Goal: Transaction & Acquisition: Purchase product/service

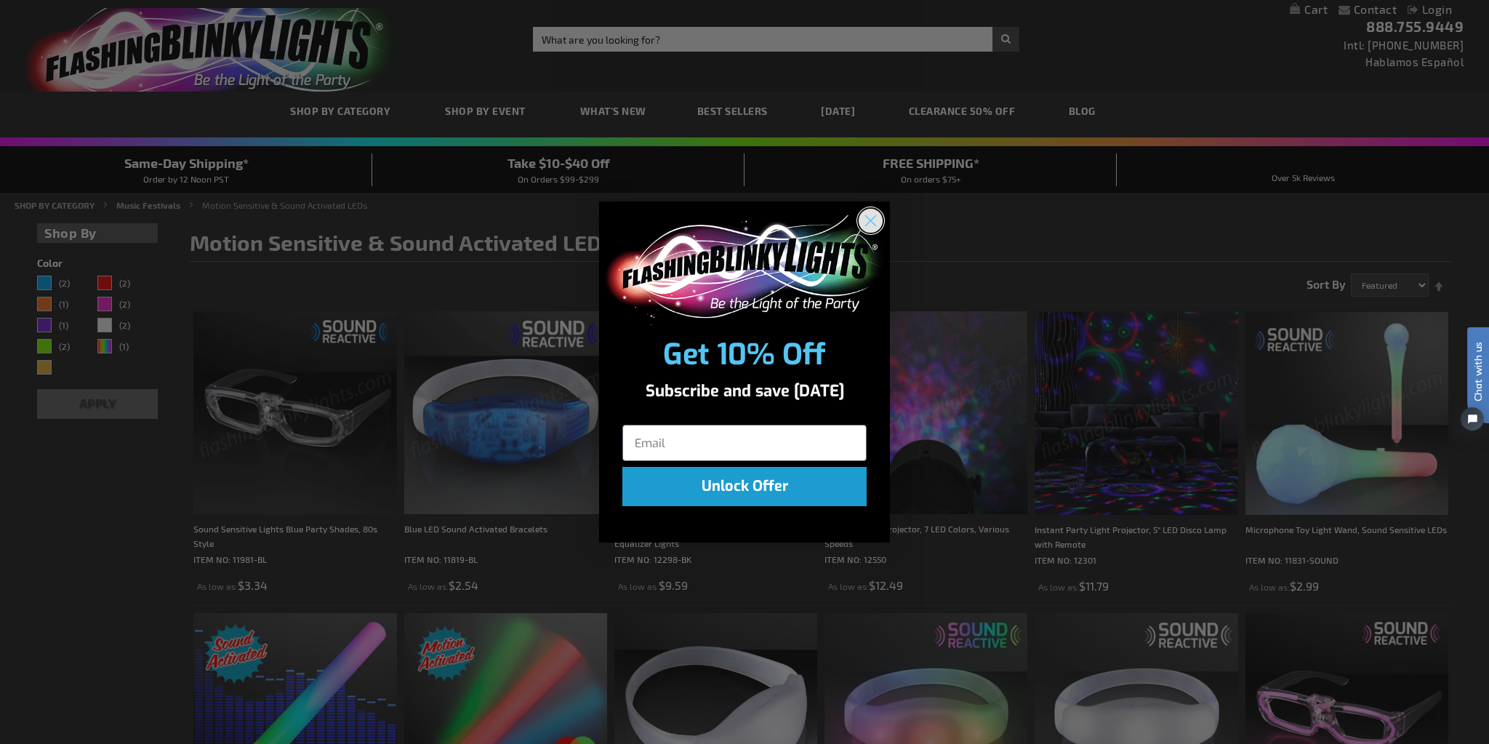
click at [863, 233] on icon "Close dialog" at bounding box center [870, 220] width 25 height 25
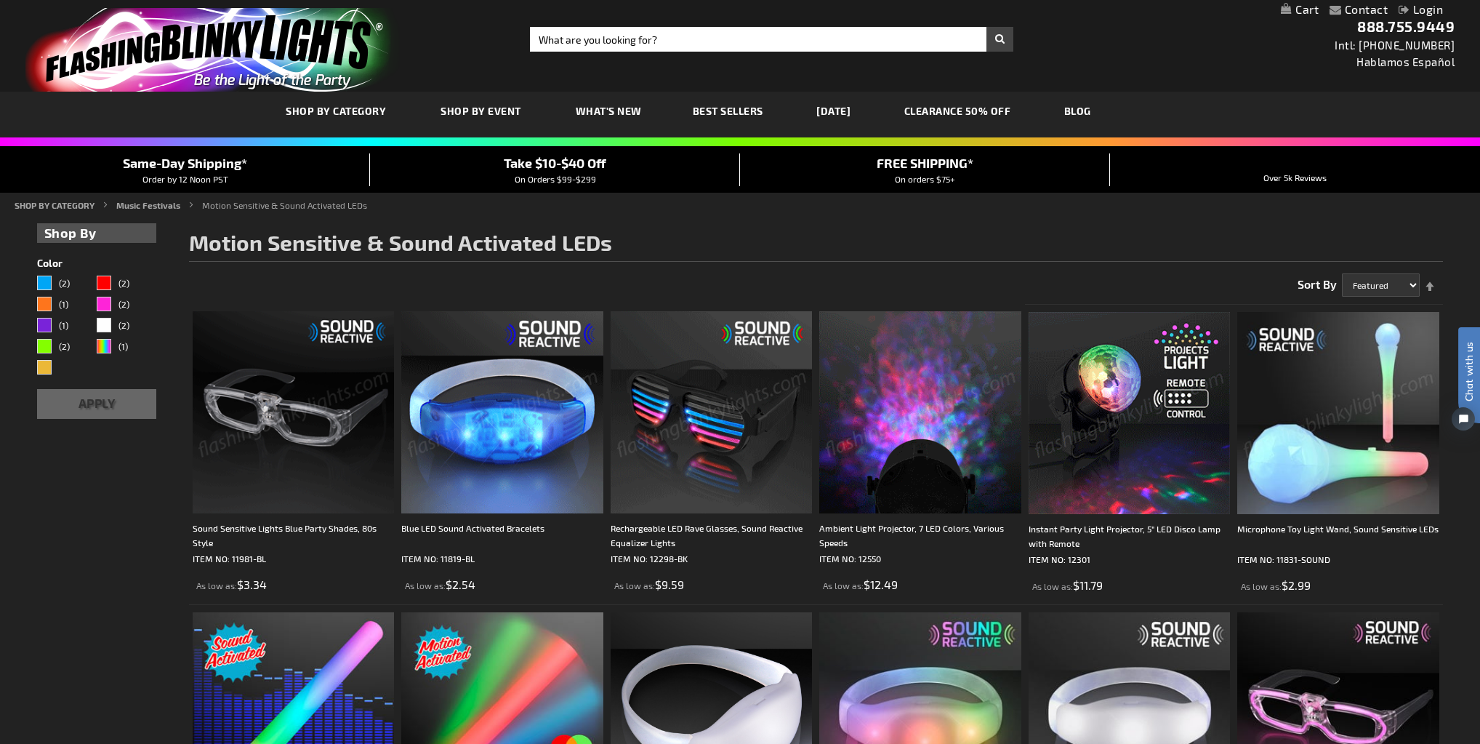
click at [751, 446] on img at bounding box center [712, 412] width 202 height 202
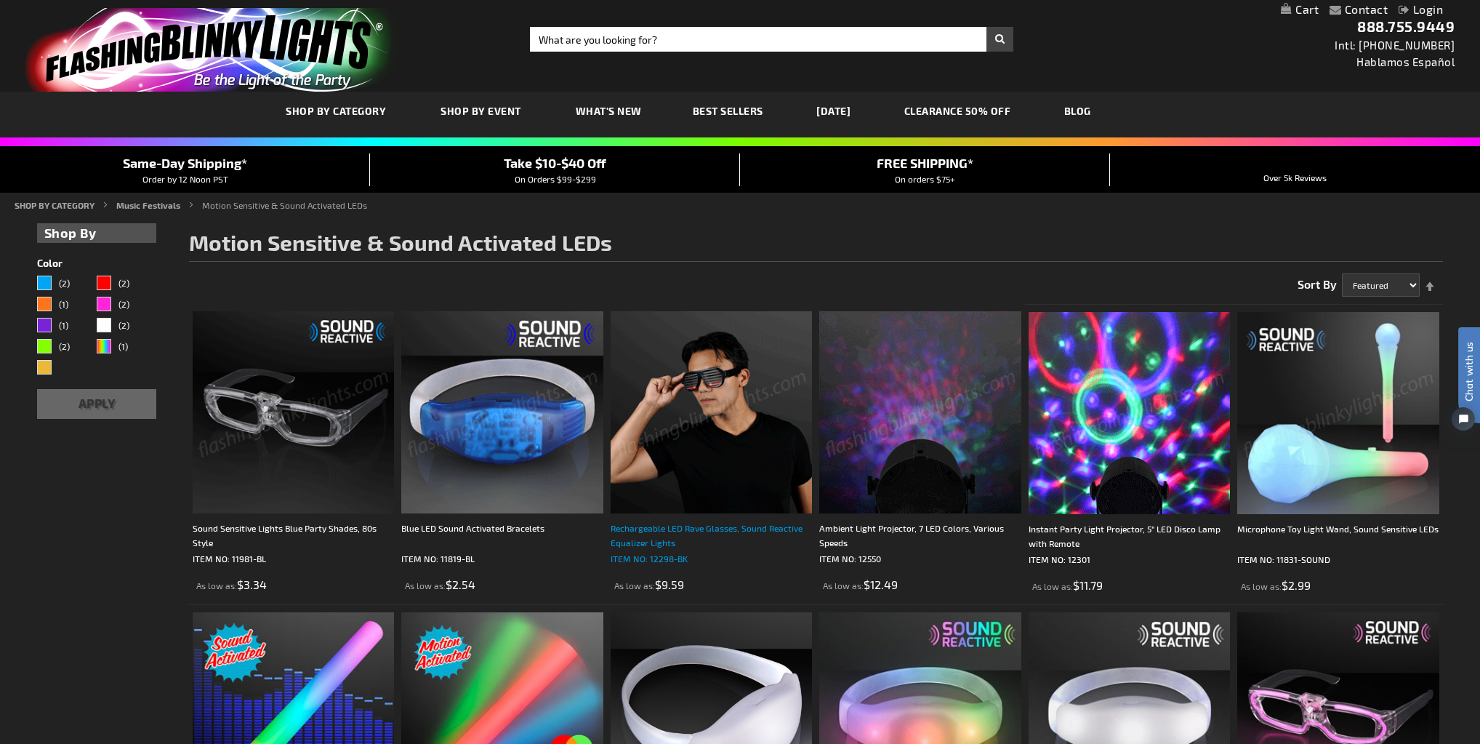
click at [650, 554] on p "ITEM NO: 12298-BK" at bounding box center [712, 558] width 202 height 15
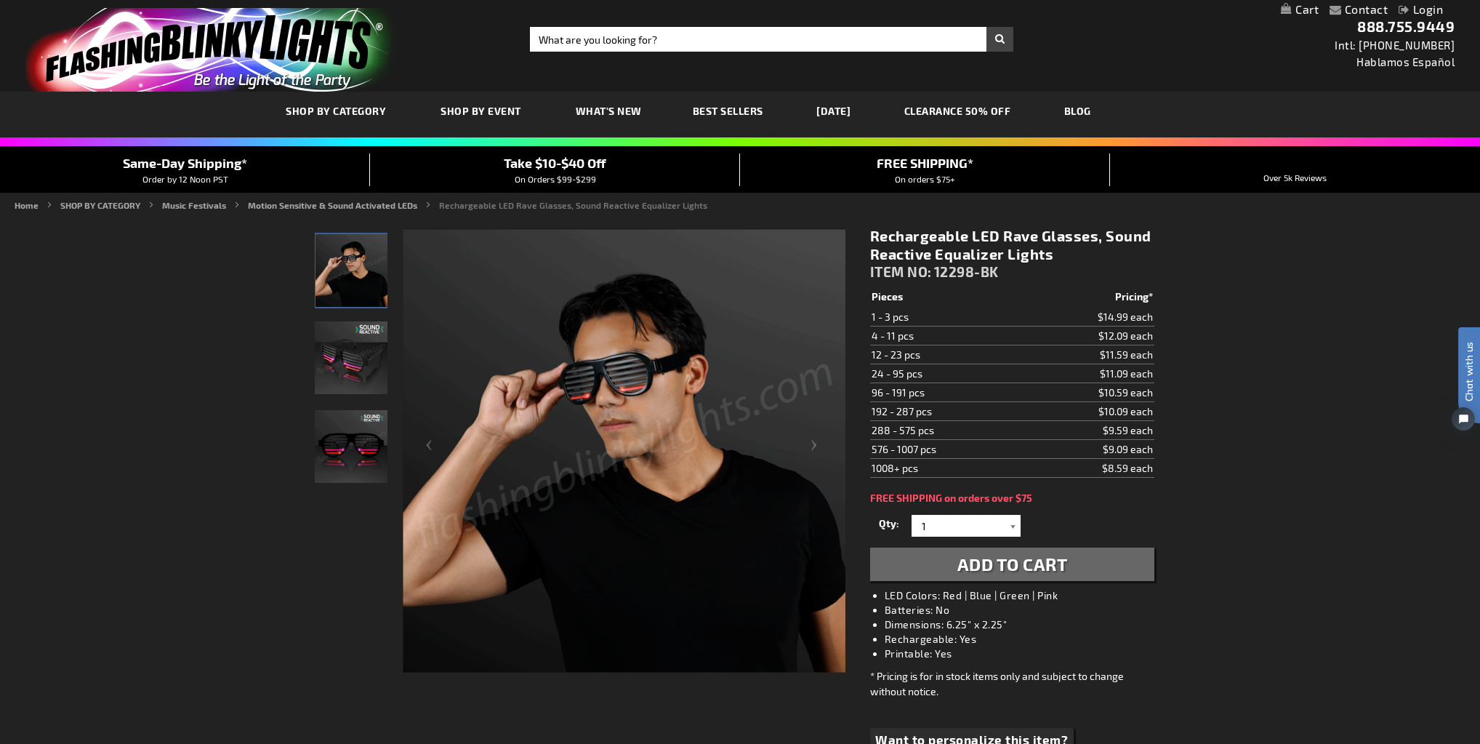
click at [1013, 518] on div at bounding box center [1013, 526] width 15 height 22
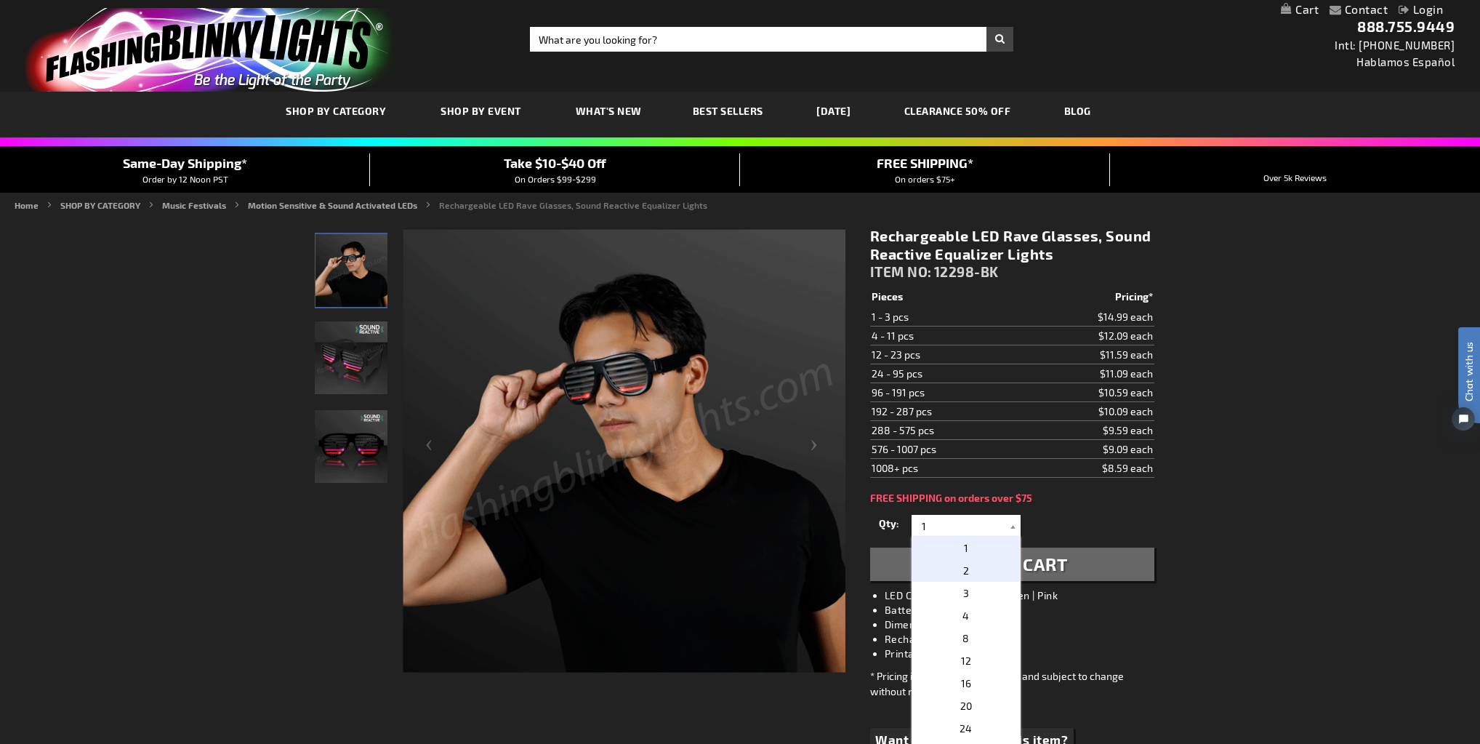
click at [989, 571] on p "2" at bounding box center [966, 570] width 109 height 23
type input "2"
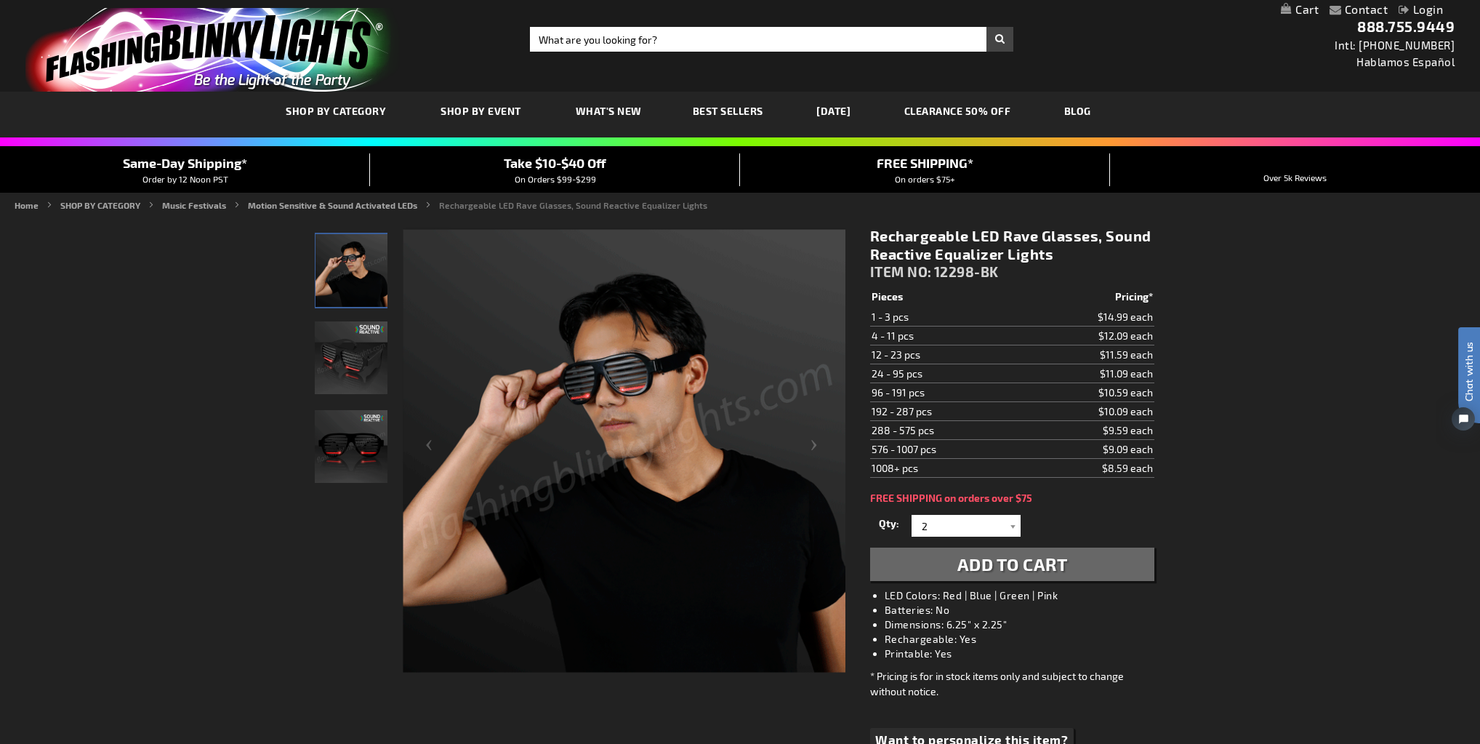
click at [1032, 561] on span "Add to Cart" at bounding box center [1012, 563] width 110 height 21
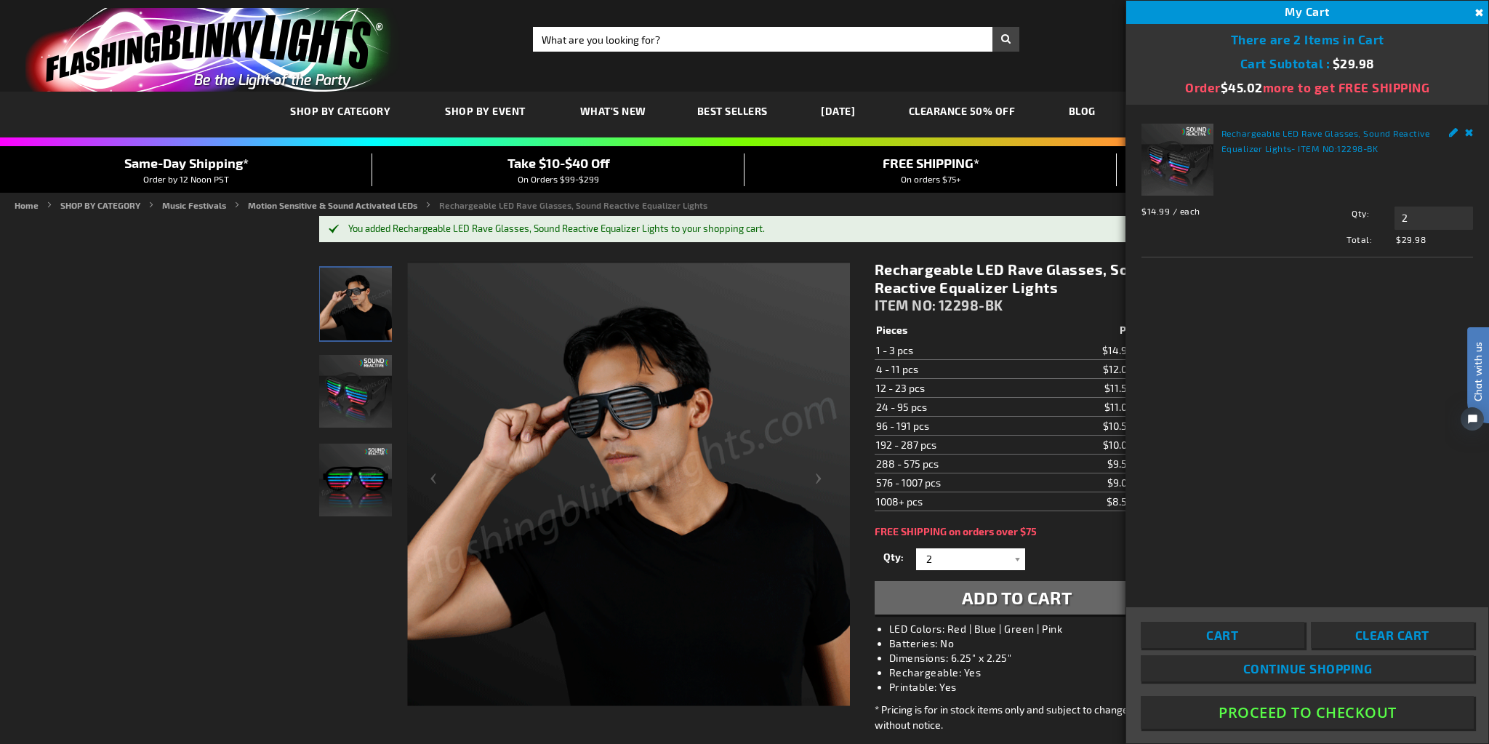
click at [1474, 12] on button "Close" at bounding box center [1477, 13] width 16 height 16
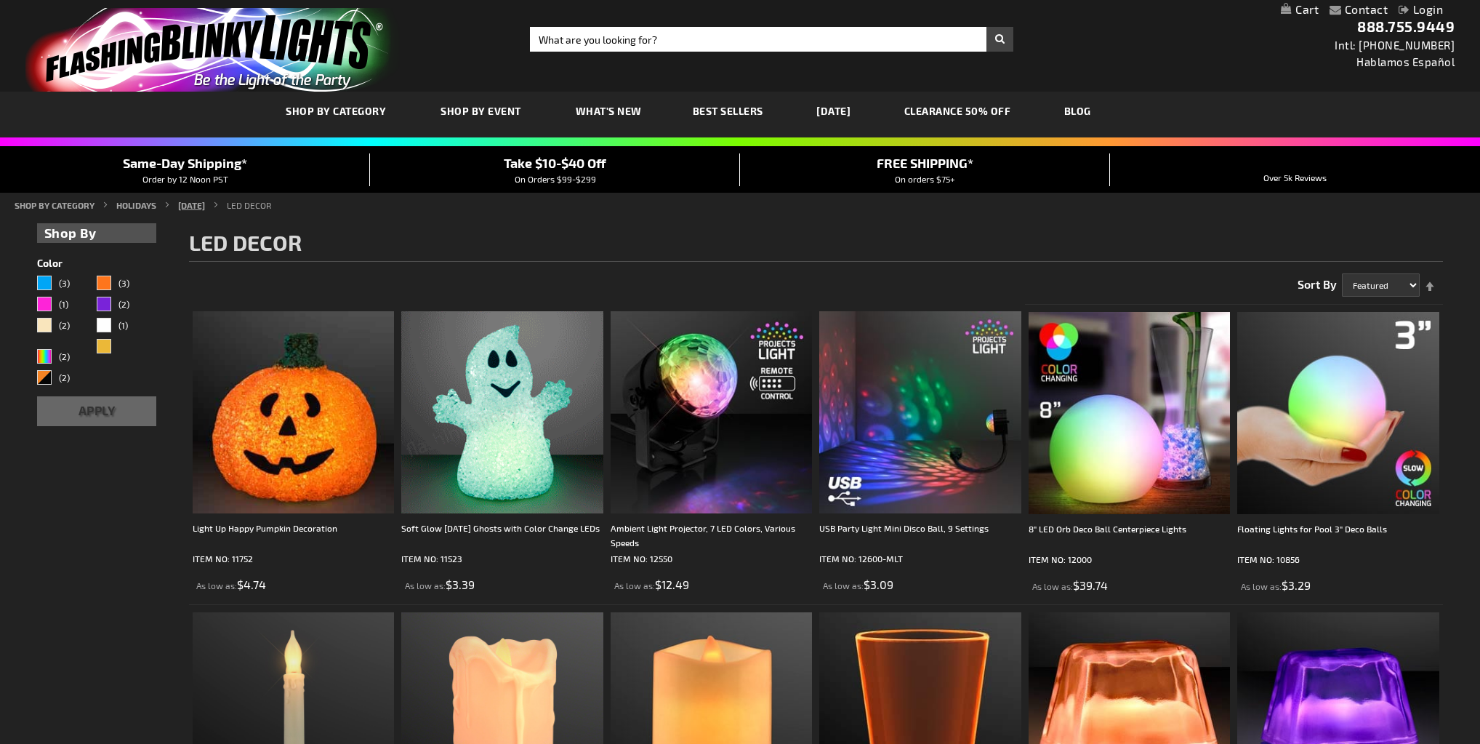
click at [205, 206] on link "[DATE]" at bounding box center [191, 205] width 27 height 10
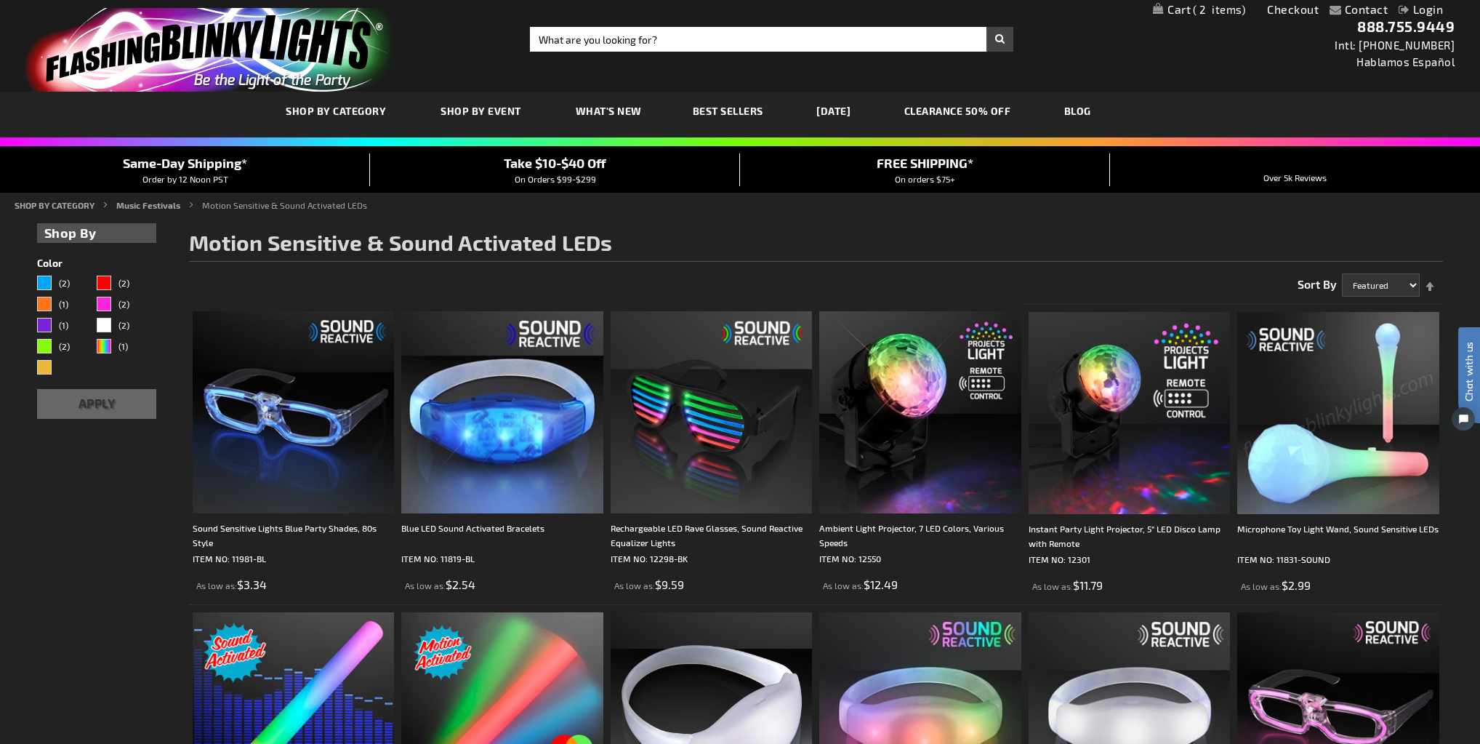
click at [467, 43] on link "store logo" at bounding box center [262, 50] width 494 height 84
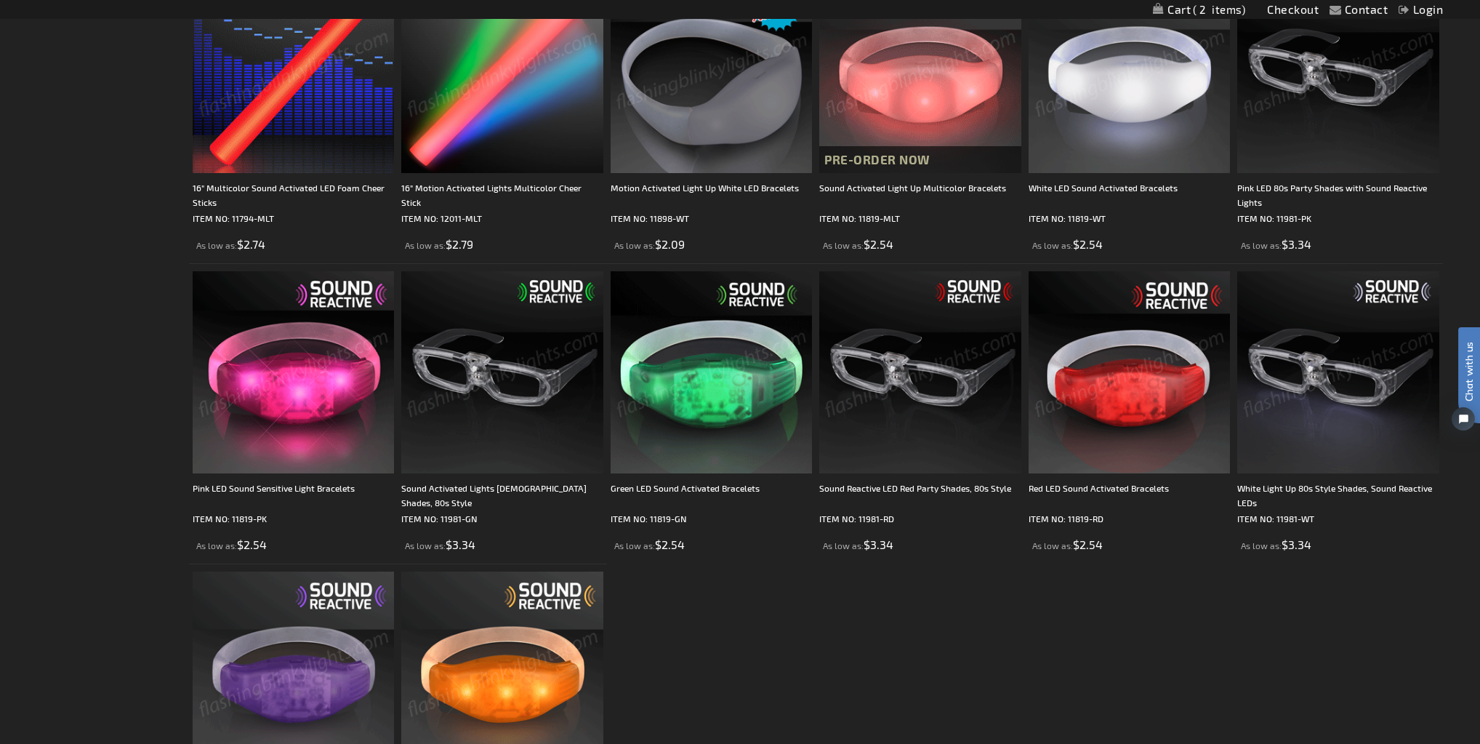
scroll to position [698, 0]
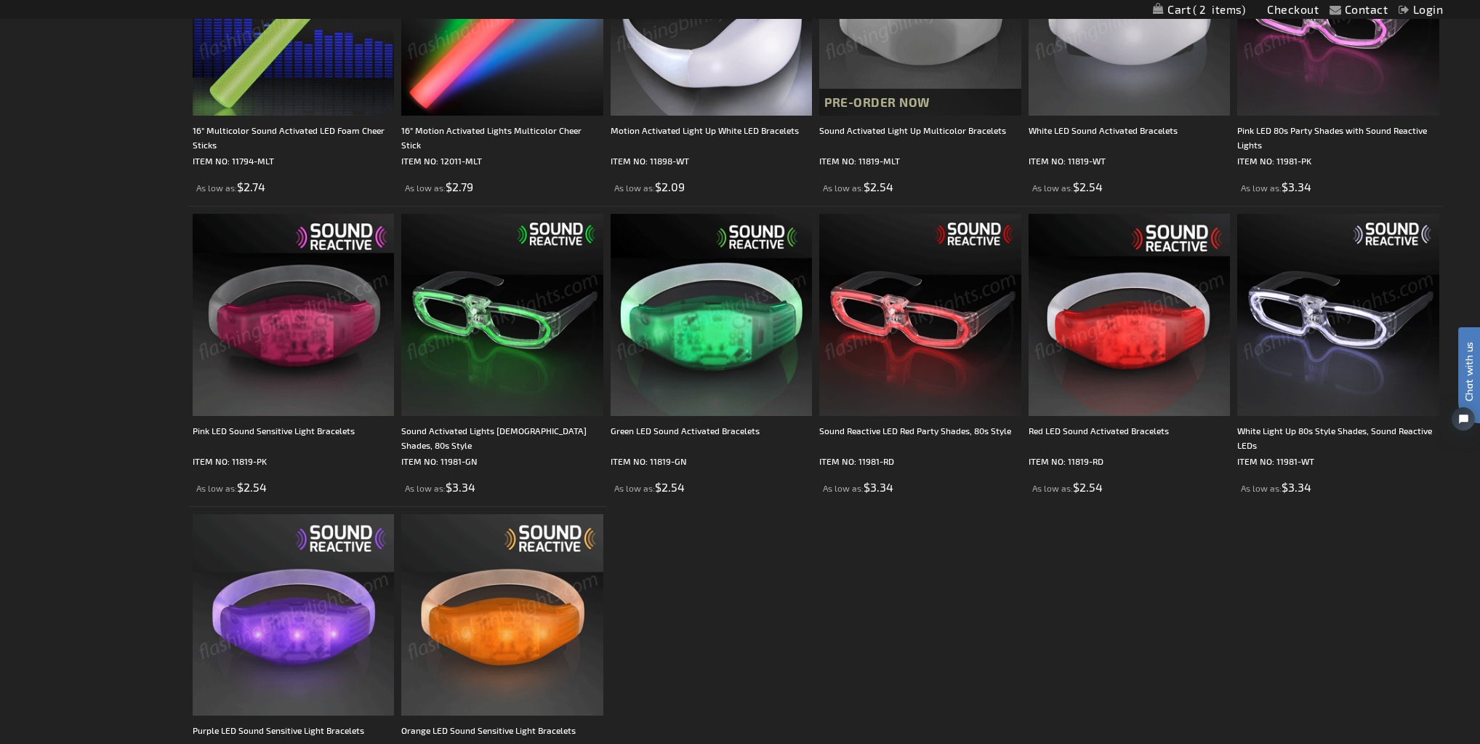
click at [291, 355] on img at bounding box center [294, 315] width 202 height 202
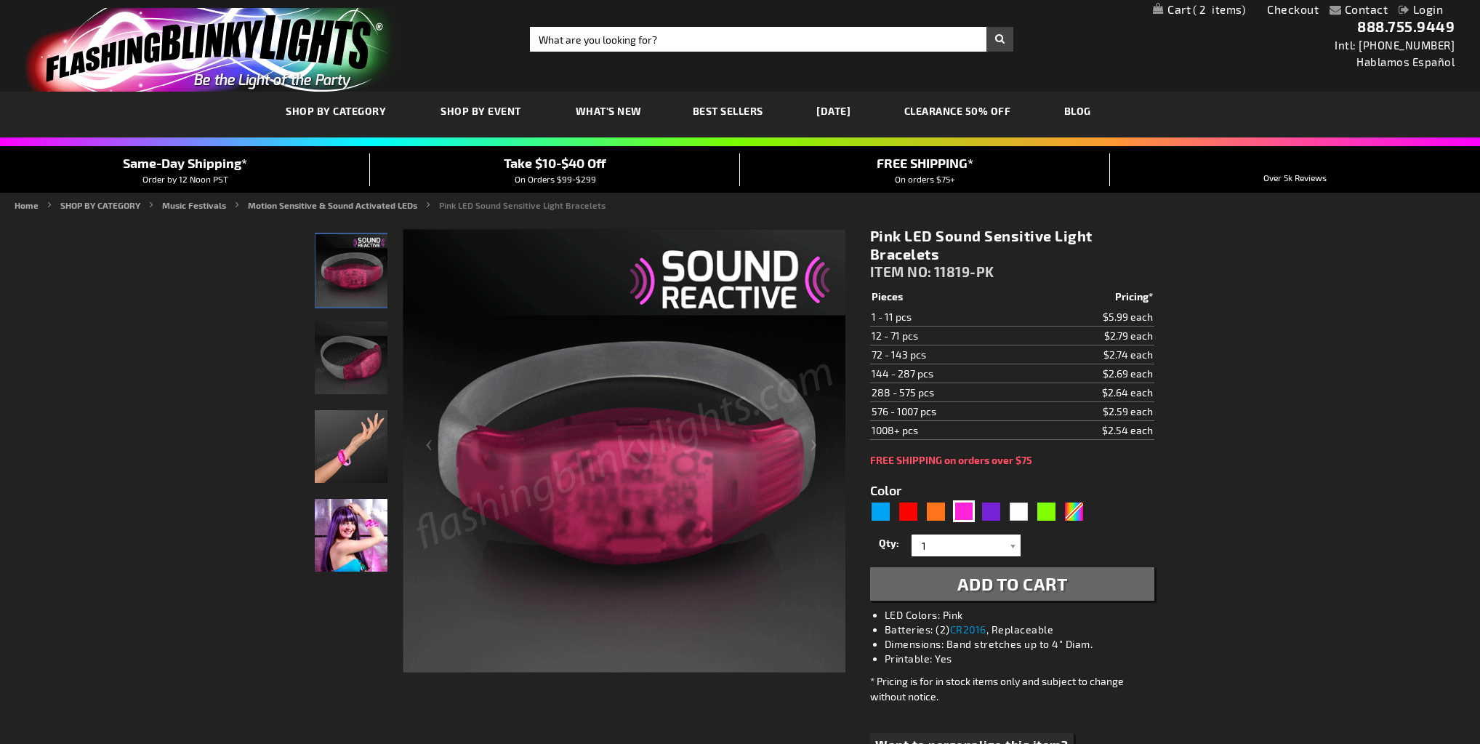
click at [989, 576] on span "Add to Cart" at bounding box center [1012, 583] width 110 height 21
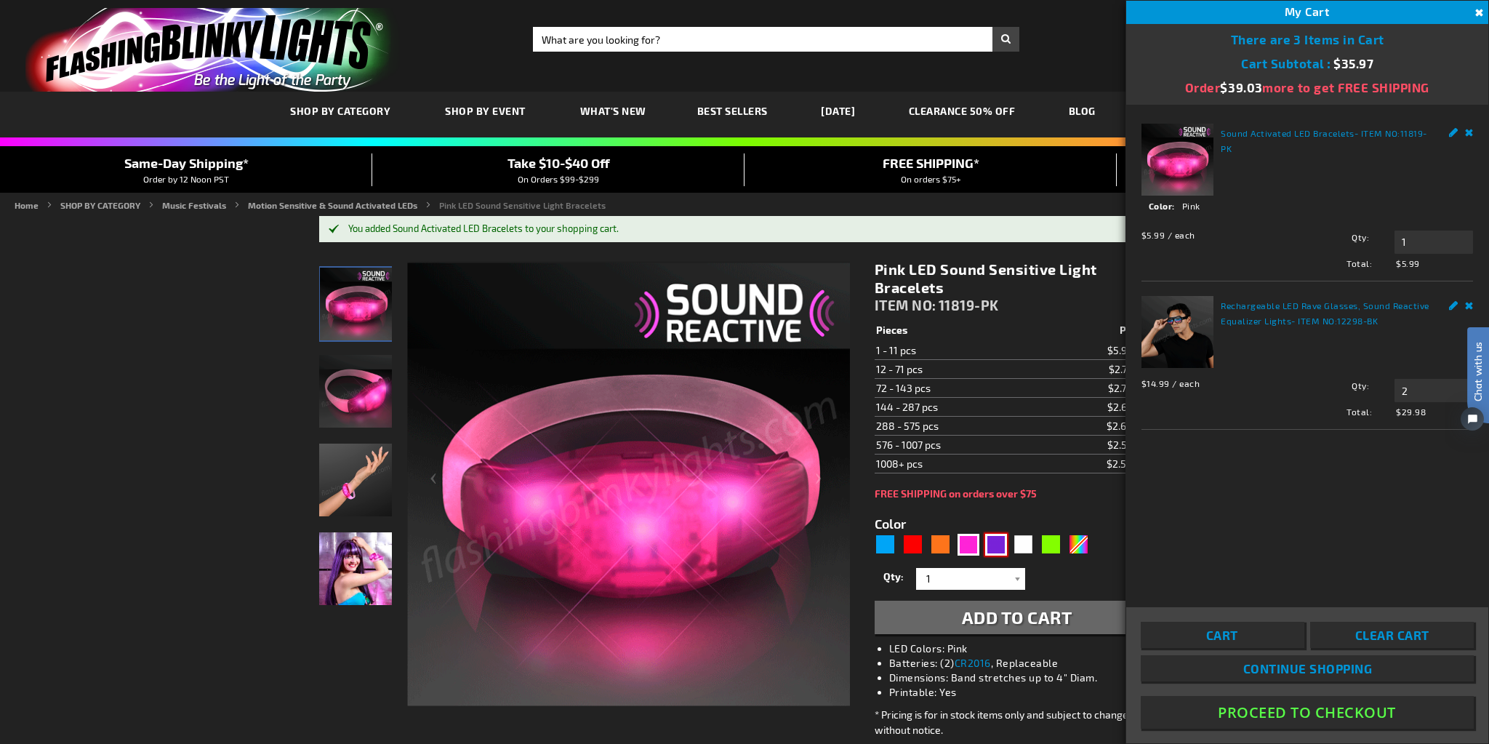
click at [994, 538] on div "Purple" at bounding box center [996, 545] width 22 height 22
type input "5640"
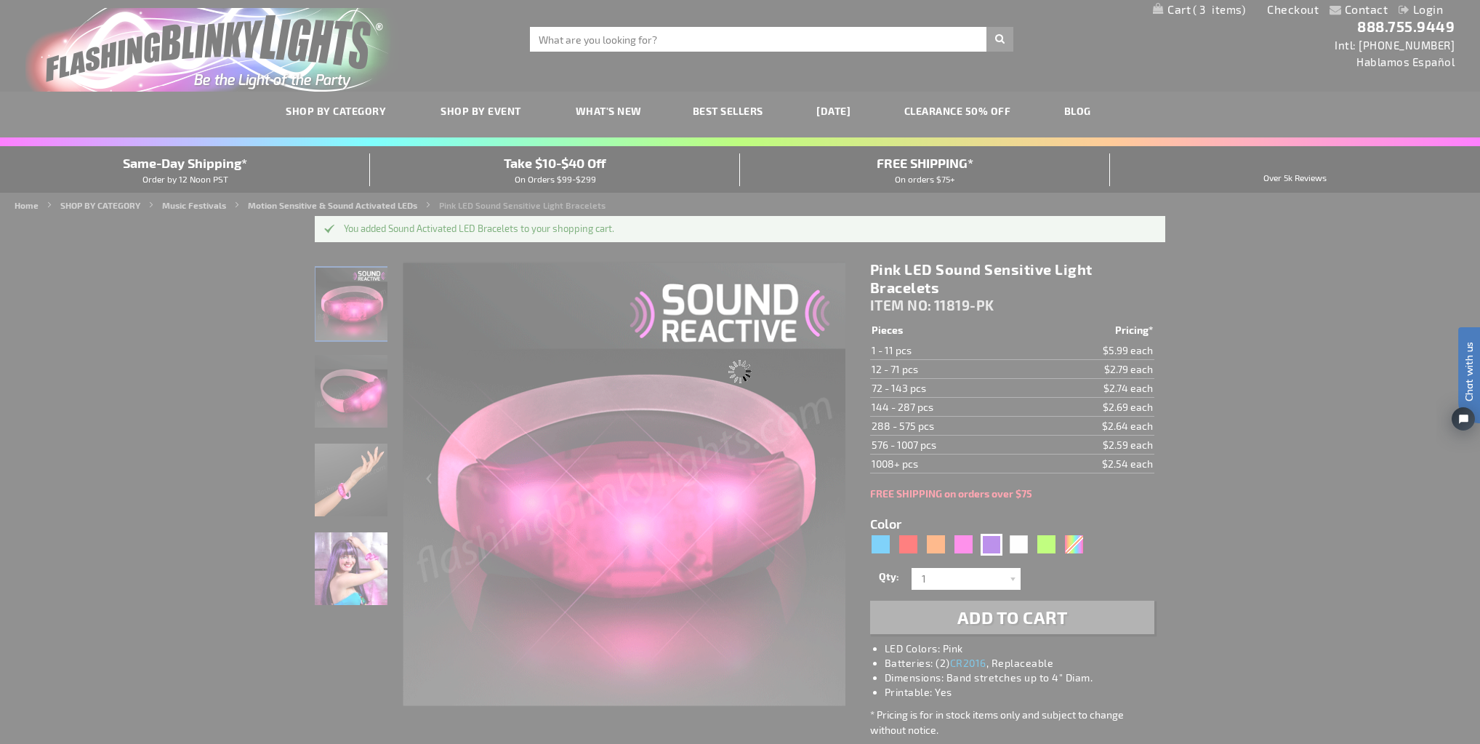
type input "11819-PR"
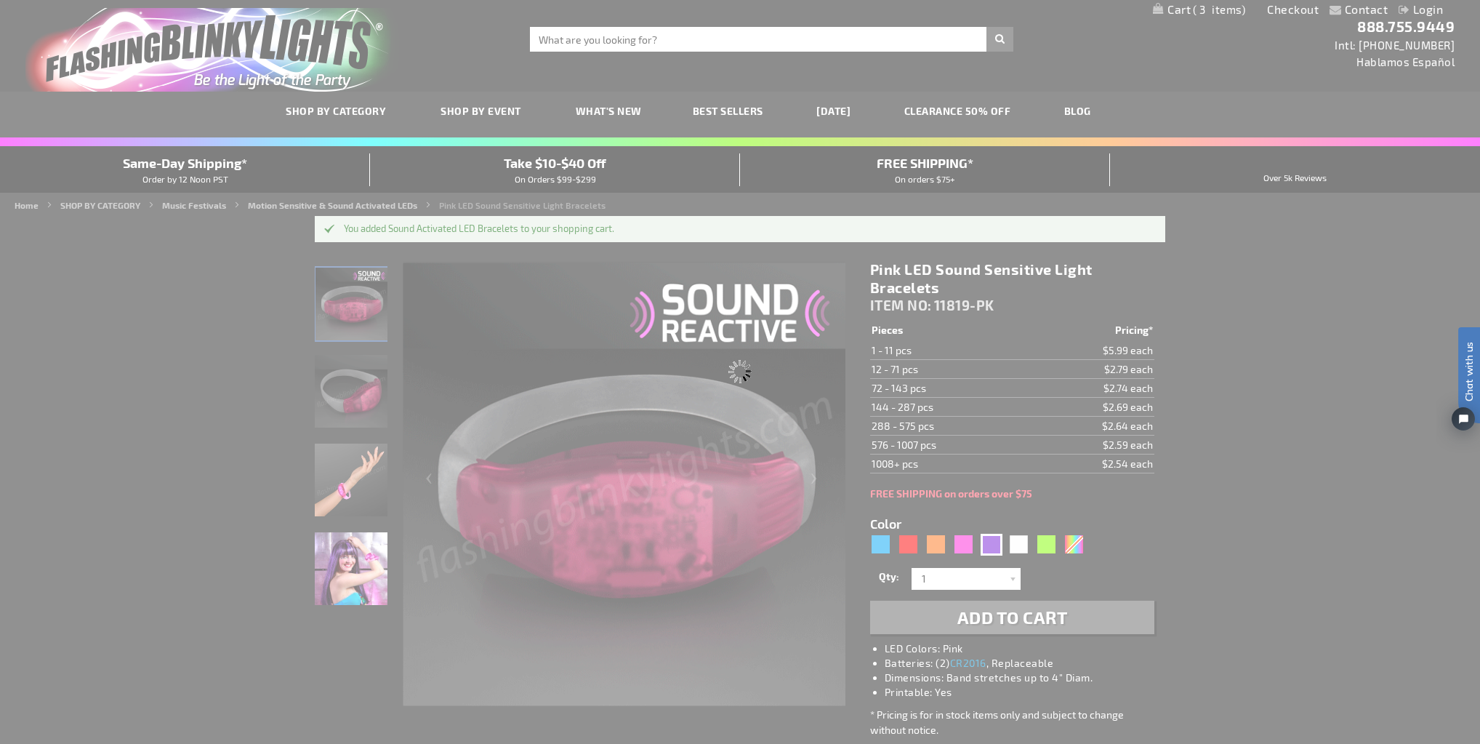
type input "Customize - Purple LED Sound Sensitive Light Bracelets - ITEM NO: 11819-PR"
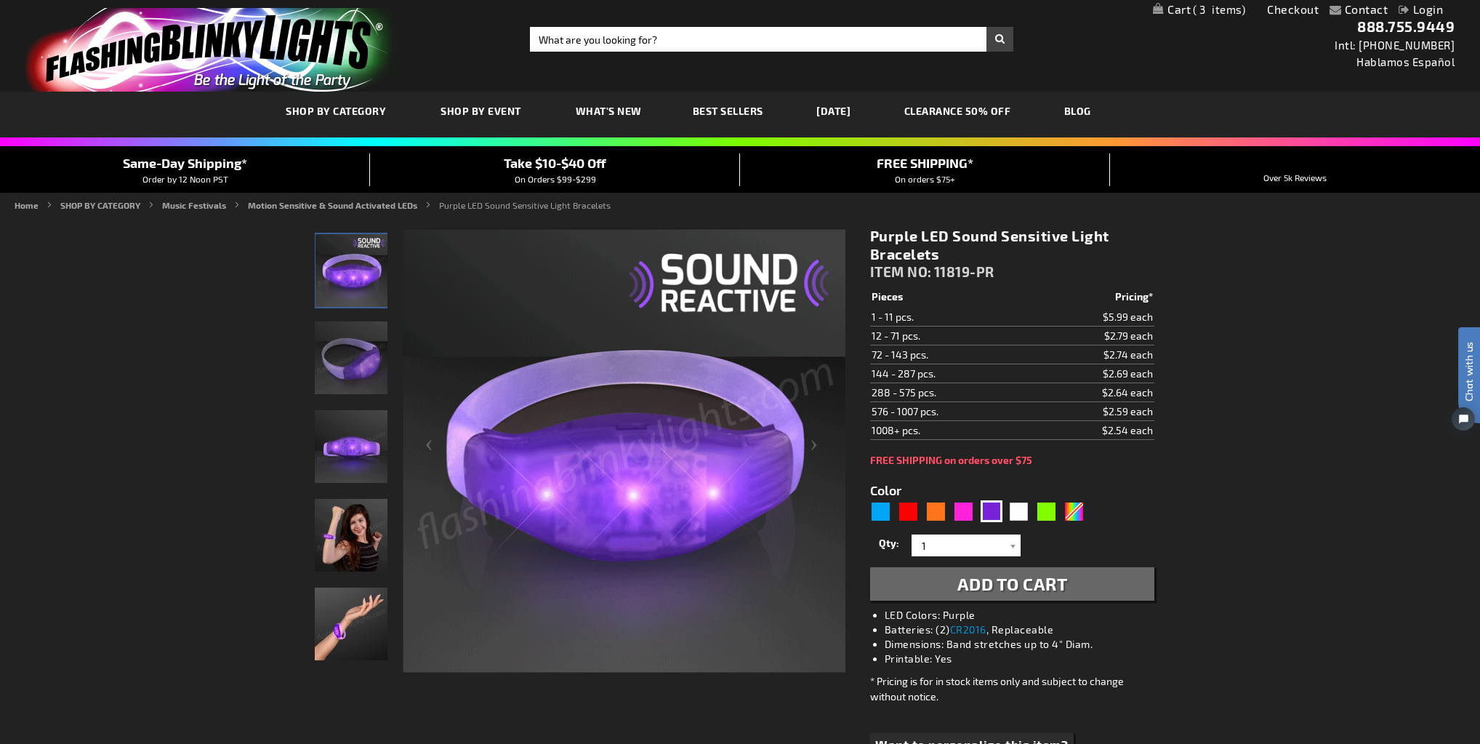
click at [1028, 595] on button "Add to Cart" at bounding box center [1012, 583] width 284 height 33
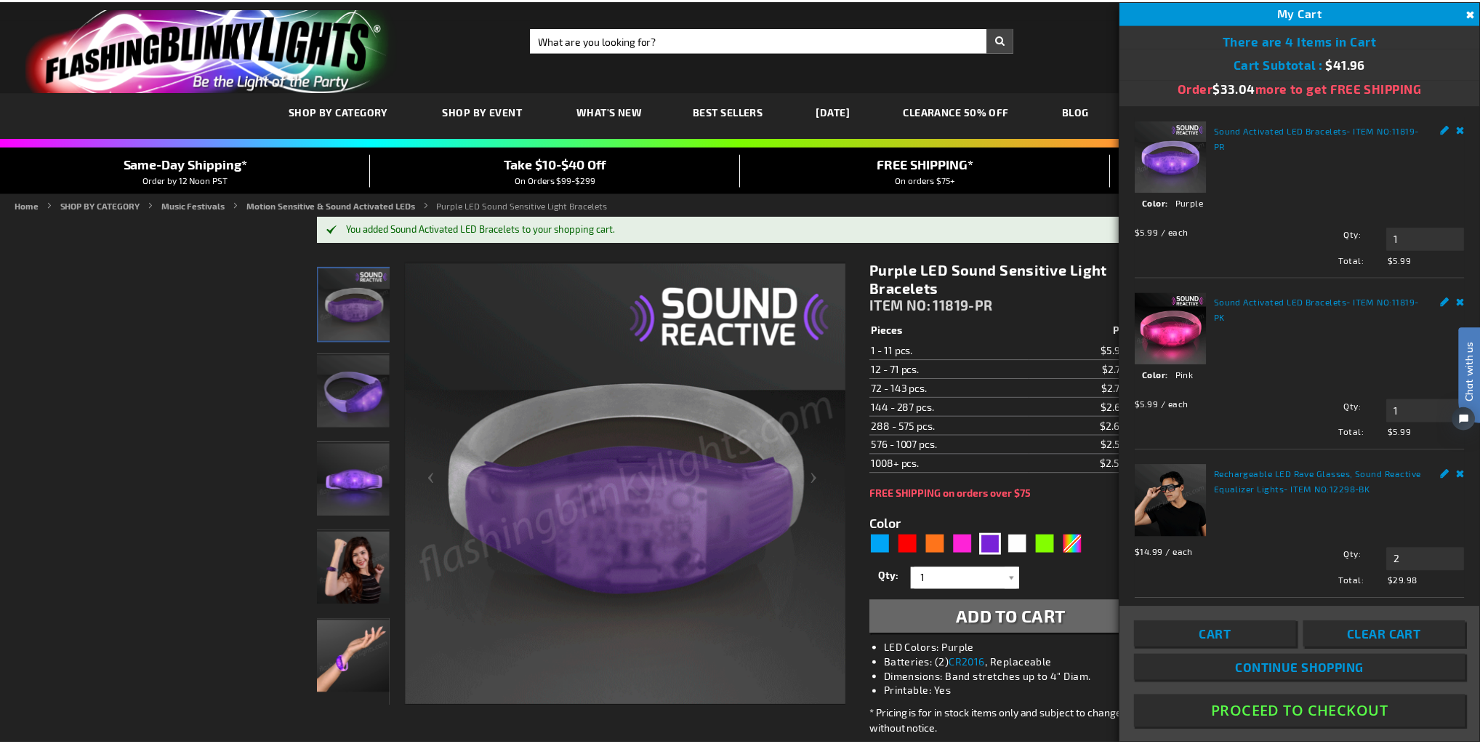
scroll to position [6, 0]
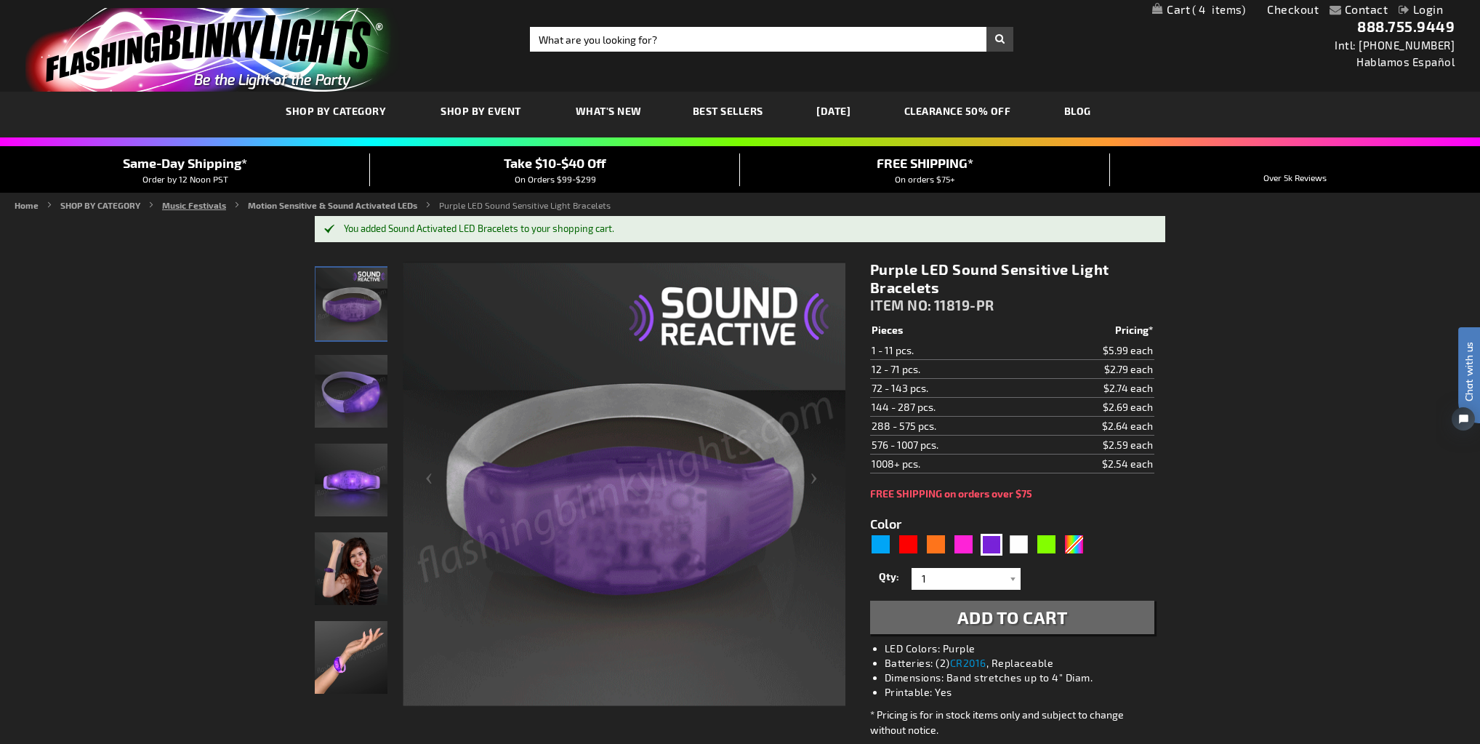
click at [202, 201] on link "Music Festivals" at bounding box center [194, 205] width 64 height 10
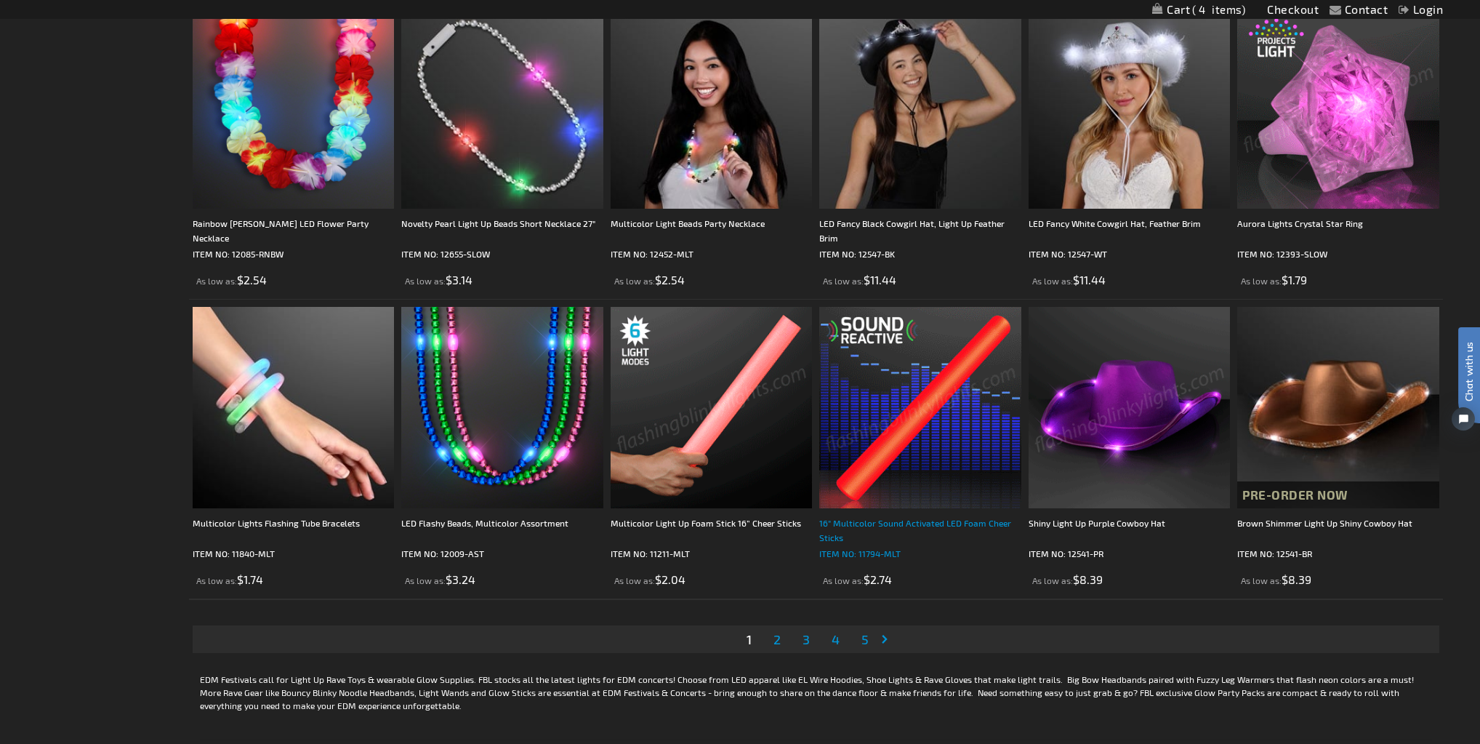
scroll to position [2849, 0]
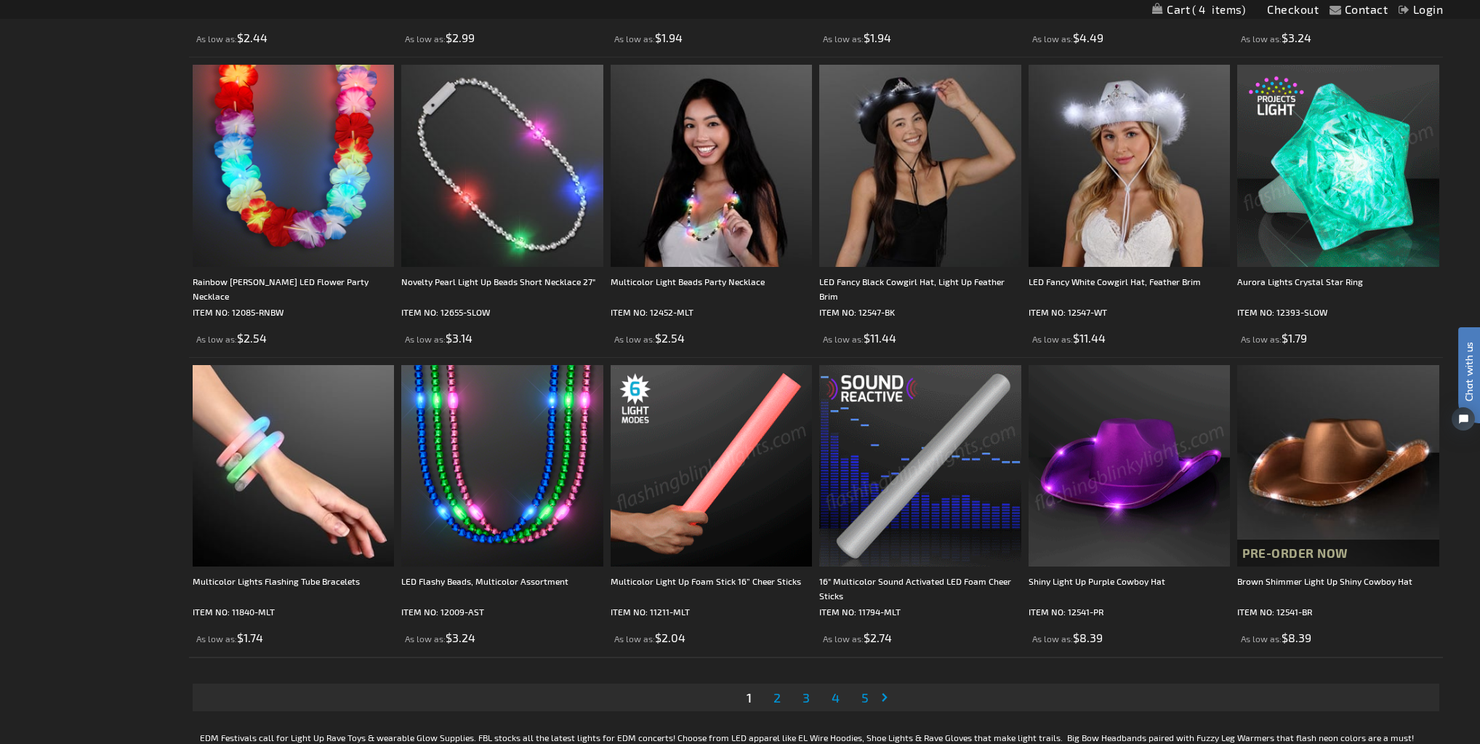
click at [784, 694] on link "Page 2" at bounding box center [776, 697] width 13 height 22
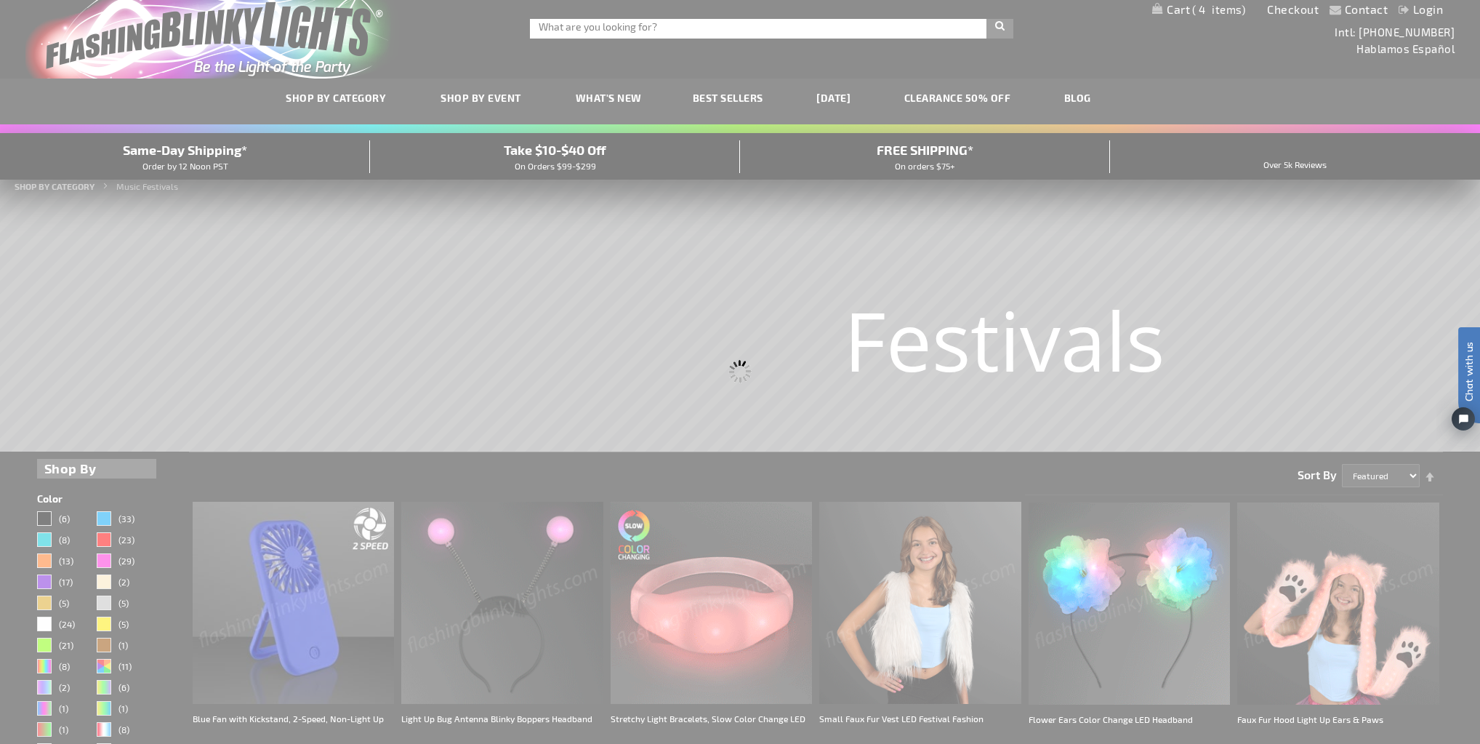
scroll to position [0, 0]
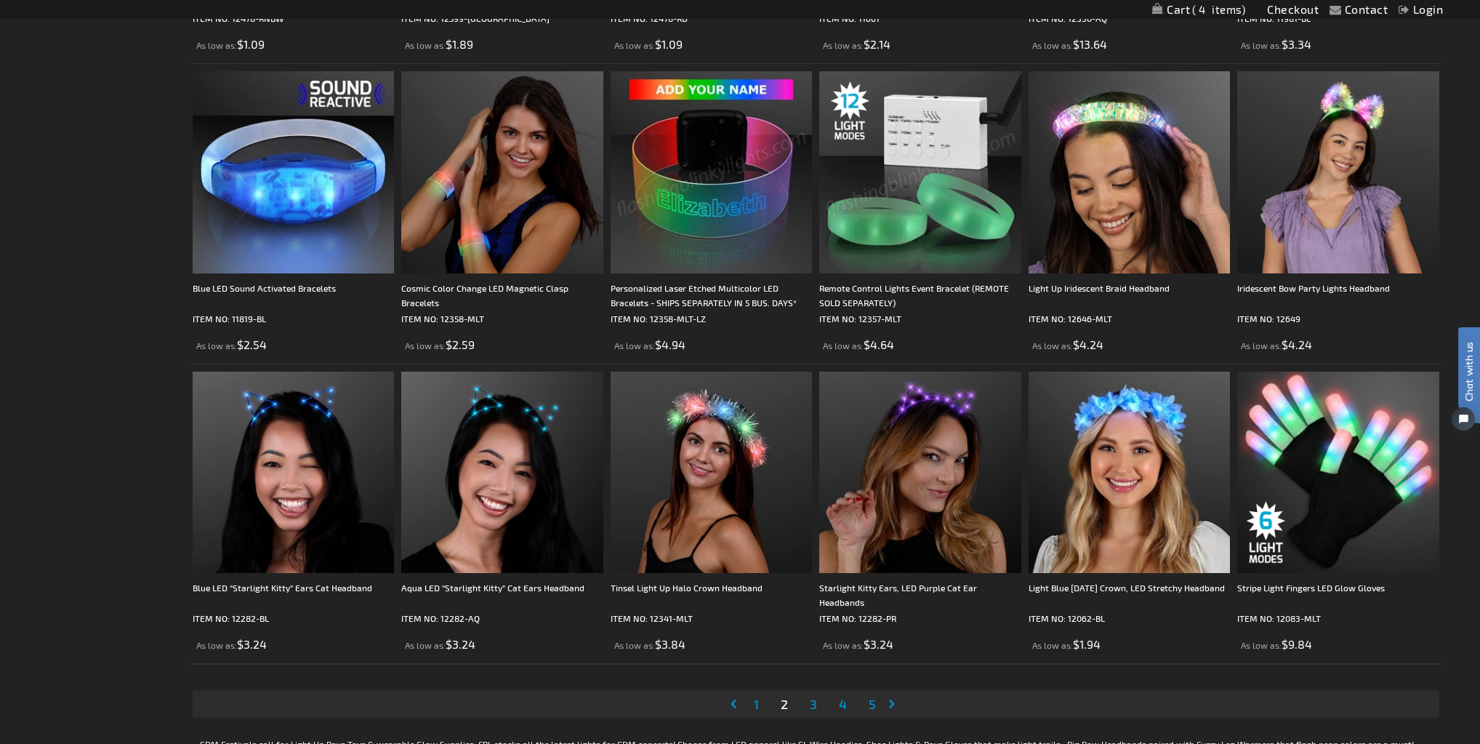
scroll to position [2849, 0]
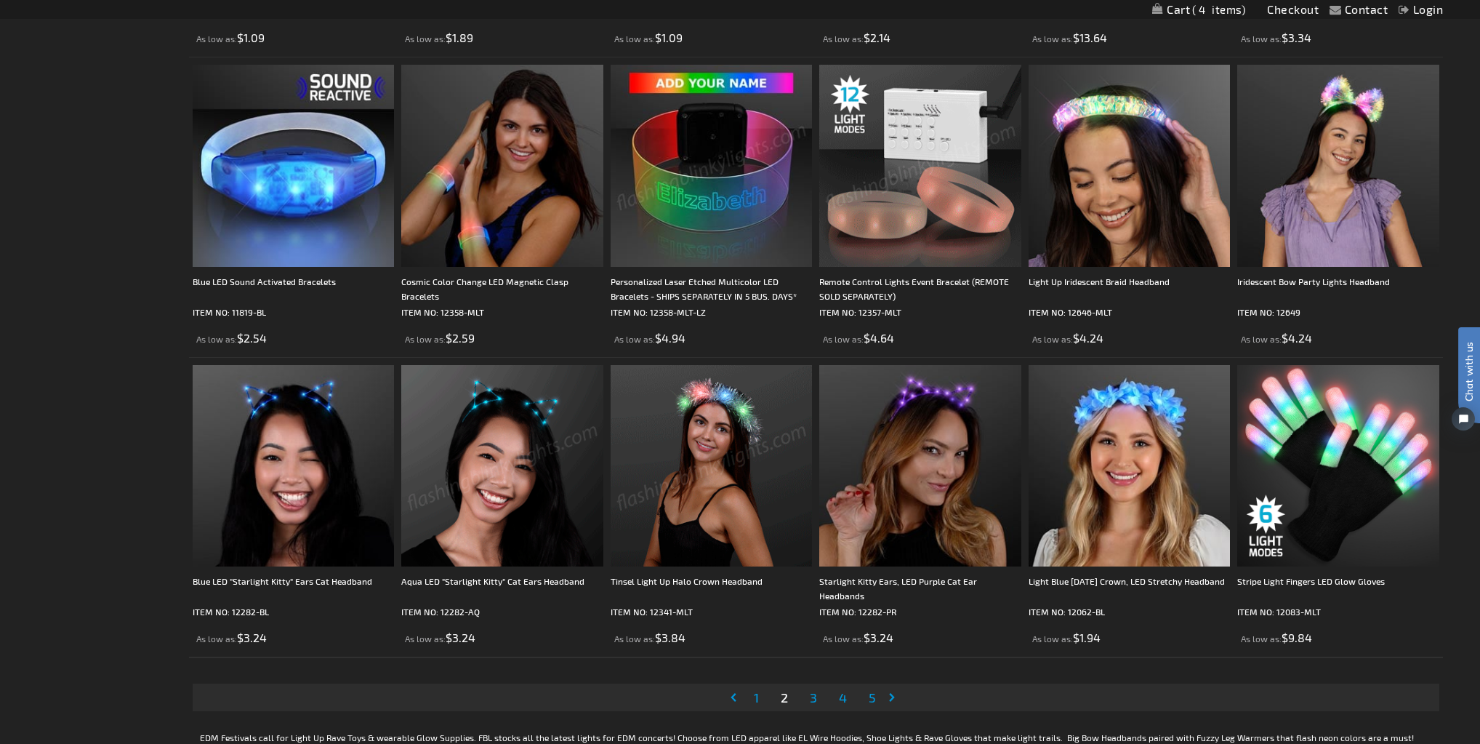
click at [808, 702] on link "Page 3" at bounding box center [813, 697] width 13 height 22
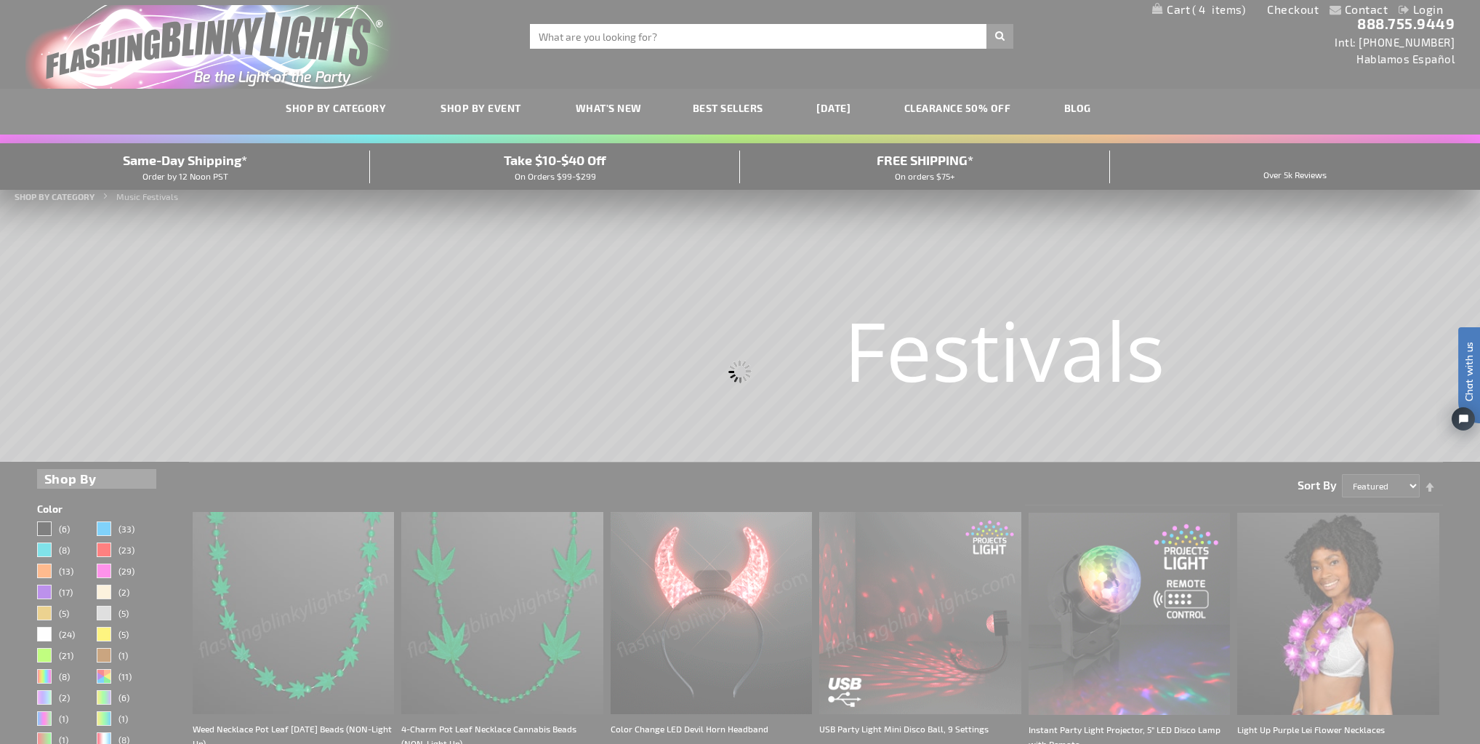
scroll to position [0, 0]
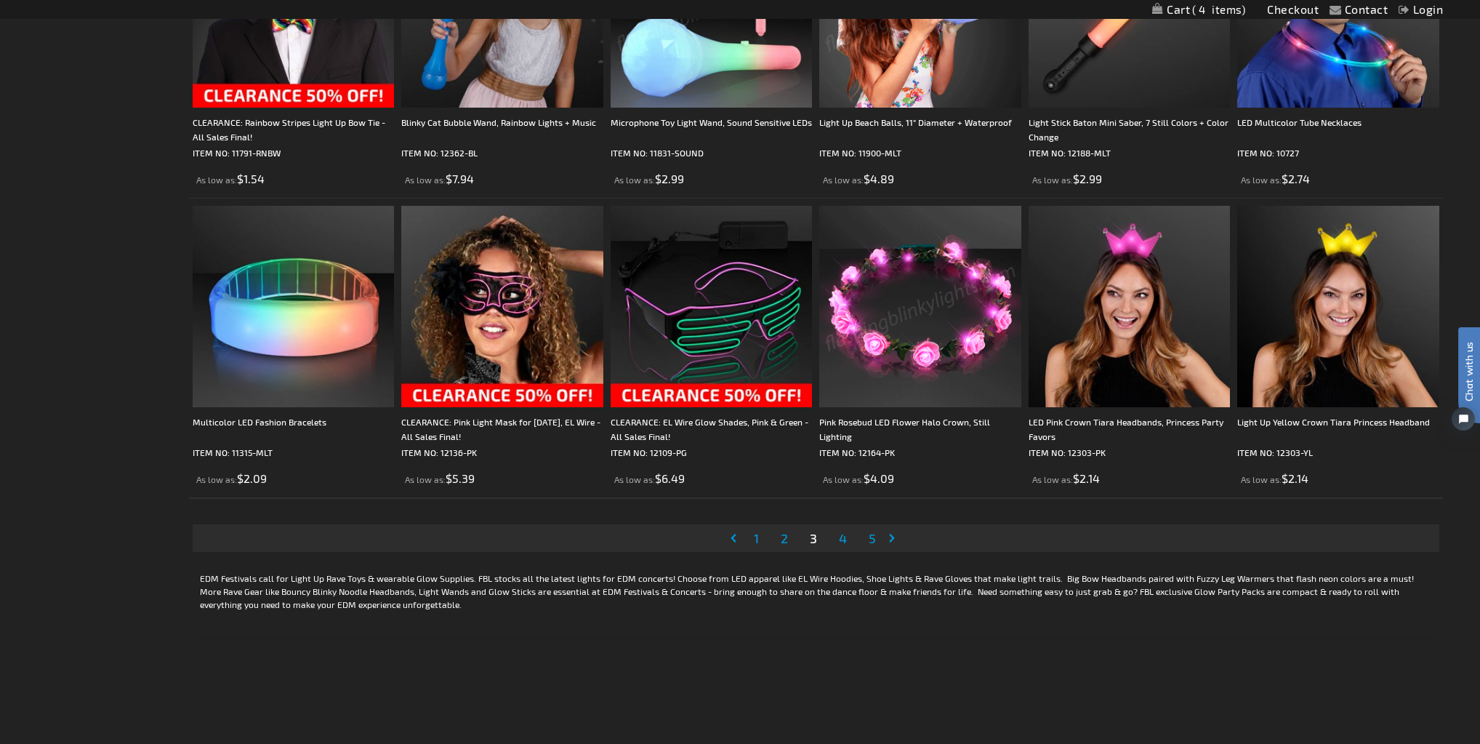
scroll to position [3198, 0]
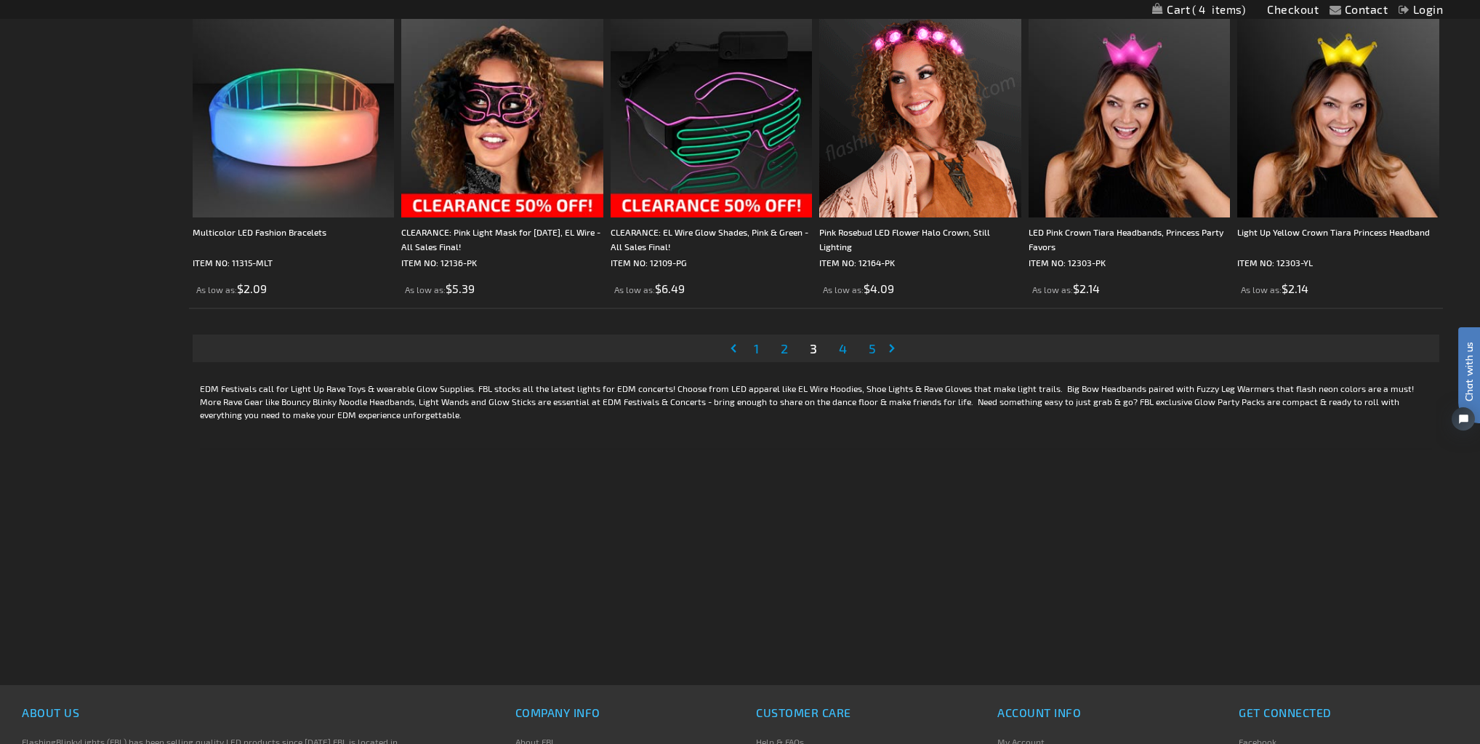
click at [841, 355] on span "4" at bounding box center [843, 348] width 8 height 16
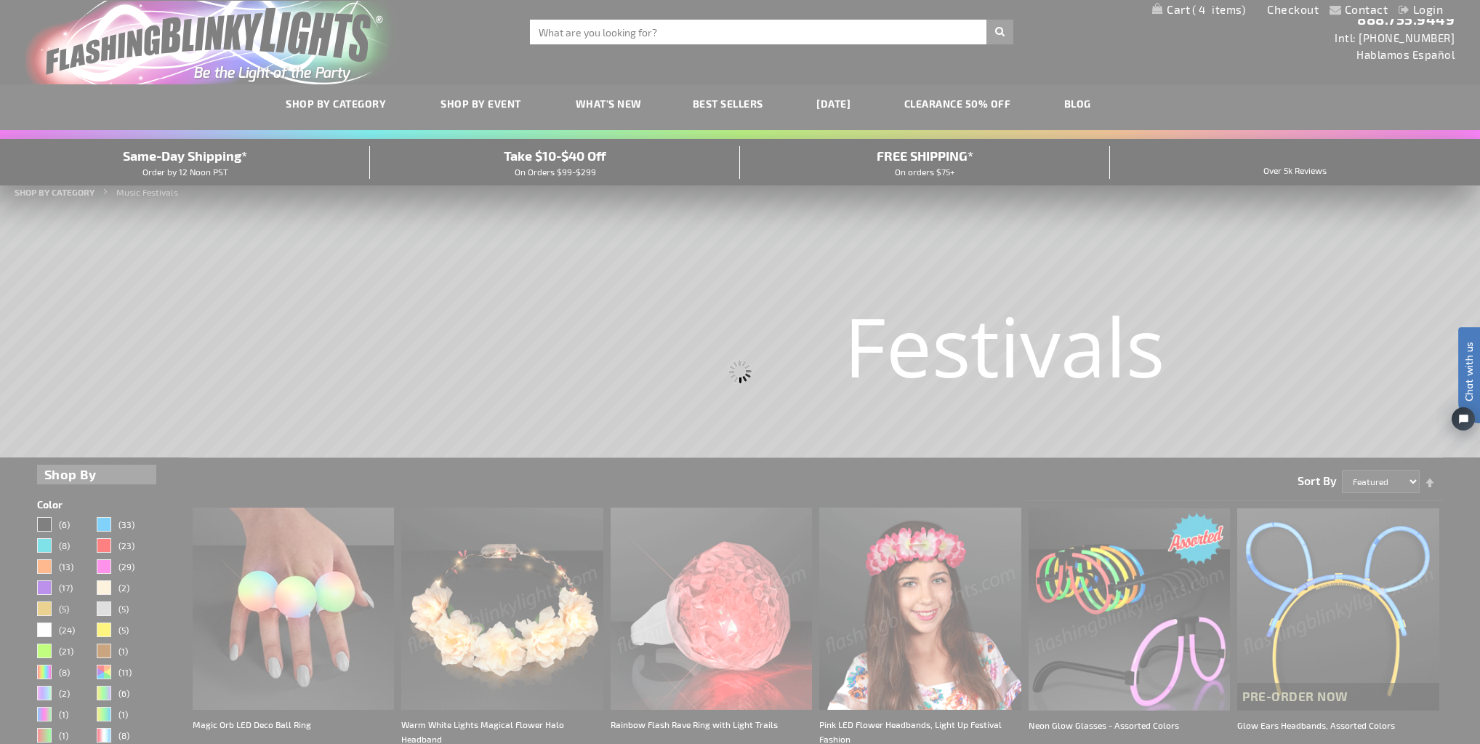
scroll to position [0, 0]
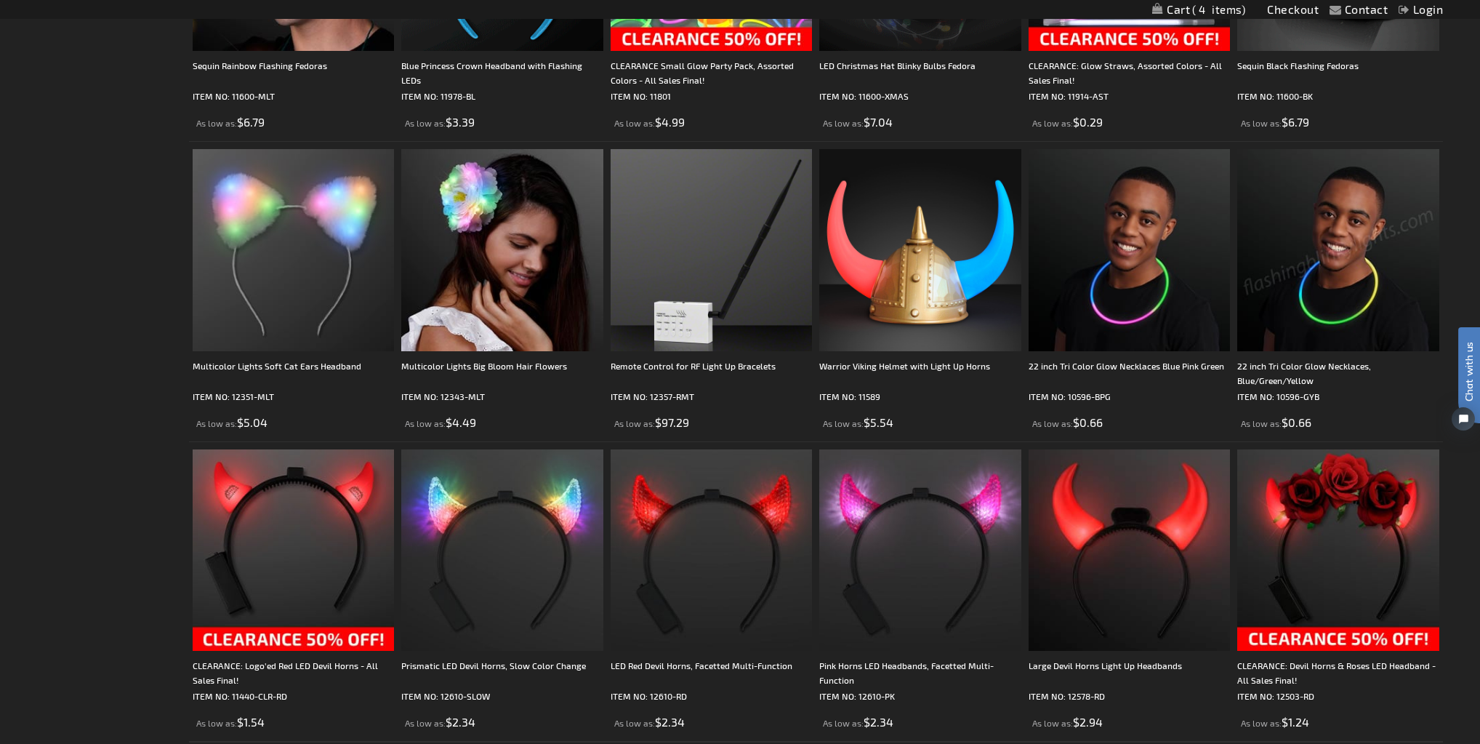
scroll to position [2849, 0]
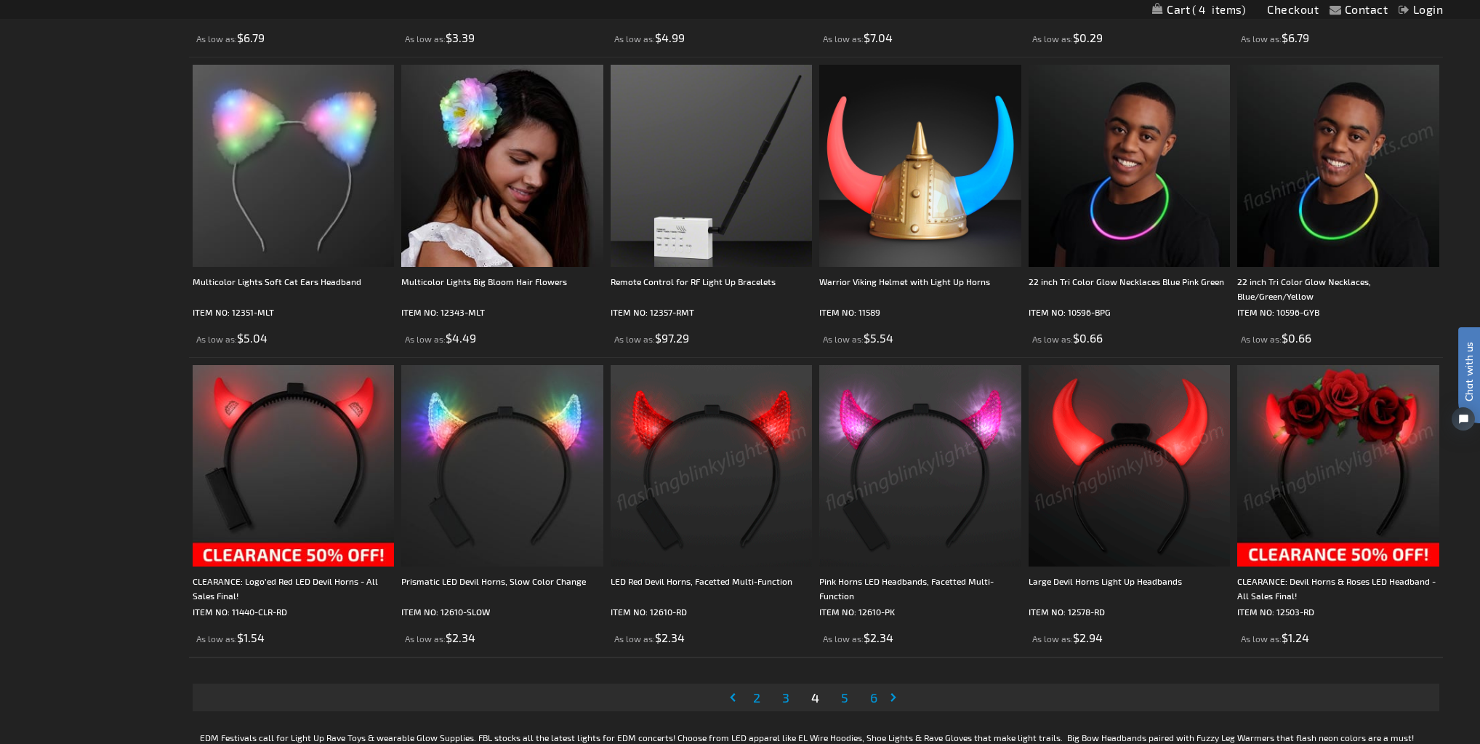
click at [841, 697] on span "5" at bounding box center [844, 697] width 7 height 16
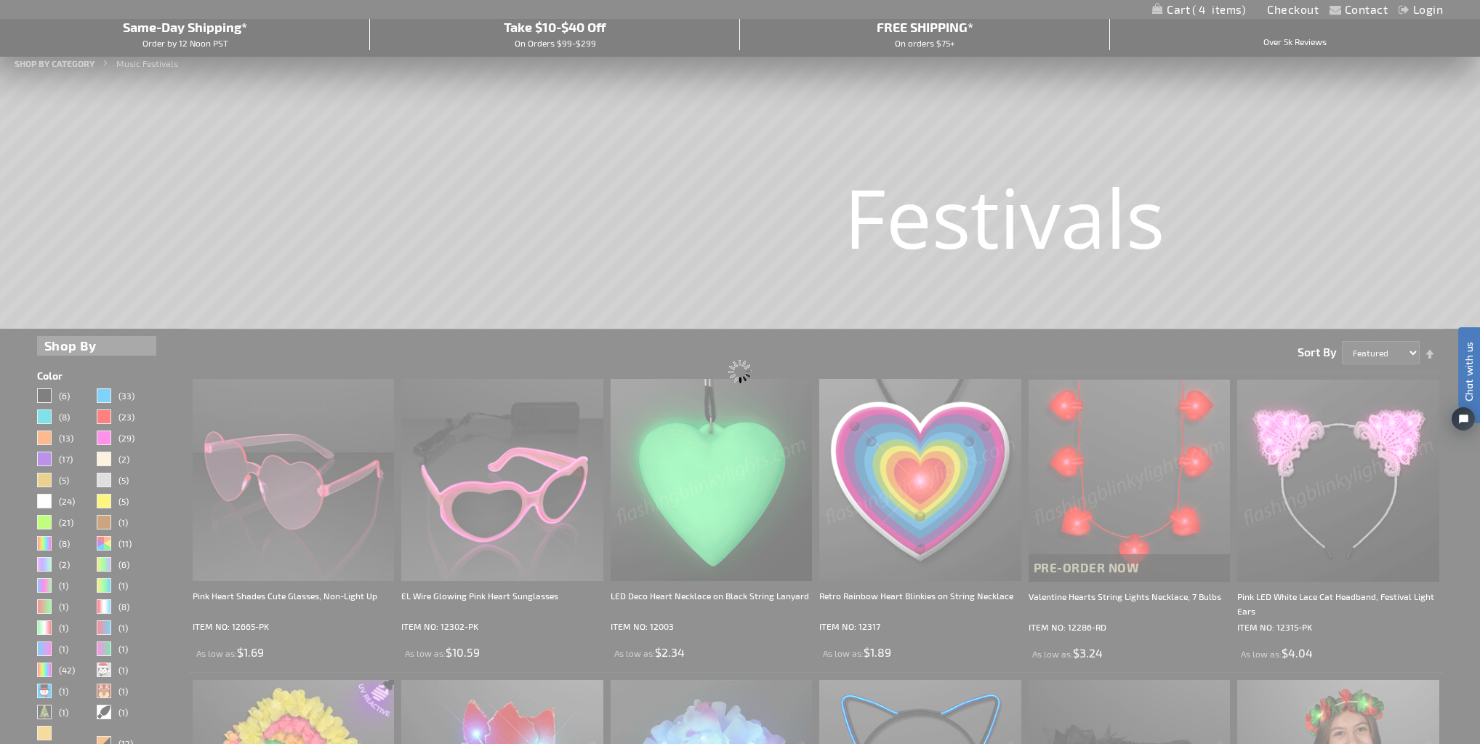
scroll to position [59, 0]
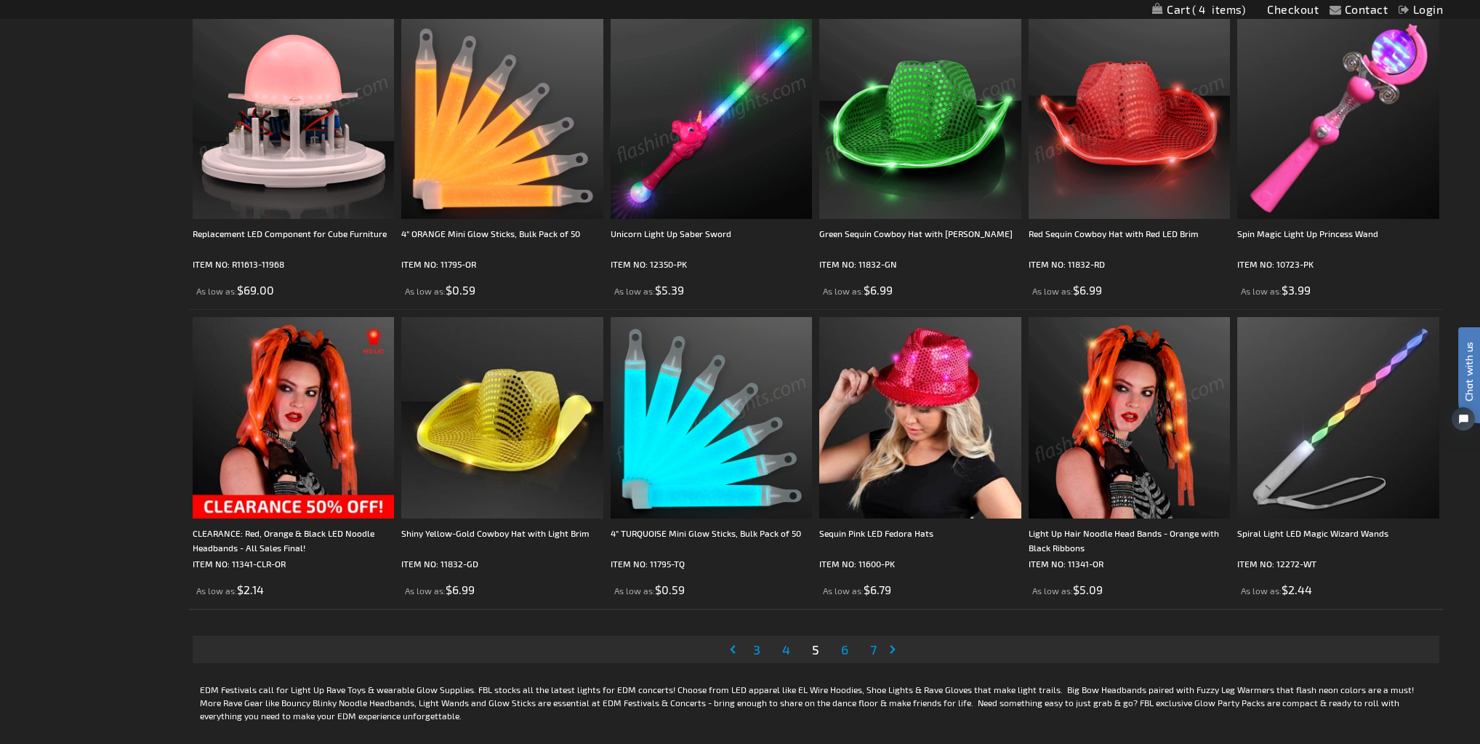
scroll to position [2908, 0]
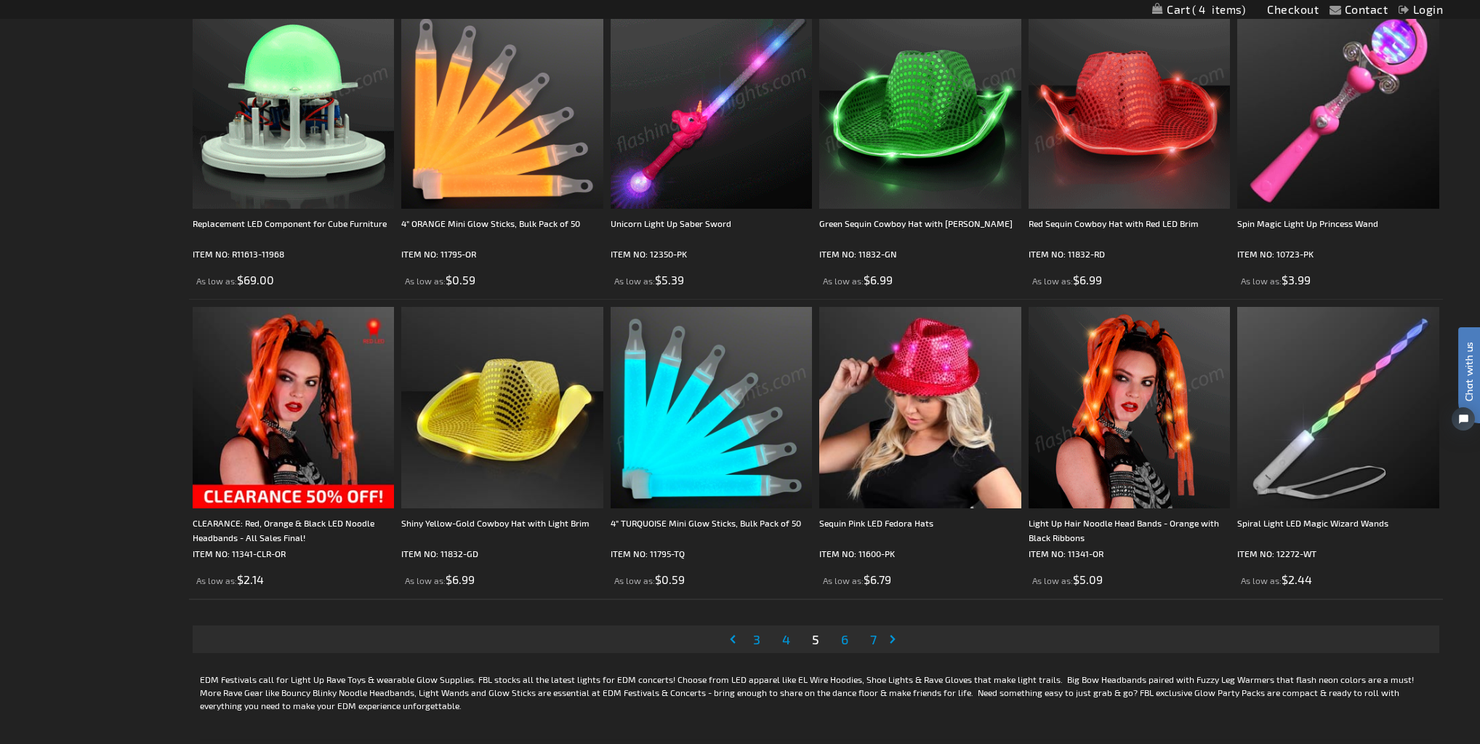
click at [741, 641] on link "Page Previous" at bounding box center [735, 639] width 15 height 22
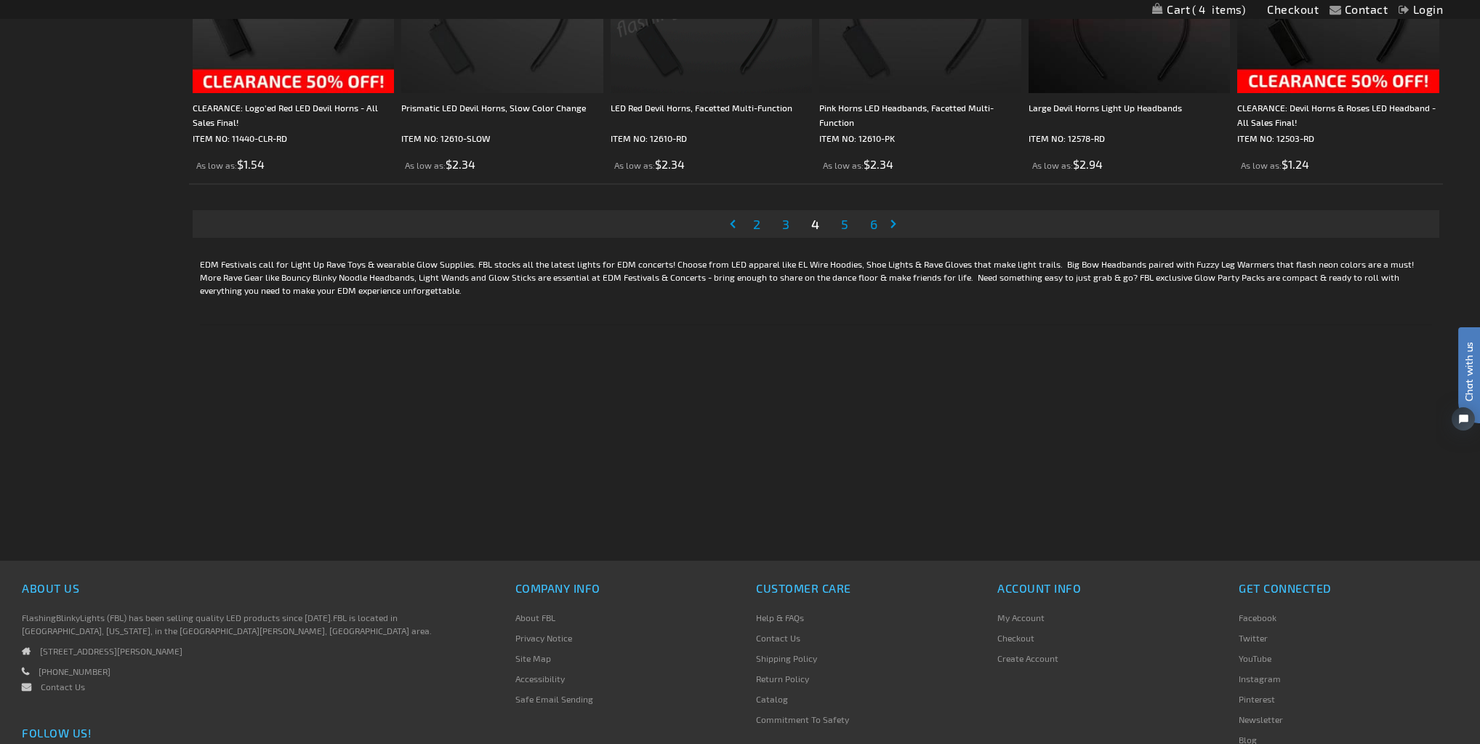
scroll to position [3431, 0]
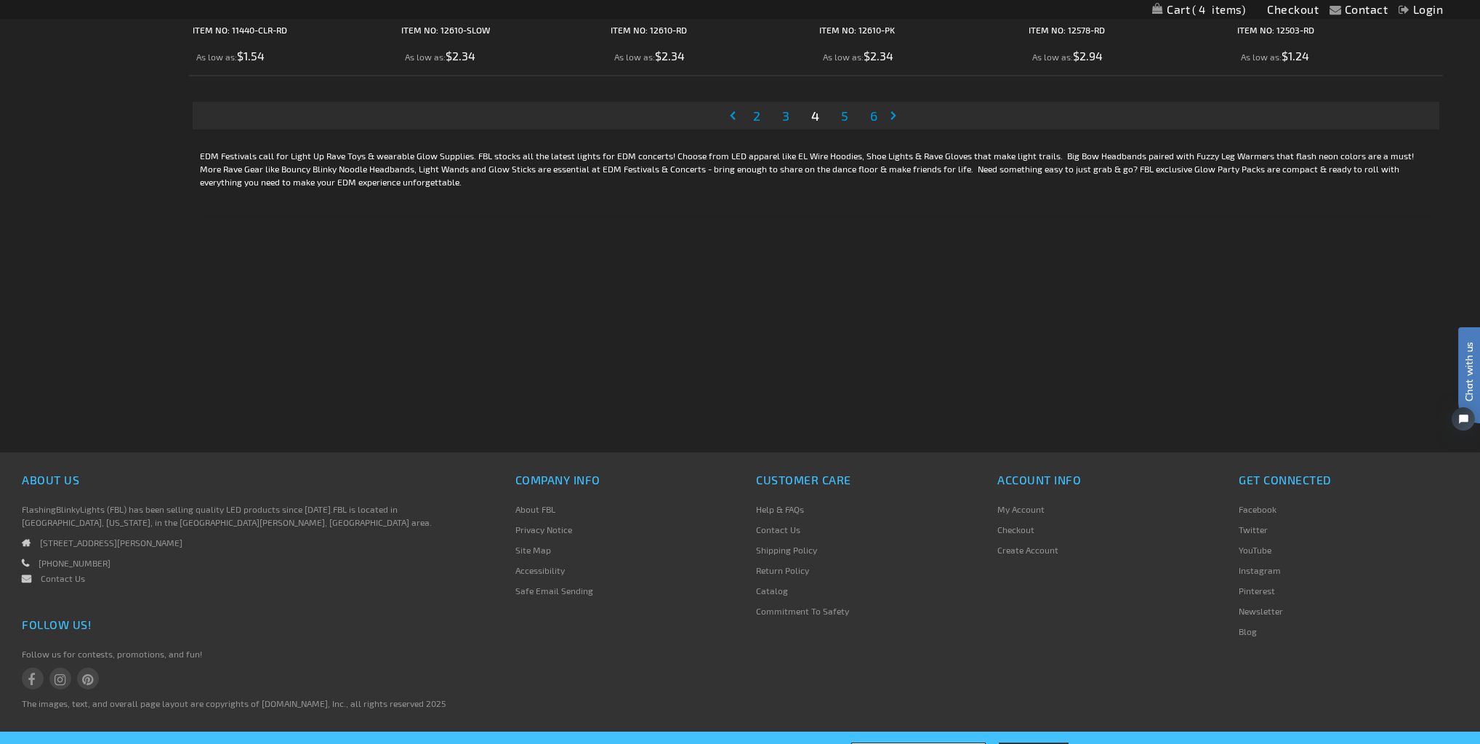
click at [733, 113] on link "Page Previous" at bounding box center [735, 116] width 15 height 22
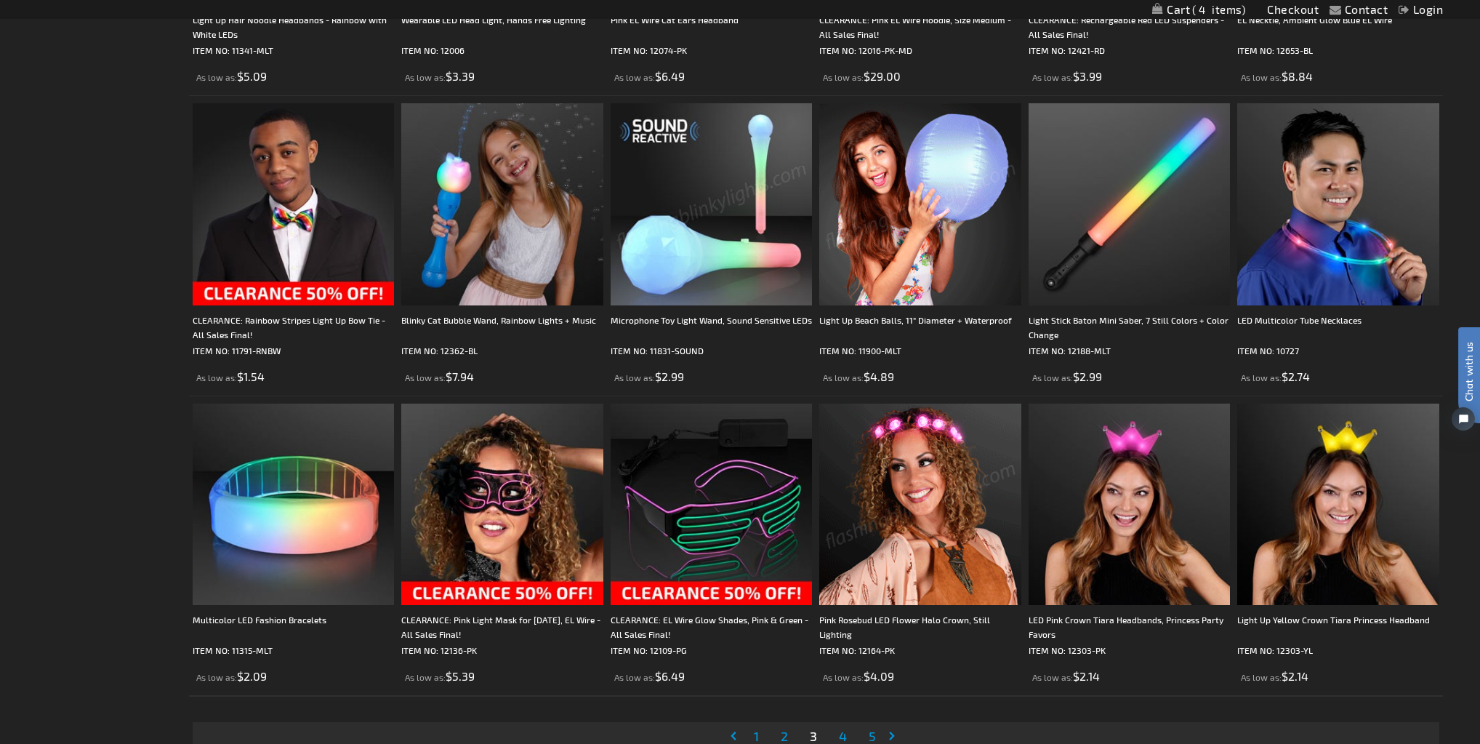
scroll to position [3021, 0]
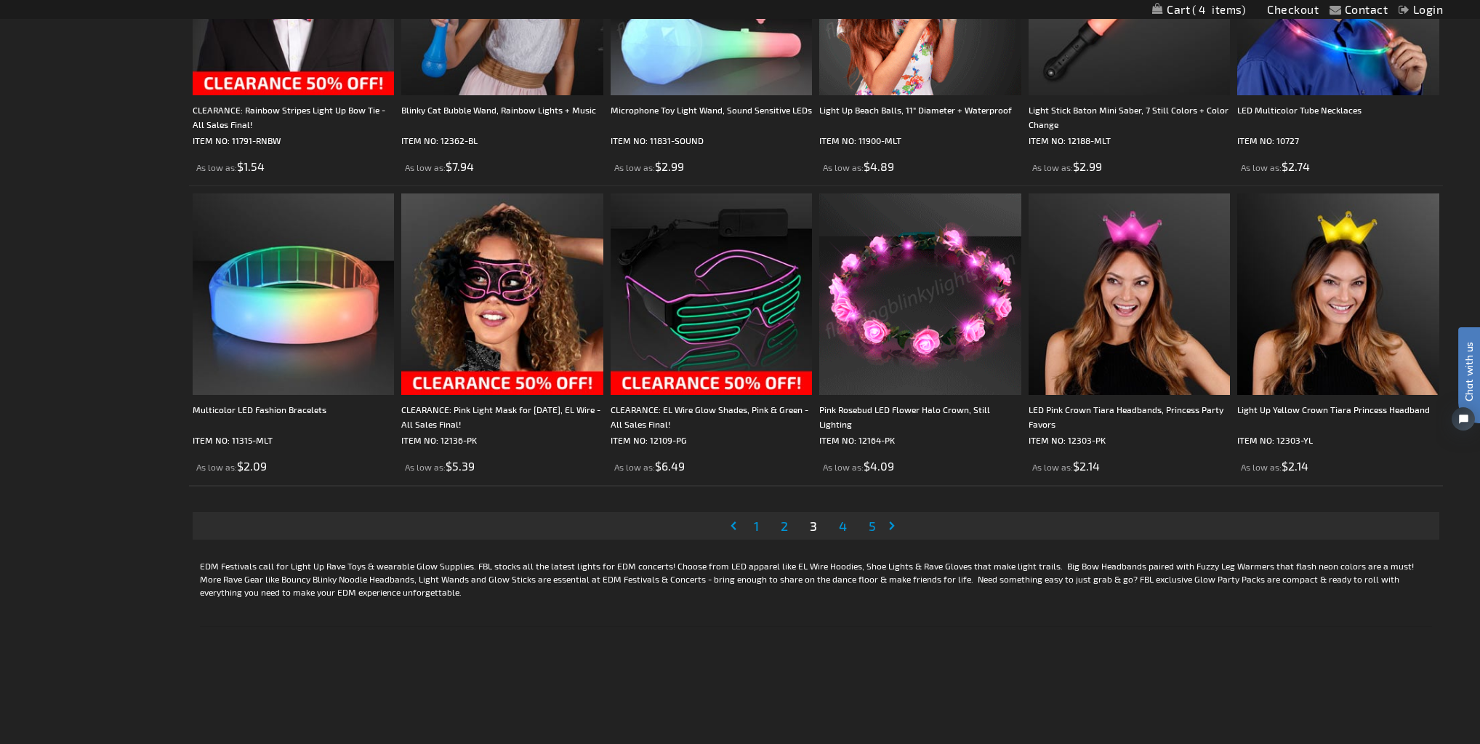
drag, startPoint x: 762, startPoint y: 518, endPoint x: 781, endPoint y: 520, distance: 19.0
click at [762, 518] on li "Page 1" at bounding box center [756, 526] width 25 height 28
click at [744, 521] on li "Page 1" at bounding box center [756, 526] width 25 height 28
click at [761, 525] on link "Page 1" at bounding box center [756, 526] width 11 height 22
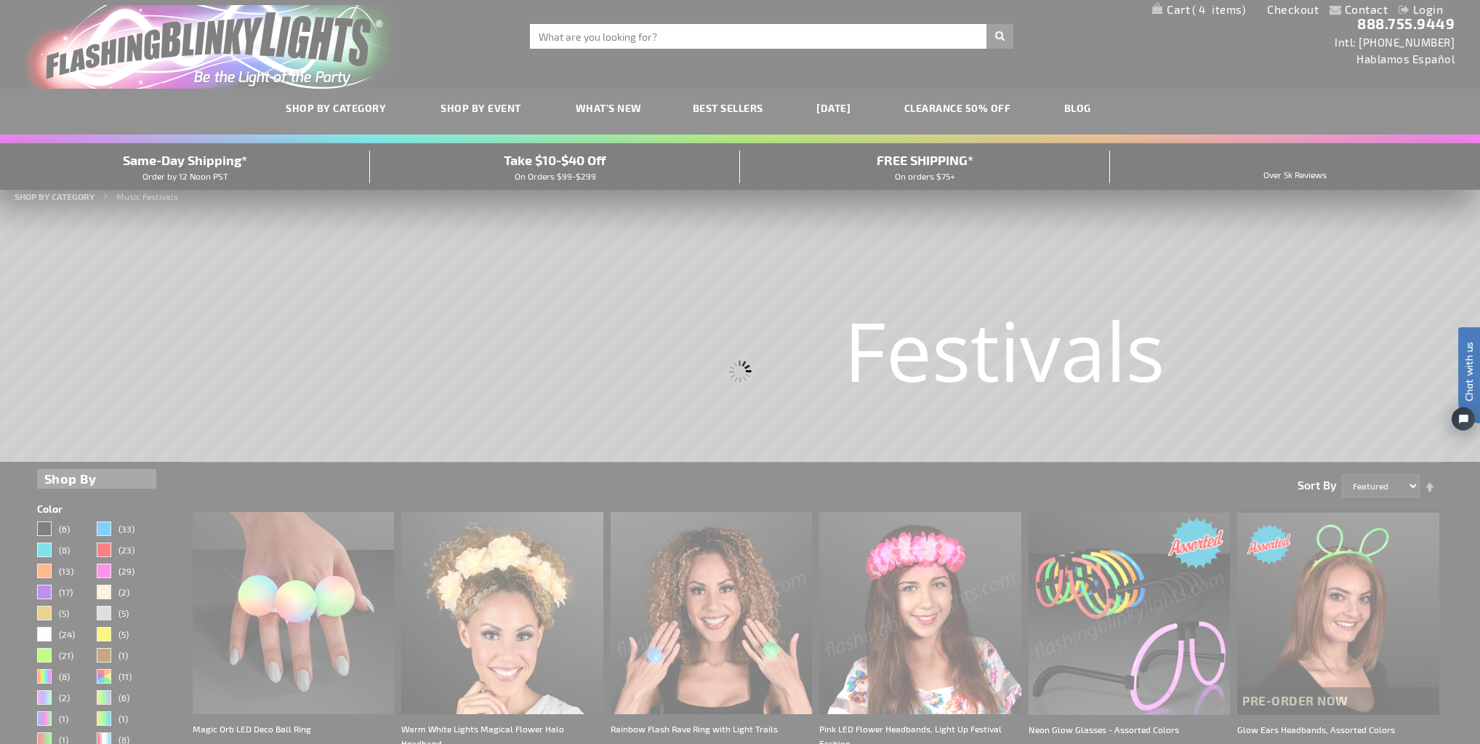
scroll to position [0, 0]
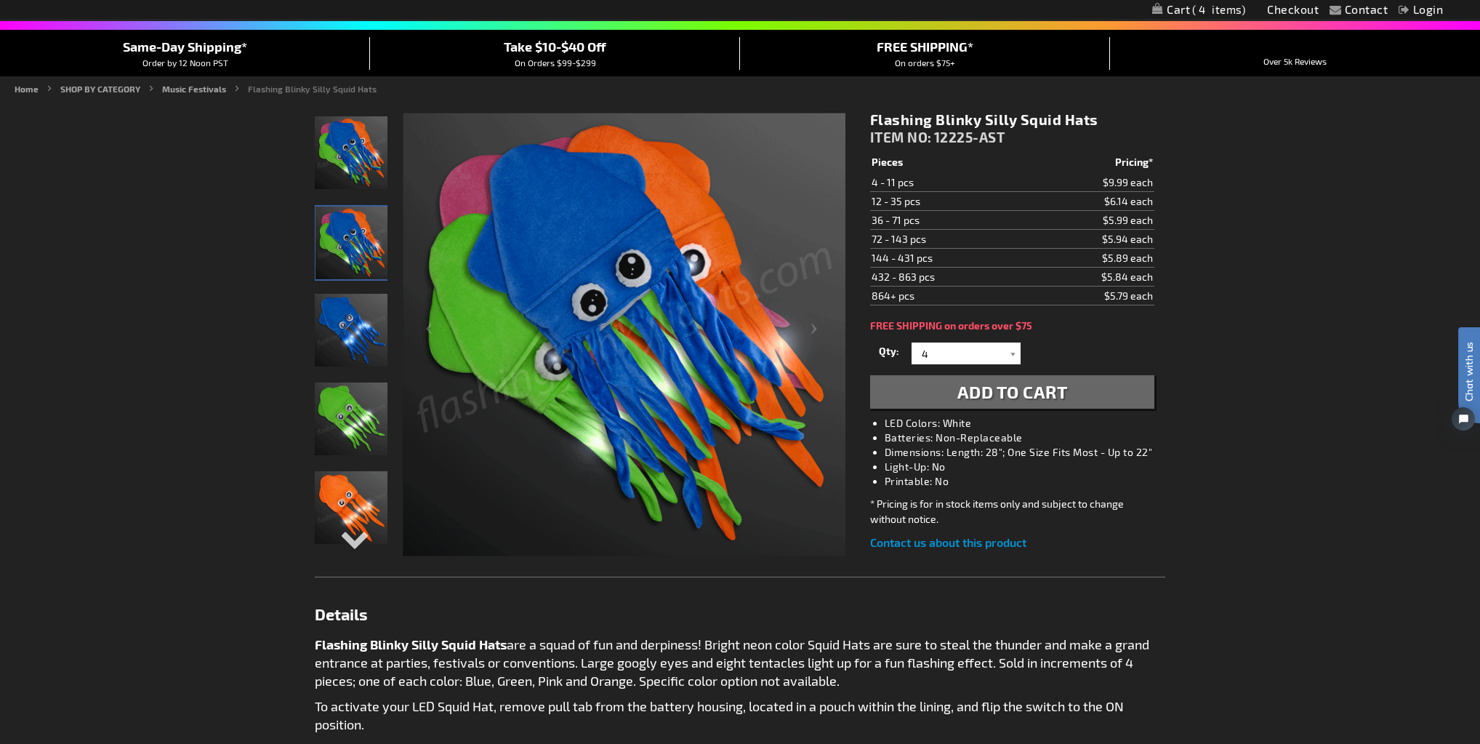
click at [348, 325] on img "Flashing Blinky Silly Squid Hats" at bounding box center [351, 330] width 73 height 73
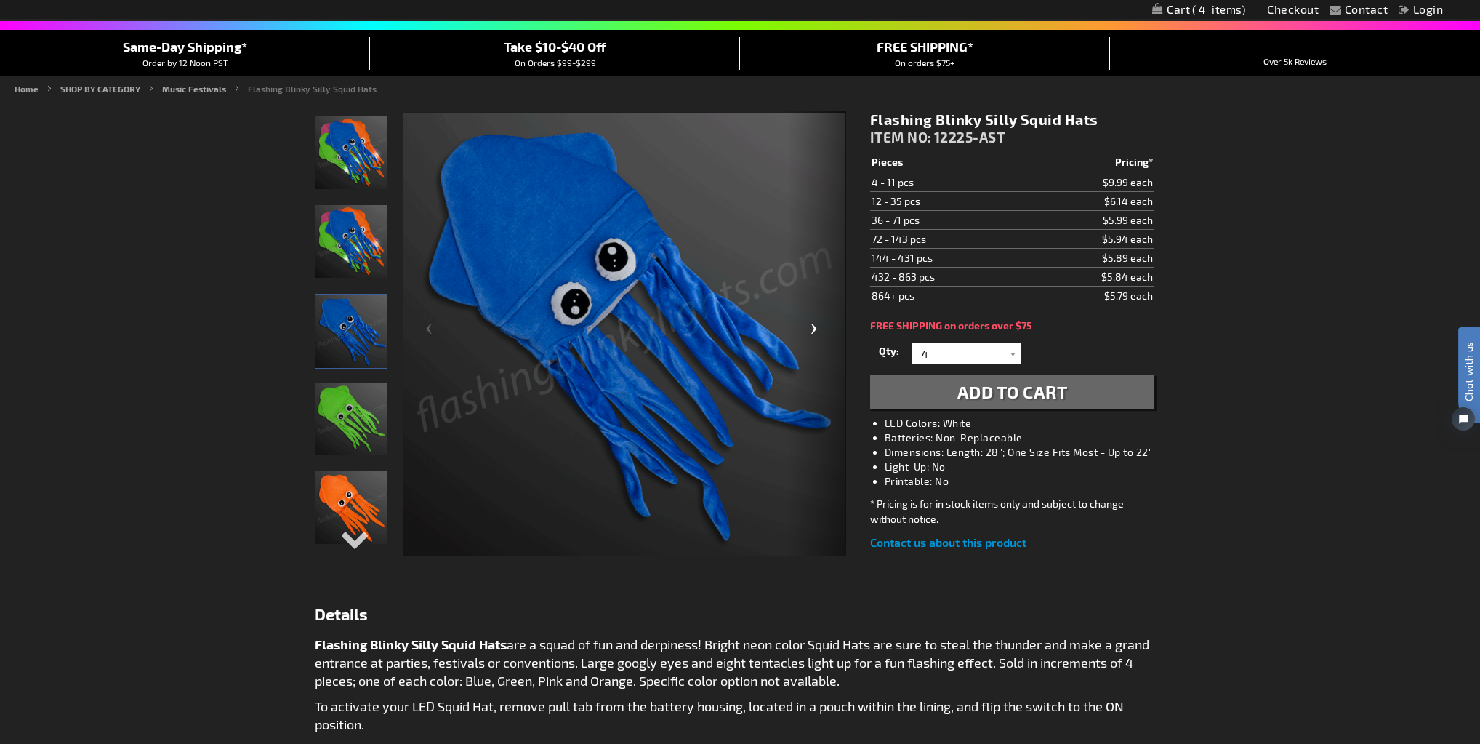
click at [826, 321] on div "Next" at bounding box center [817, 334] width 58 height 446
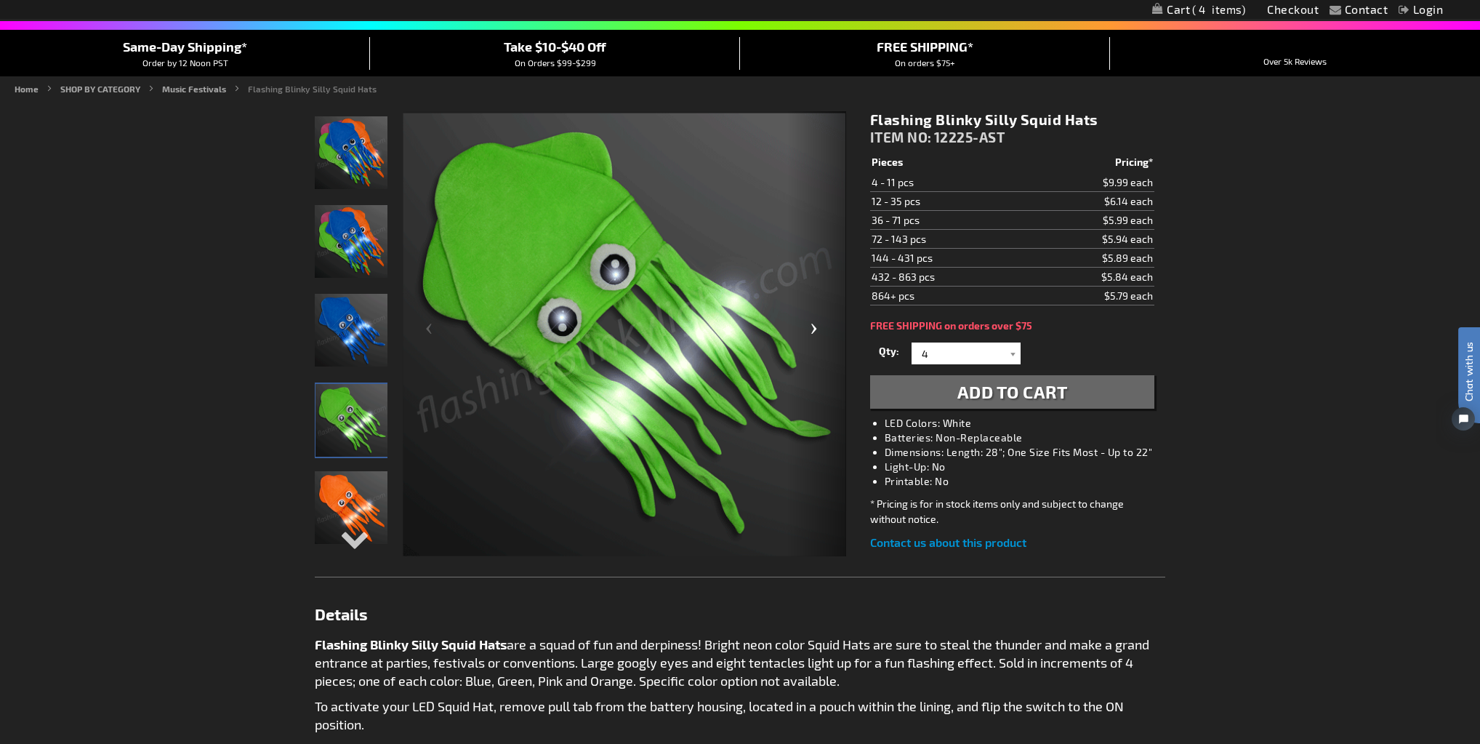
click at [821, 320] on div "Next" at bounding box center [817, 334] width 58 height 446
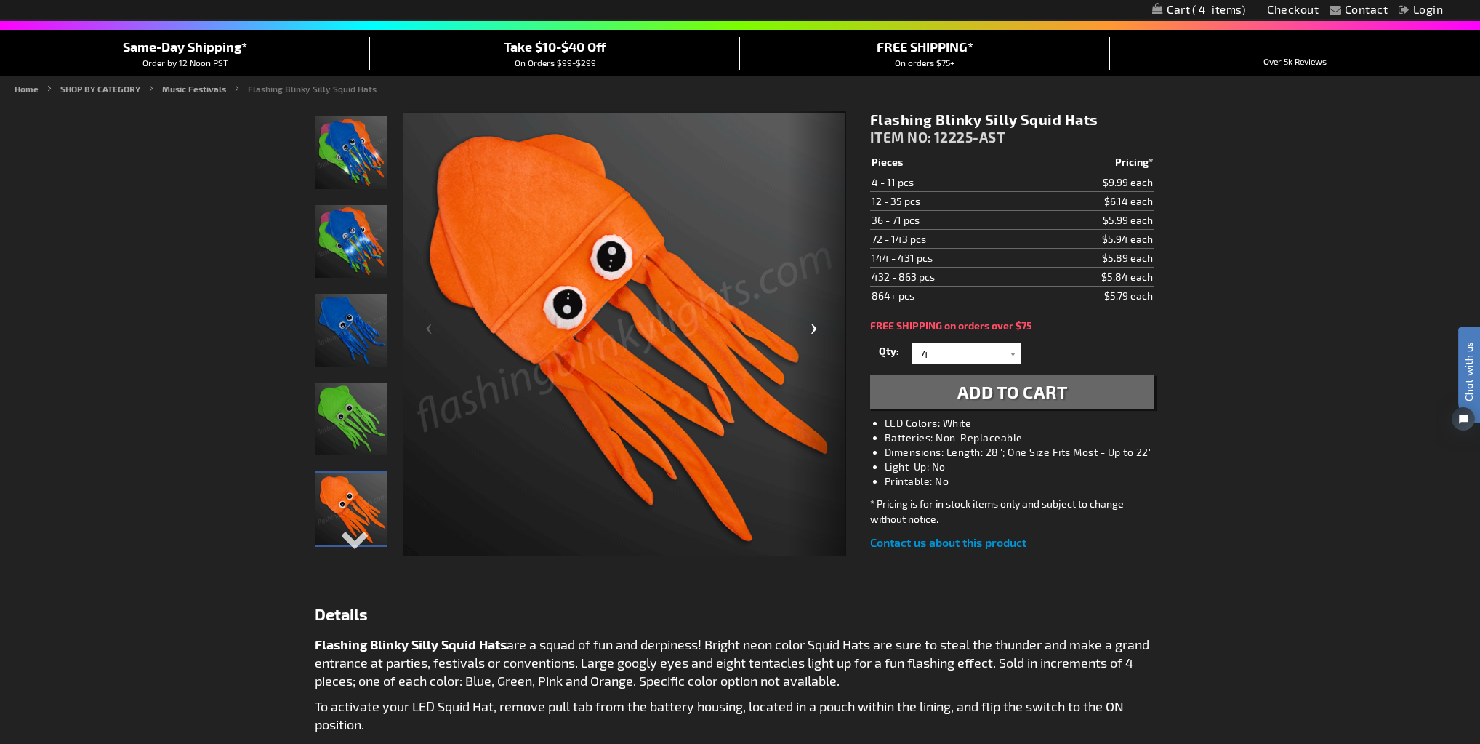
click at [820, 320] on div "Next" at bounding box center [817, 334] width 58 height 446
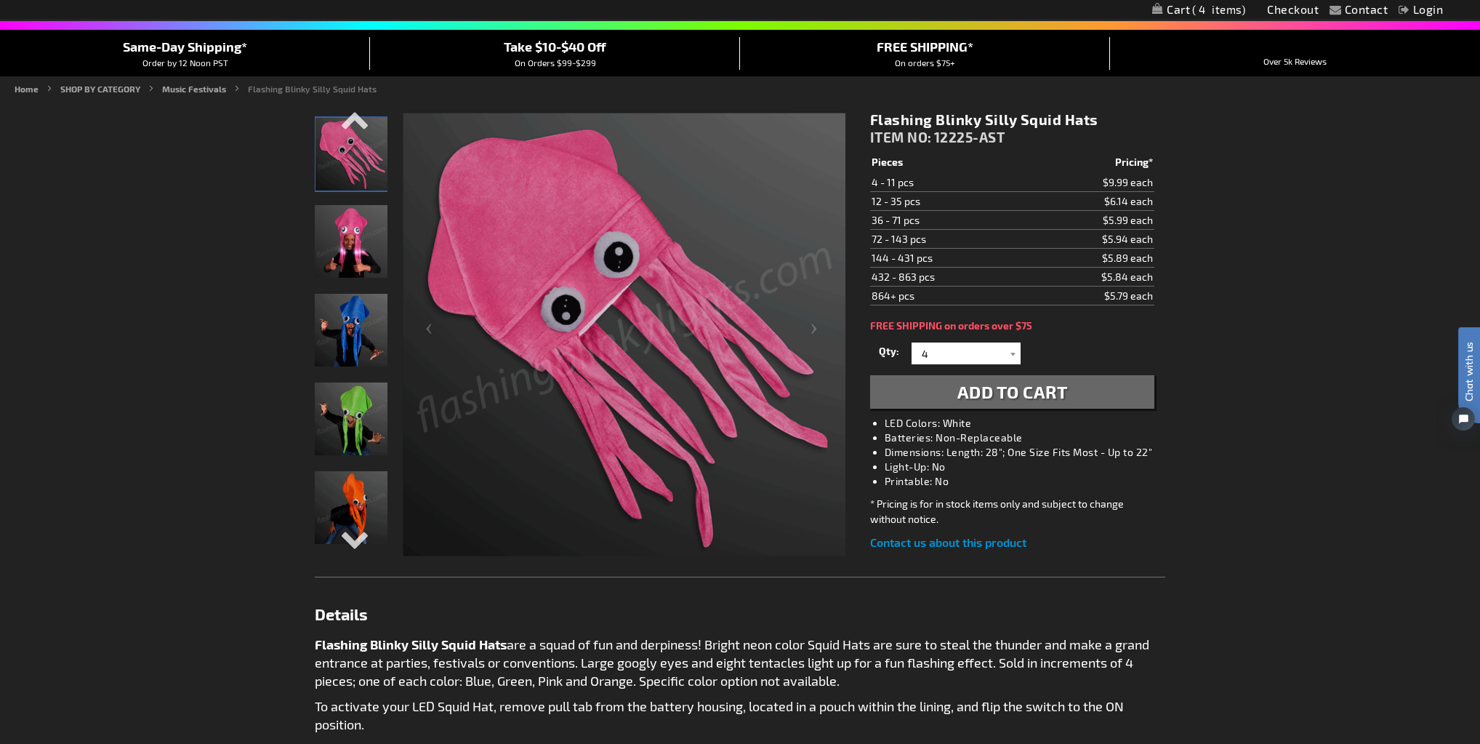
click at [355, 326] on img "Flashing Blinky Silly Squid Hats" at bounding box center [351, 330] width 73 height 73
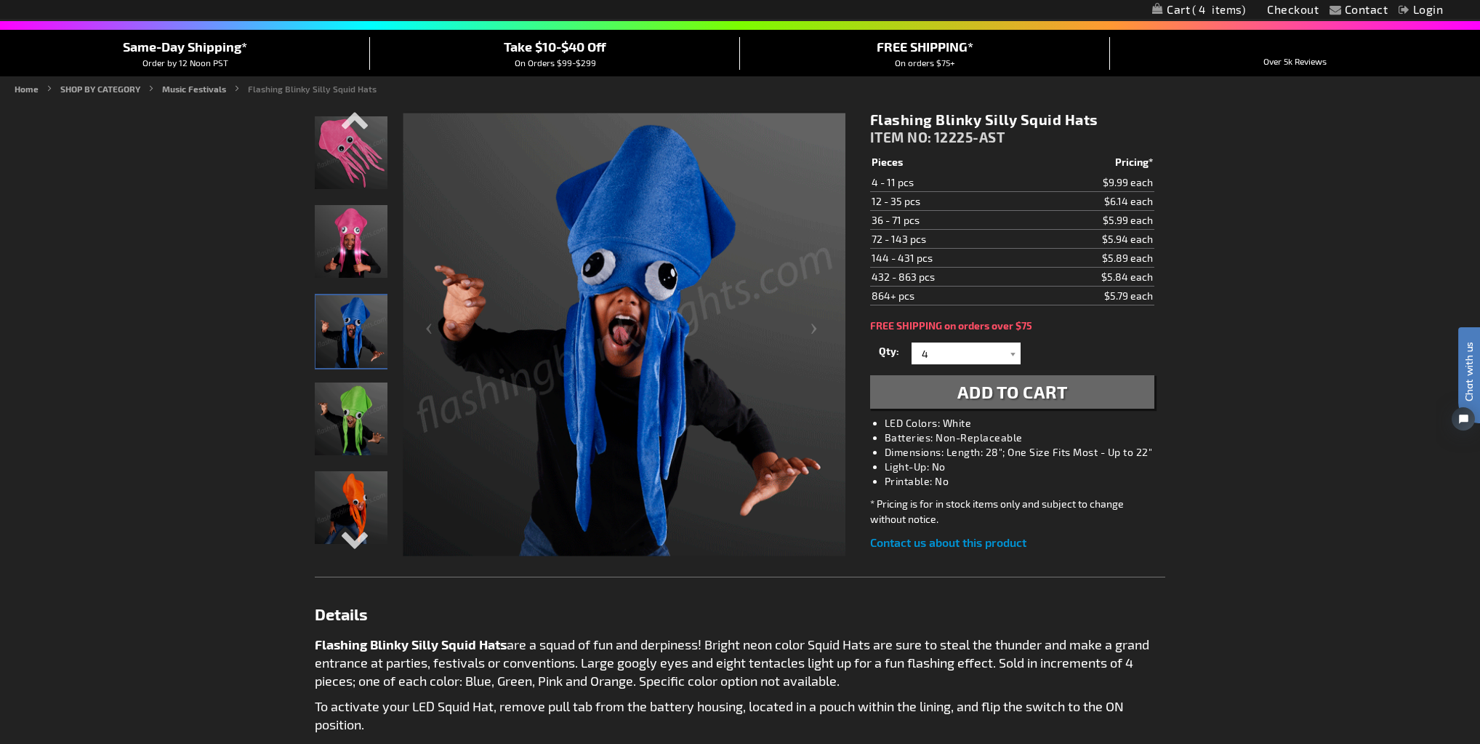
click at [355, 395] on img "Flashing Blinky Silly Squid Hats" at bounding box center [351, 418] width 73 height 73
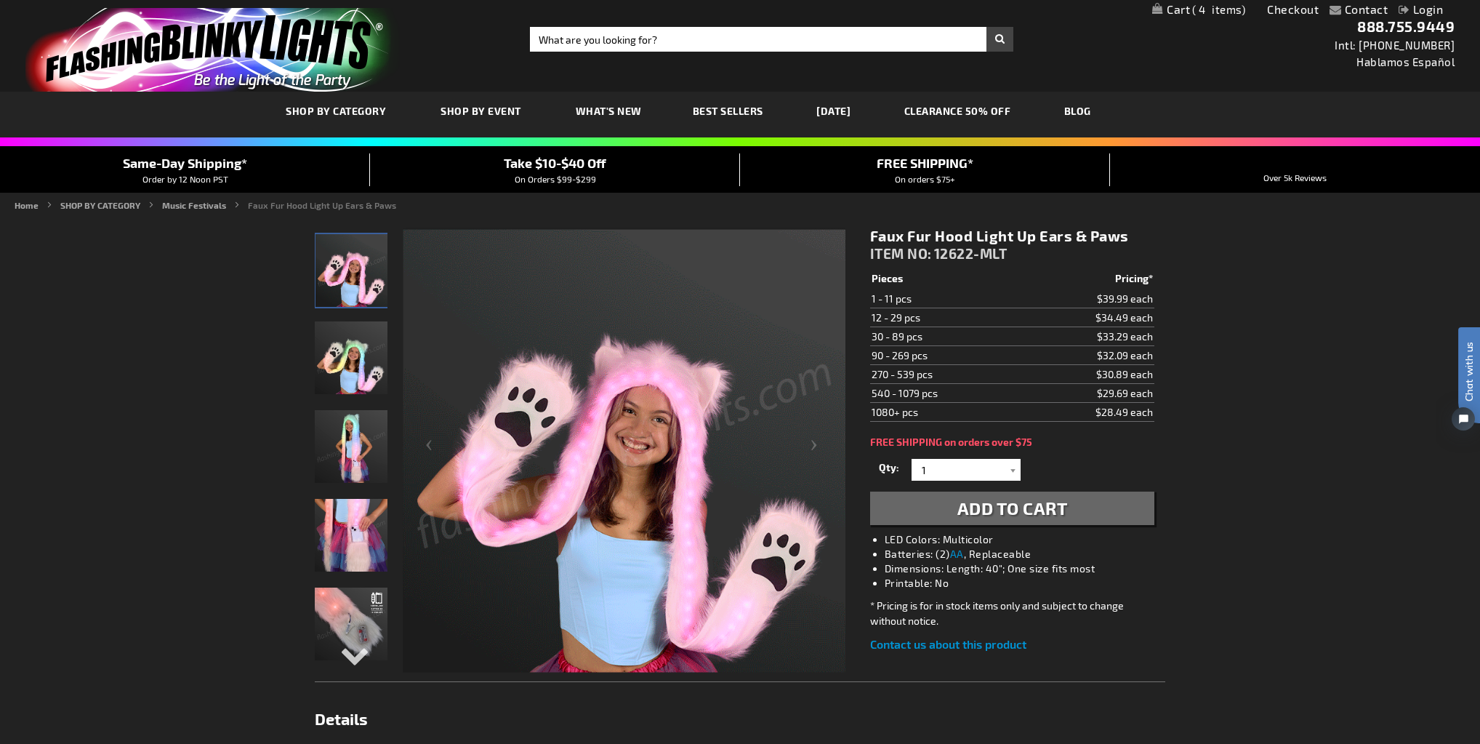
click at [356, 555] on img "Girl wearing Faux Fur Hood Light Up Ears & Paws" at bounding box center [351, 535] width 73 height 73
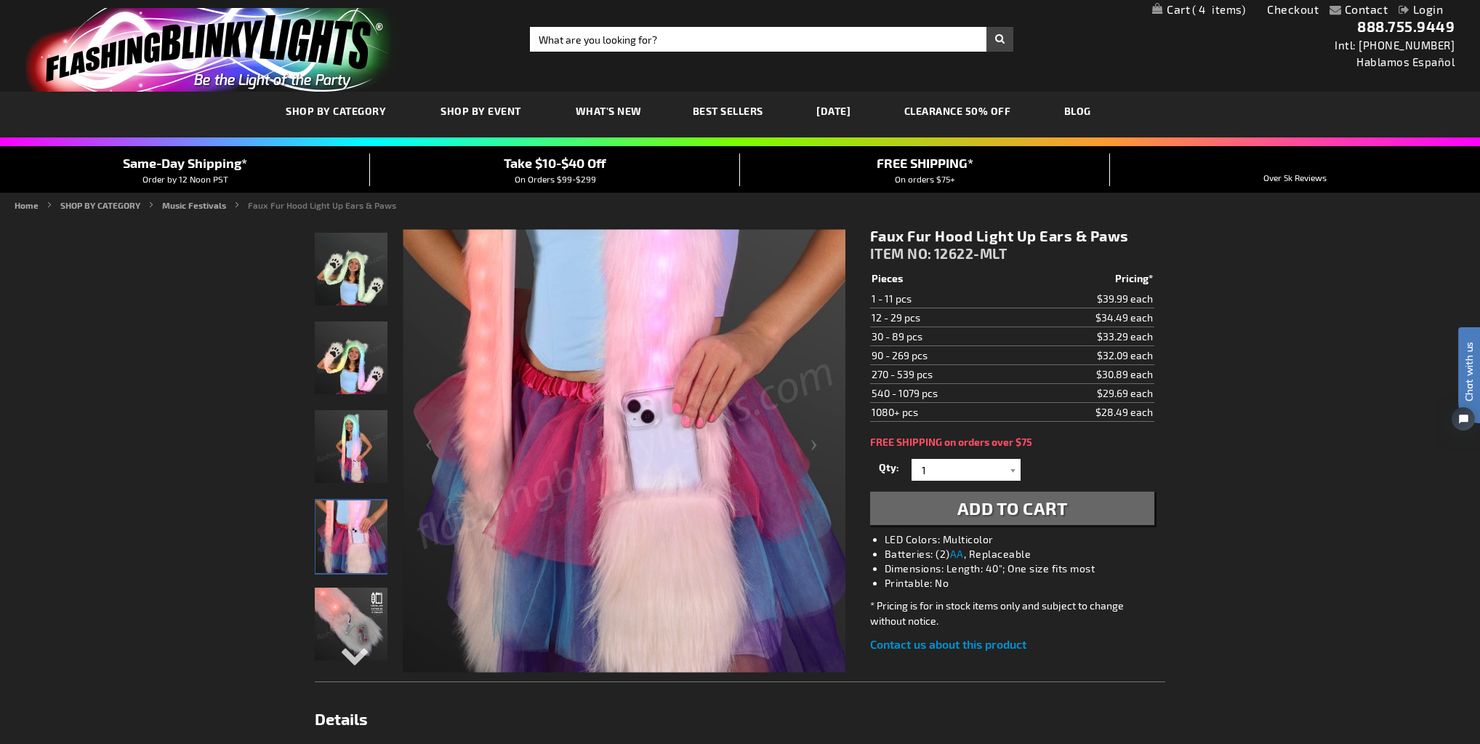
click at [339, 633] on img "Faux Fur Hood Light Up Ears & Paws" at bounding box center [351, 623] width 73 height 73
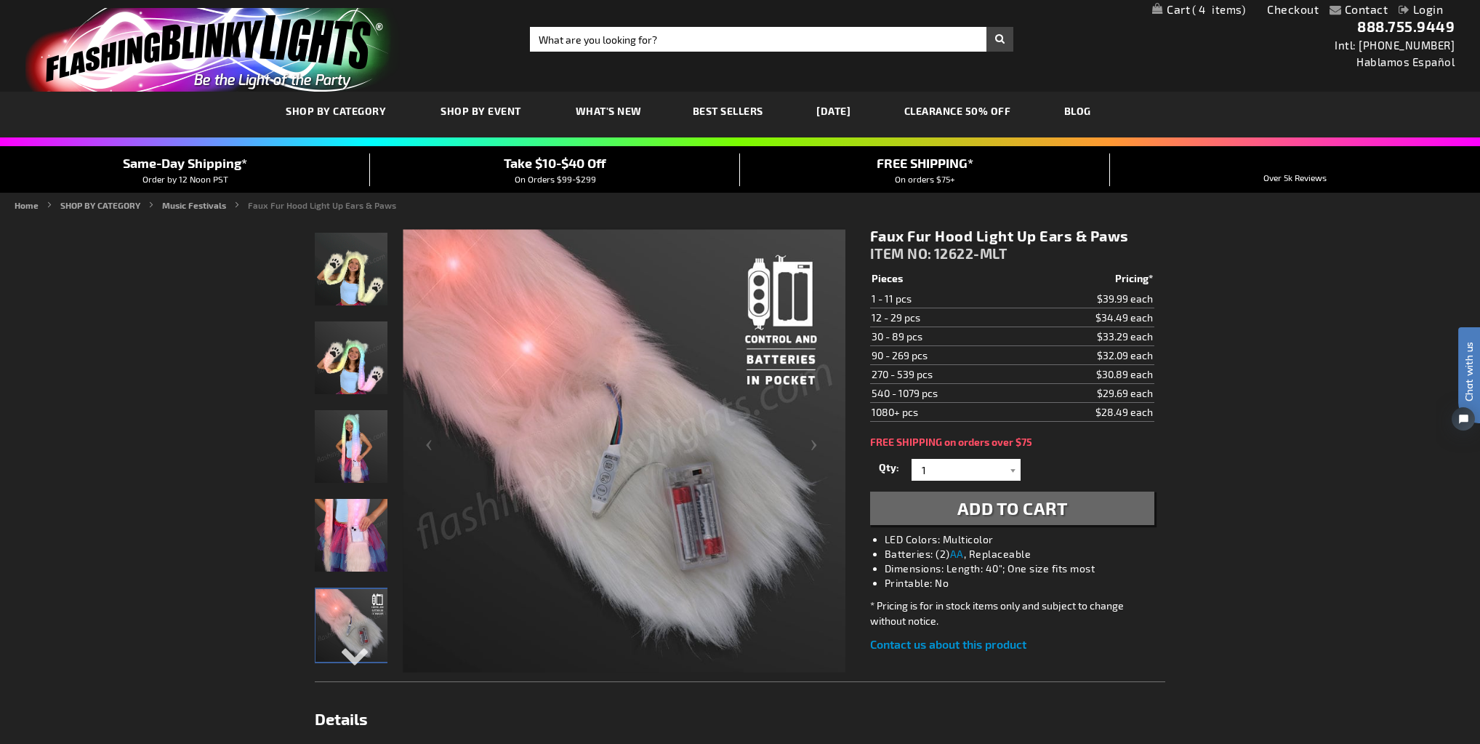
click at [387, 425] on img "Girl wearing Faux Fur Hood Light Up Ears & Paws" at bounding box center [351, 446] width 73 height 73
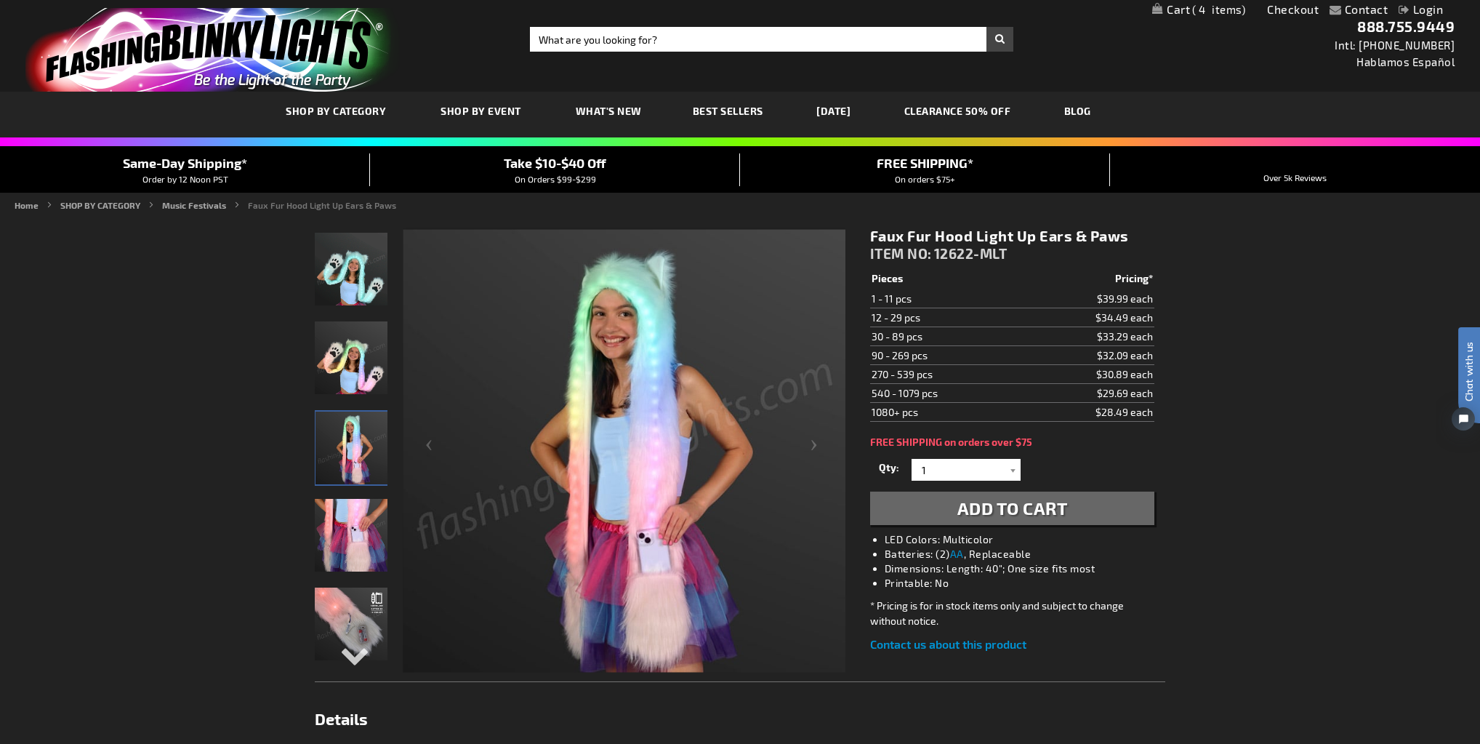
click at [369, 363] on img "Girl wearing Faux Fur Hood Light Up Ears & Paws" at bounding box center [351, 357] width 73 height 73
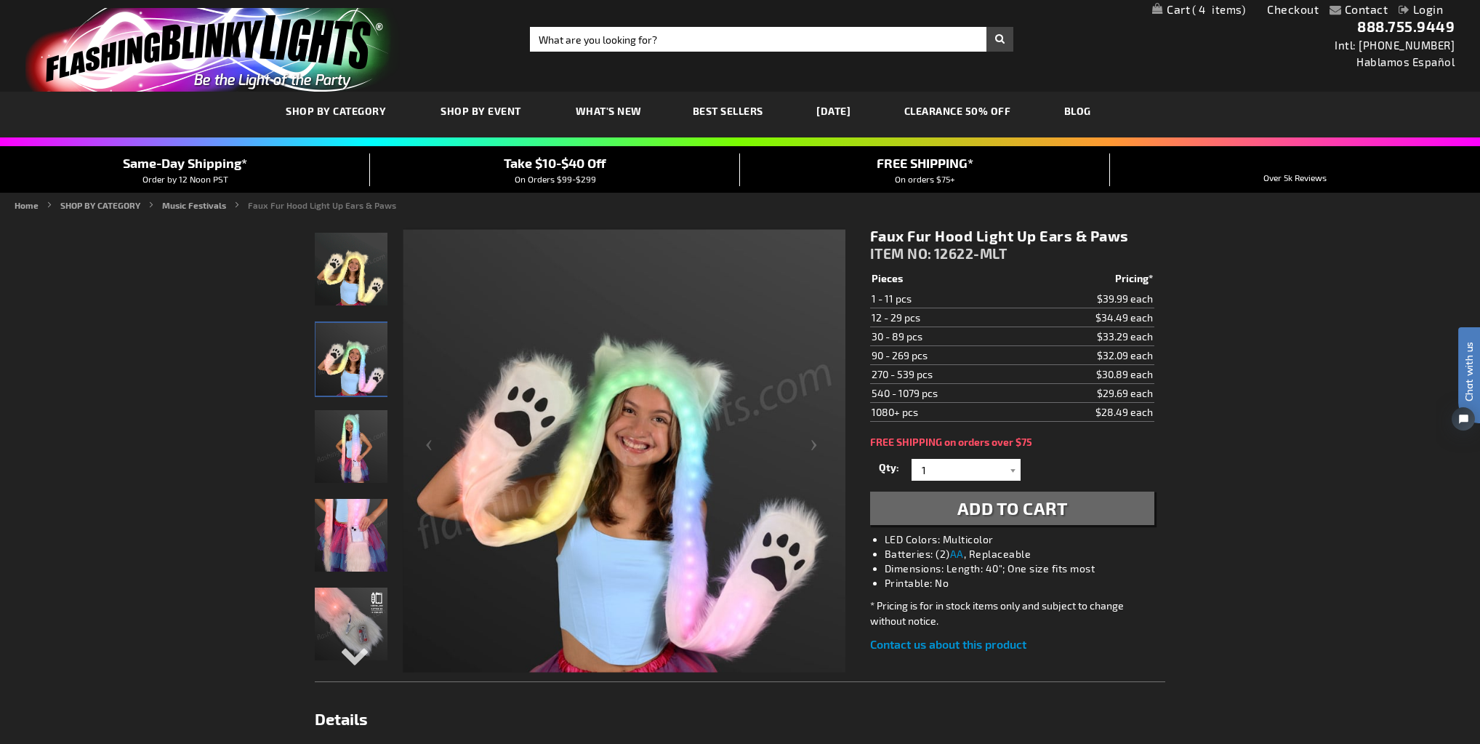
click at [355, 288] on img "Girl wearing Faux Fur Hood Light Up Ears & Paws" at bounding box center [351, 269] width 73 height 73
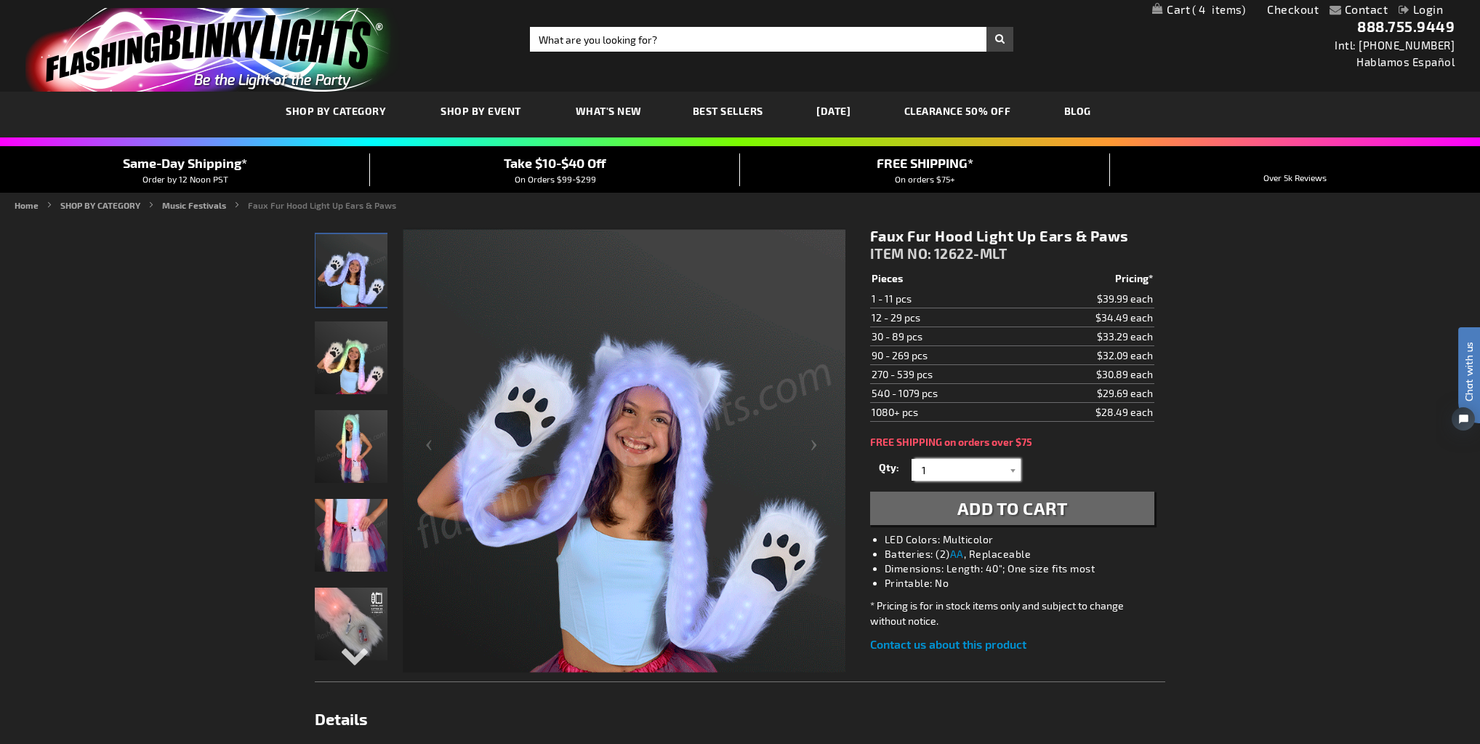
click at [956, 462] on input "1" at bounding box center [967, 470] width 105 height 22
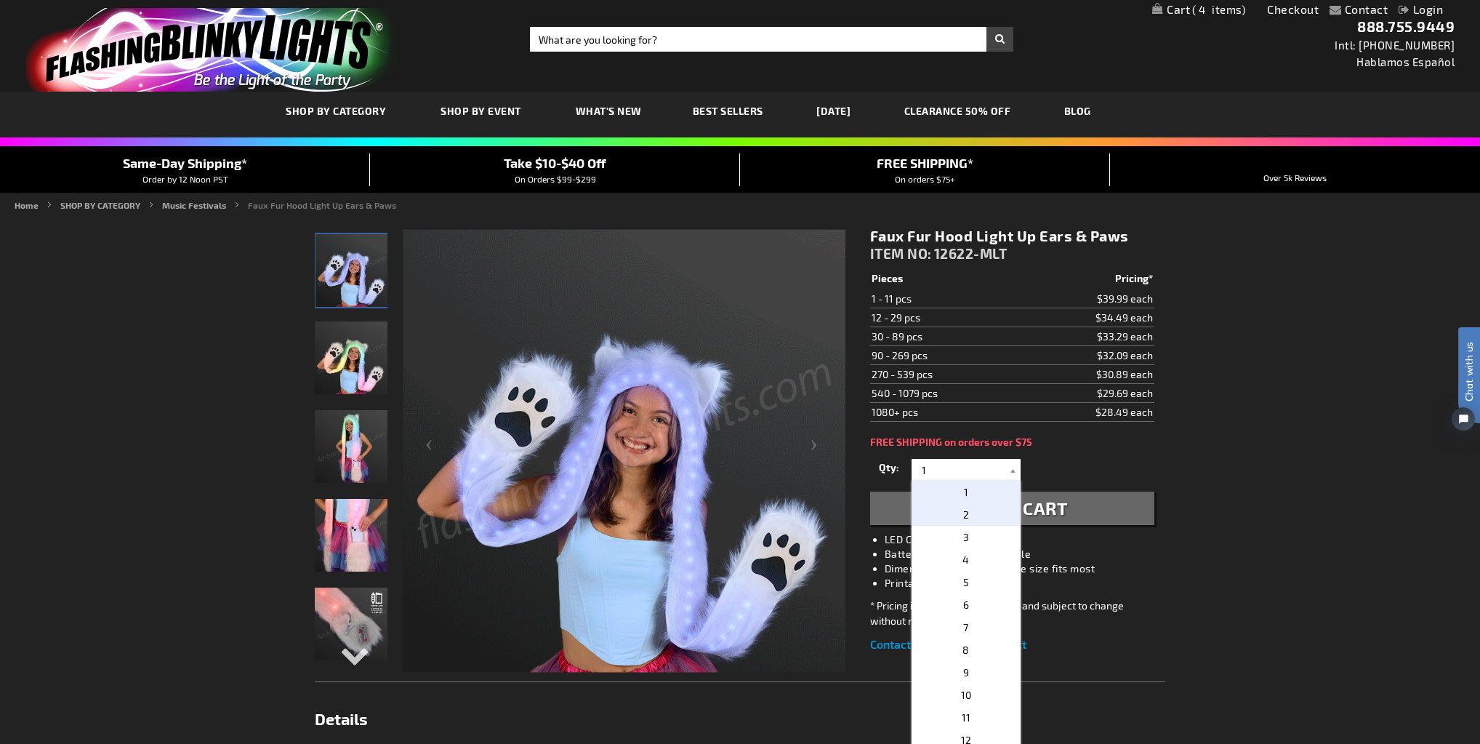
click at [981, 510] on p "2" at bounding box center [966, 514] width 109 height 23
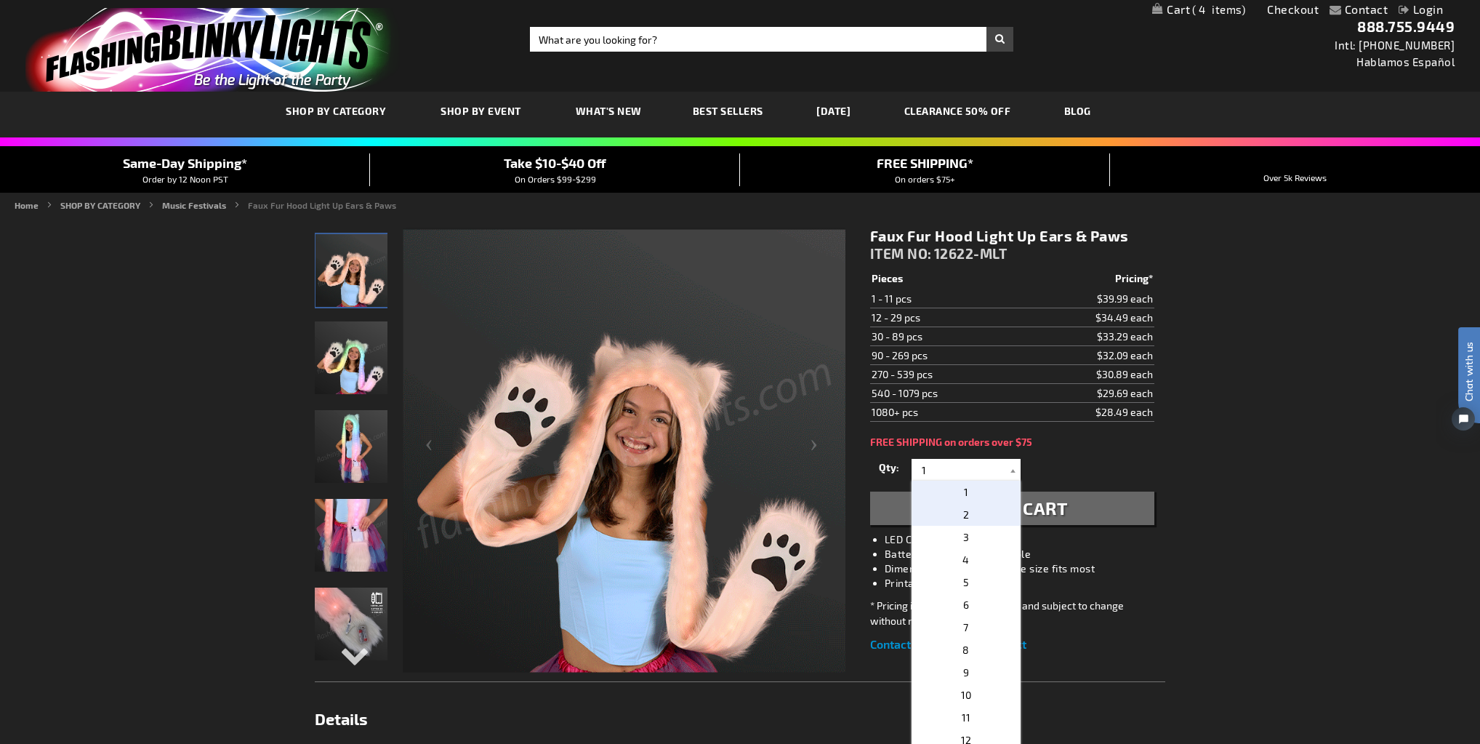
type input "2"
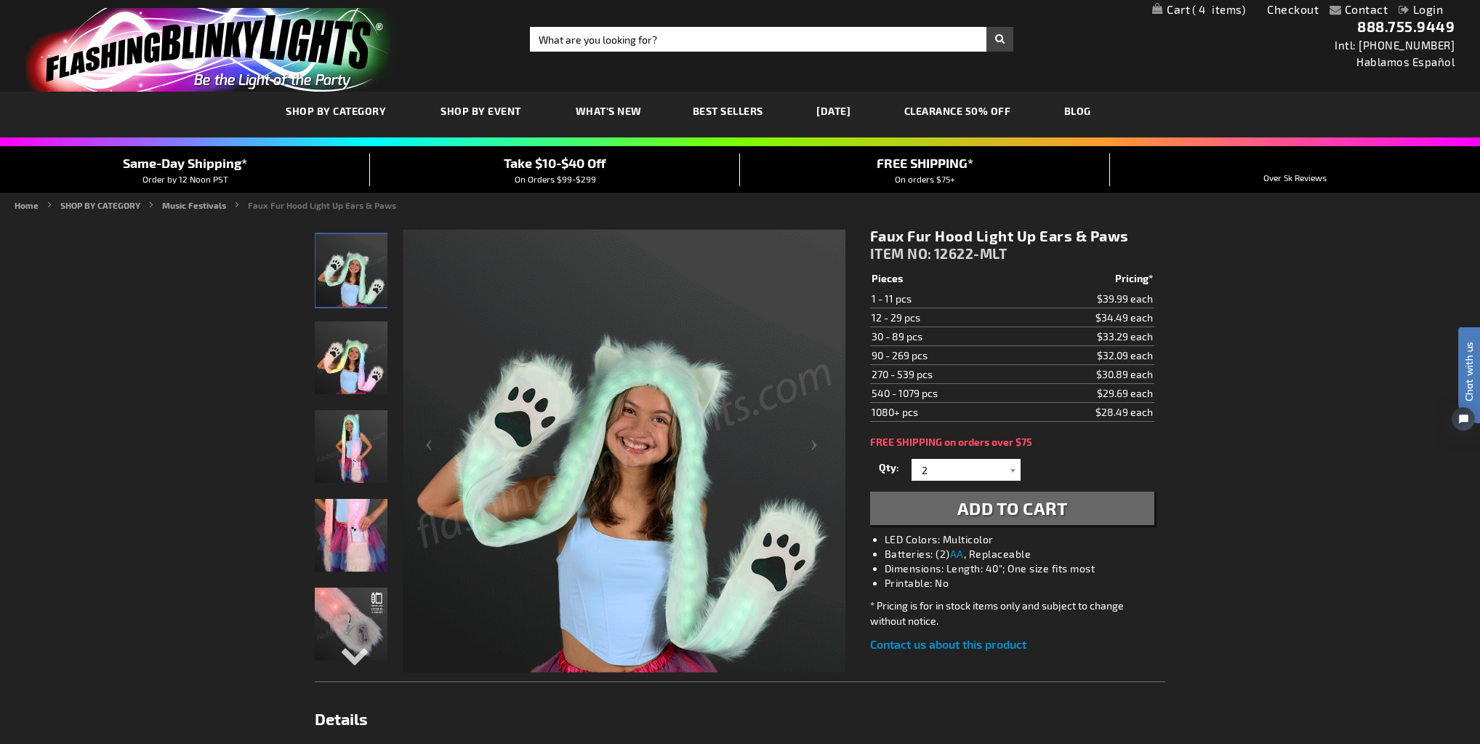
click at [1037, 505] on span "Add to Cart" at bounding box center [1012, 507] width 110 height 21
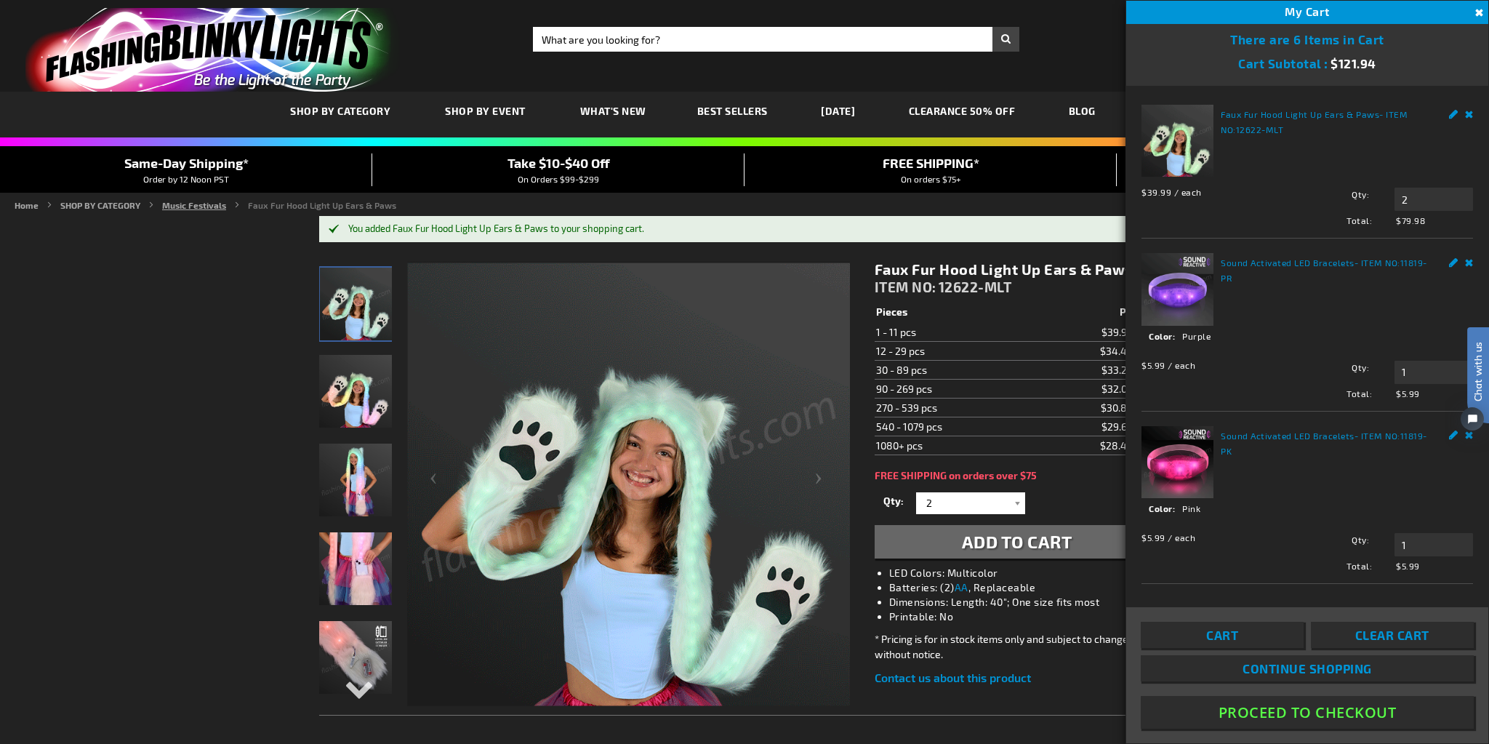
click at [182, 209] on link "Music Festivals" at bounding box center [194, 205] width 64 height 10
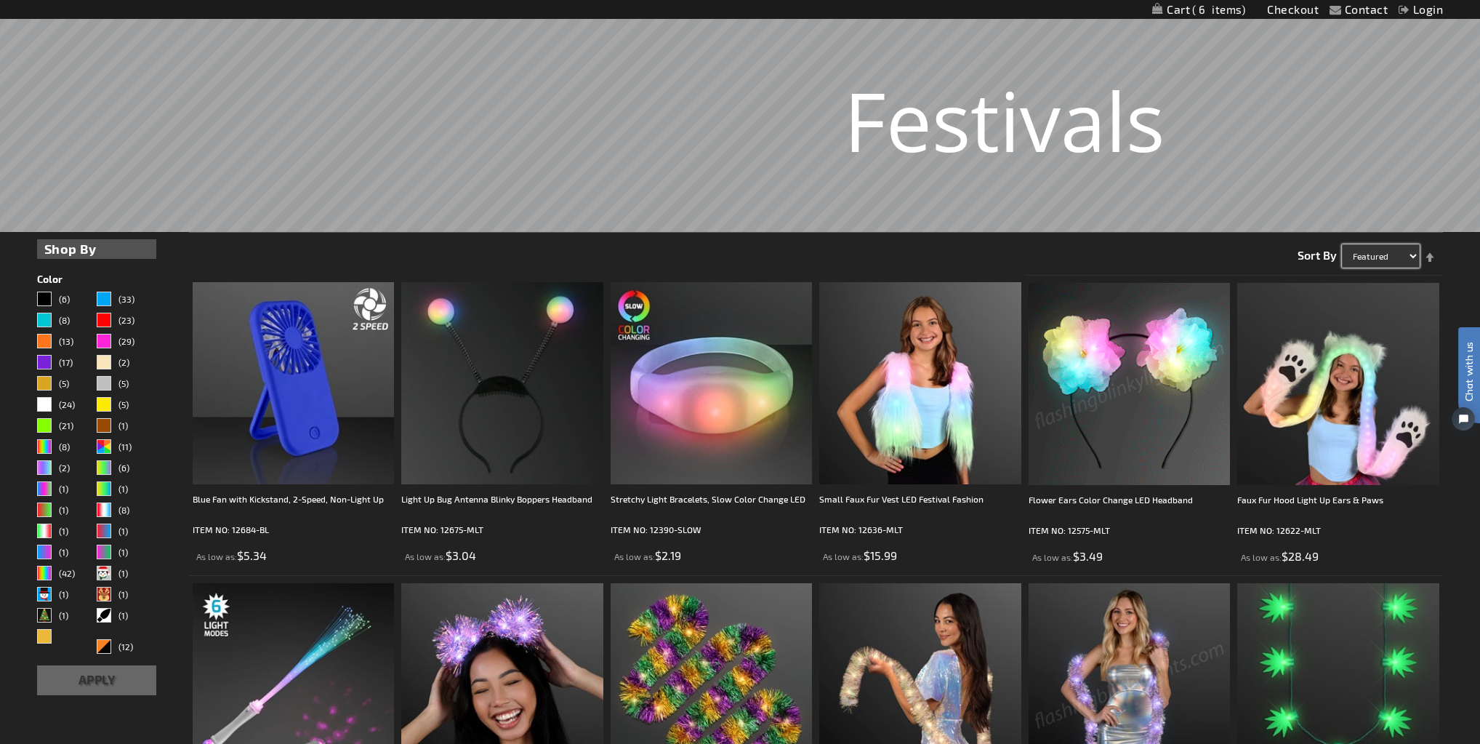
click at [1380, 250] on select "Featured Name Price Best Sellers" at bounding box center [1381, 255] width 78 height 23
click at [1381, 250] on select "Featured Name Price Best Sellers" at bounding box center [1381, 255] width 78 height 23
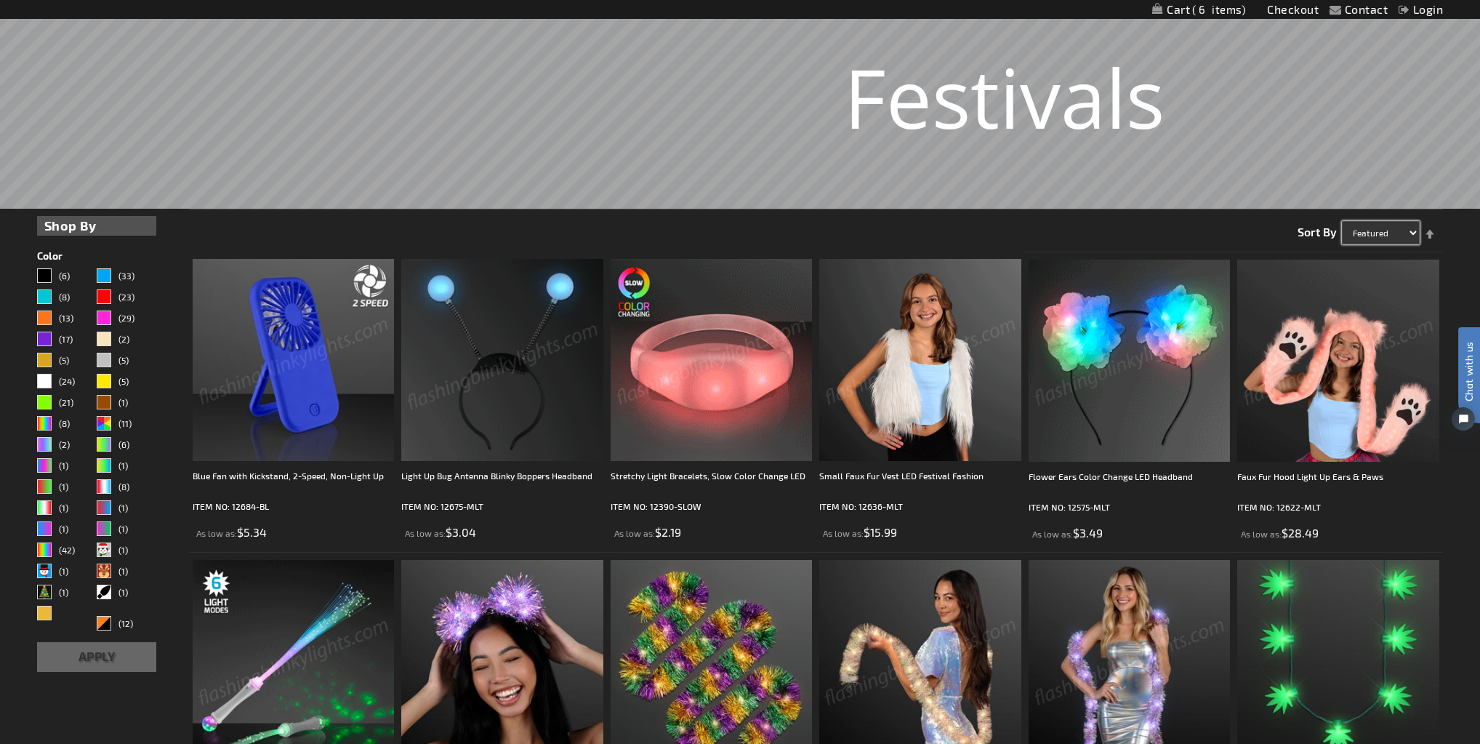
scroll to position [233, 0]
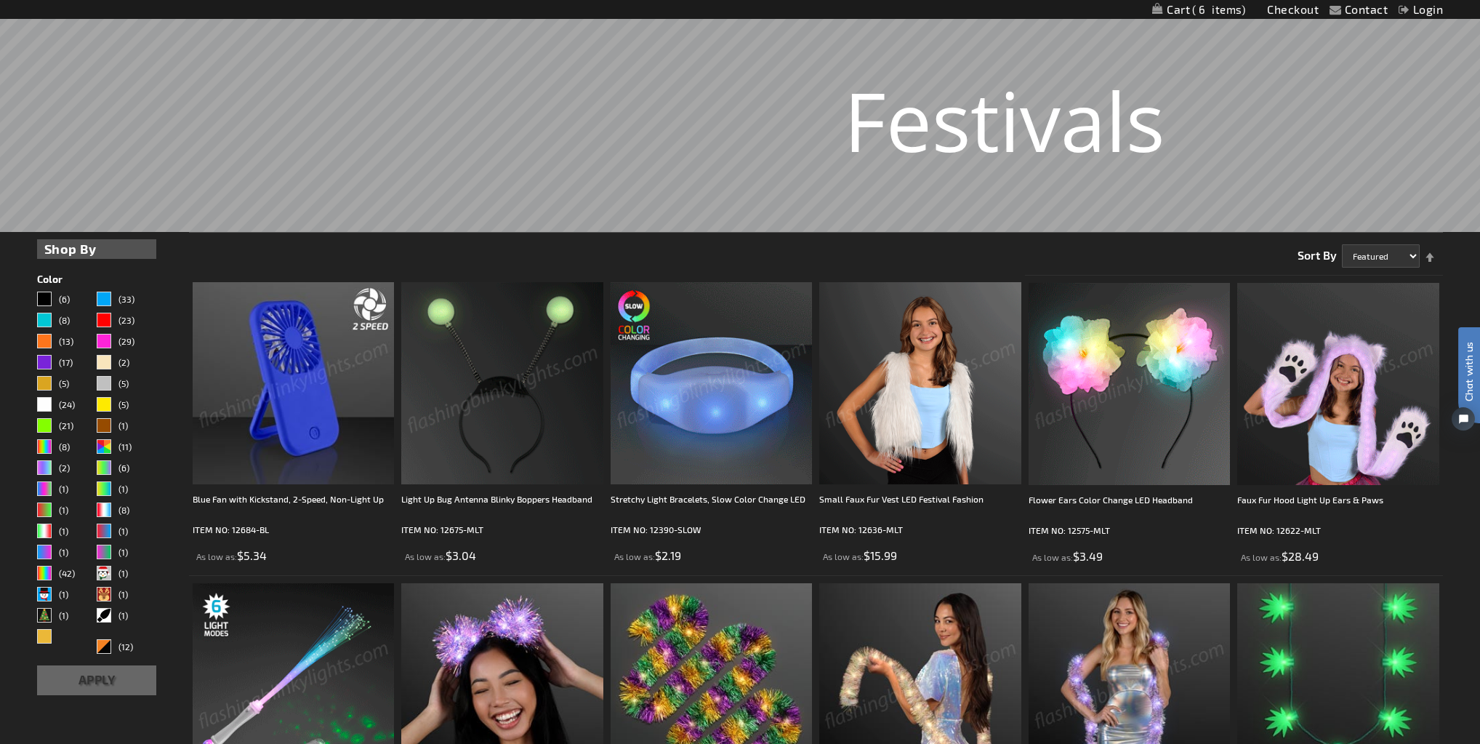
click at [1394, 246] on div "Sort By Featured Name Price Best Sellers Set Descending Direction" at bounding box center [1369, 250] width 145 height 35
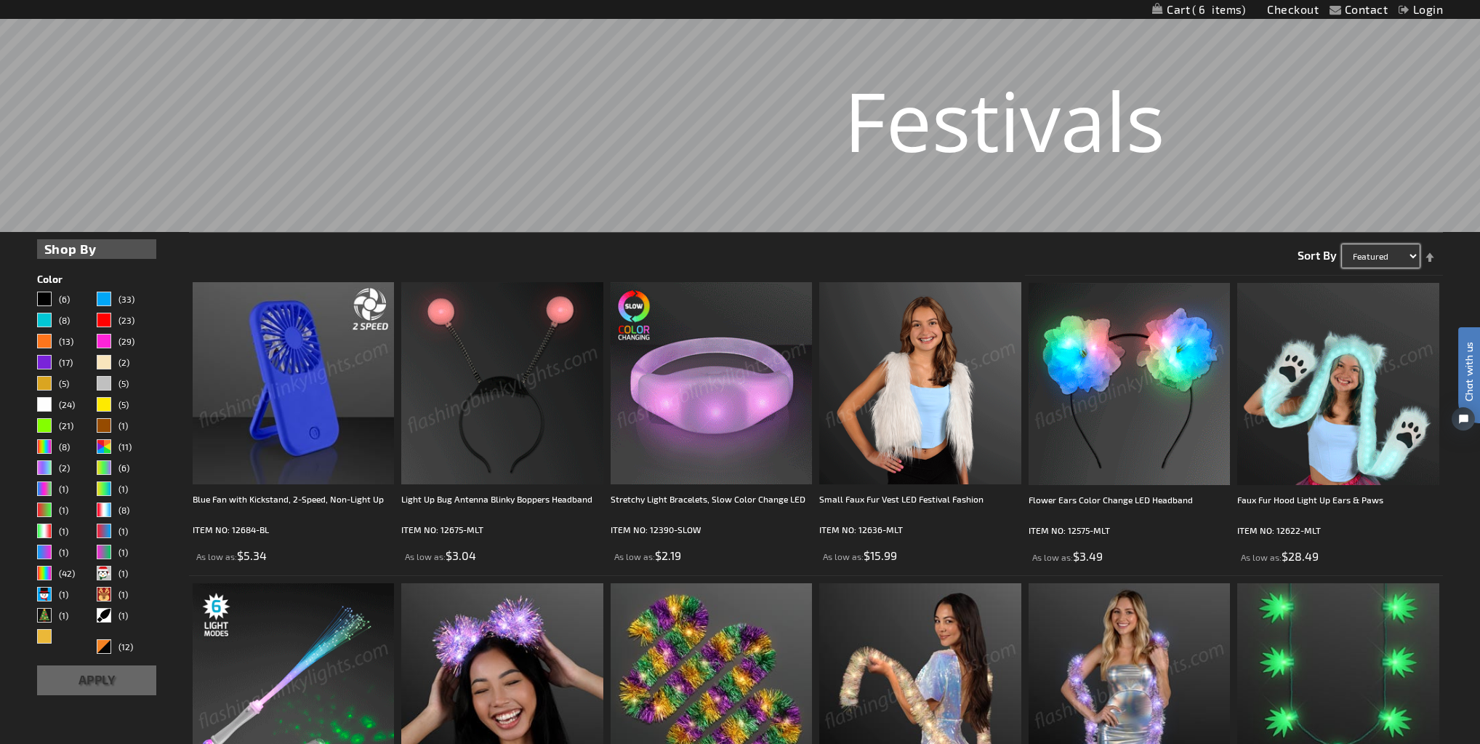
click at [1396, 264] on select "Featured Name Price Best Sellers" at bounding box center [1381, 255] width 78 height 23
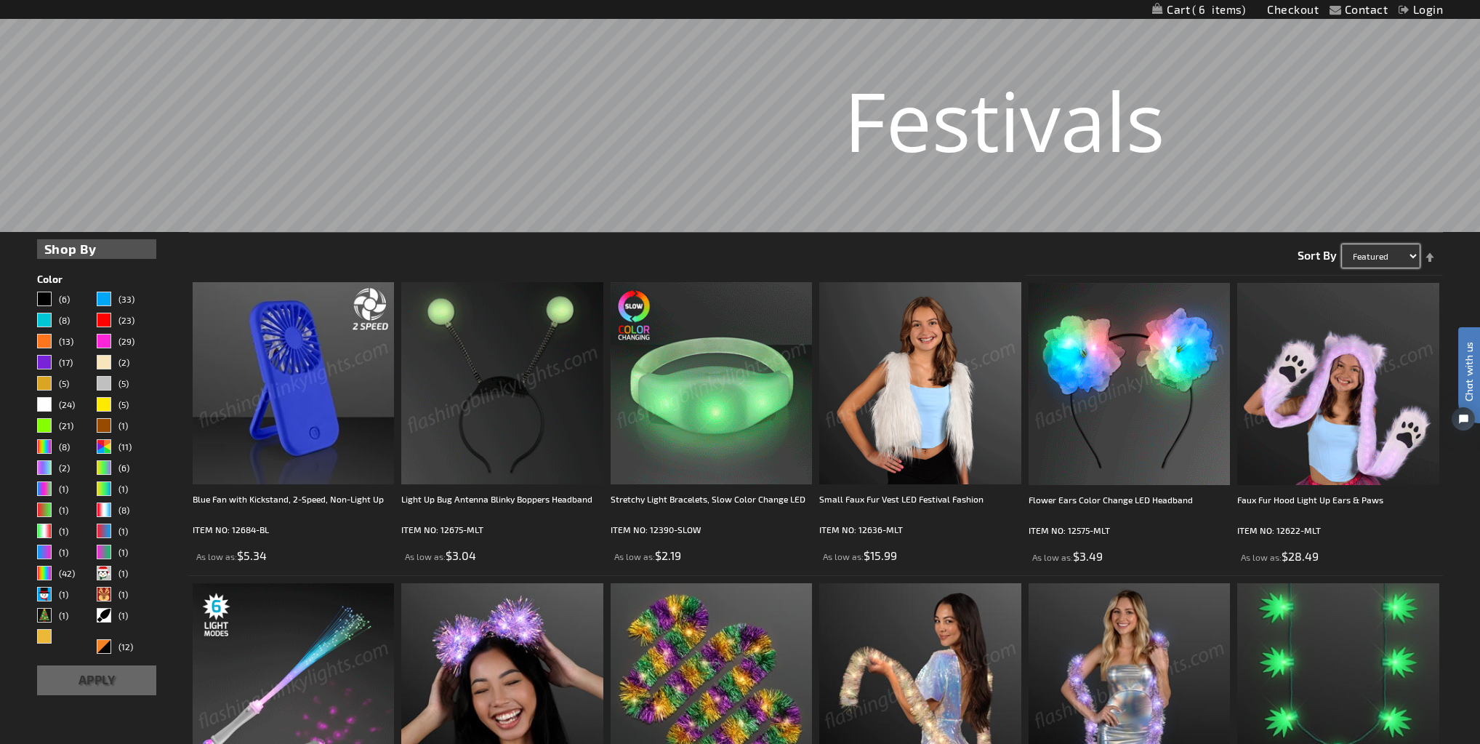
select select "sale"
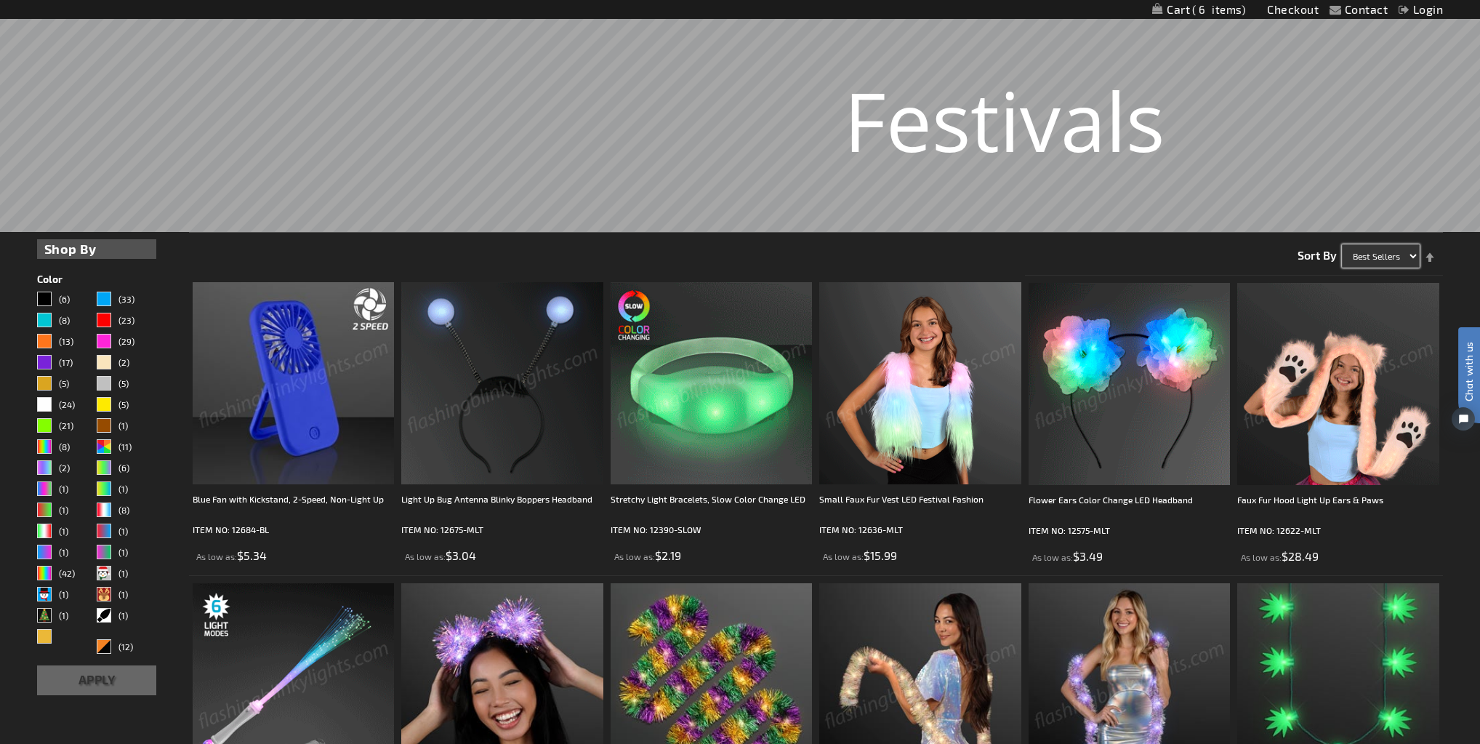
click at [1342, 244] on select "Featured Name Price Best Sellers" at bounding box center [1381, 255] width 78 height 23
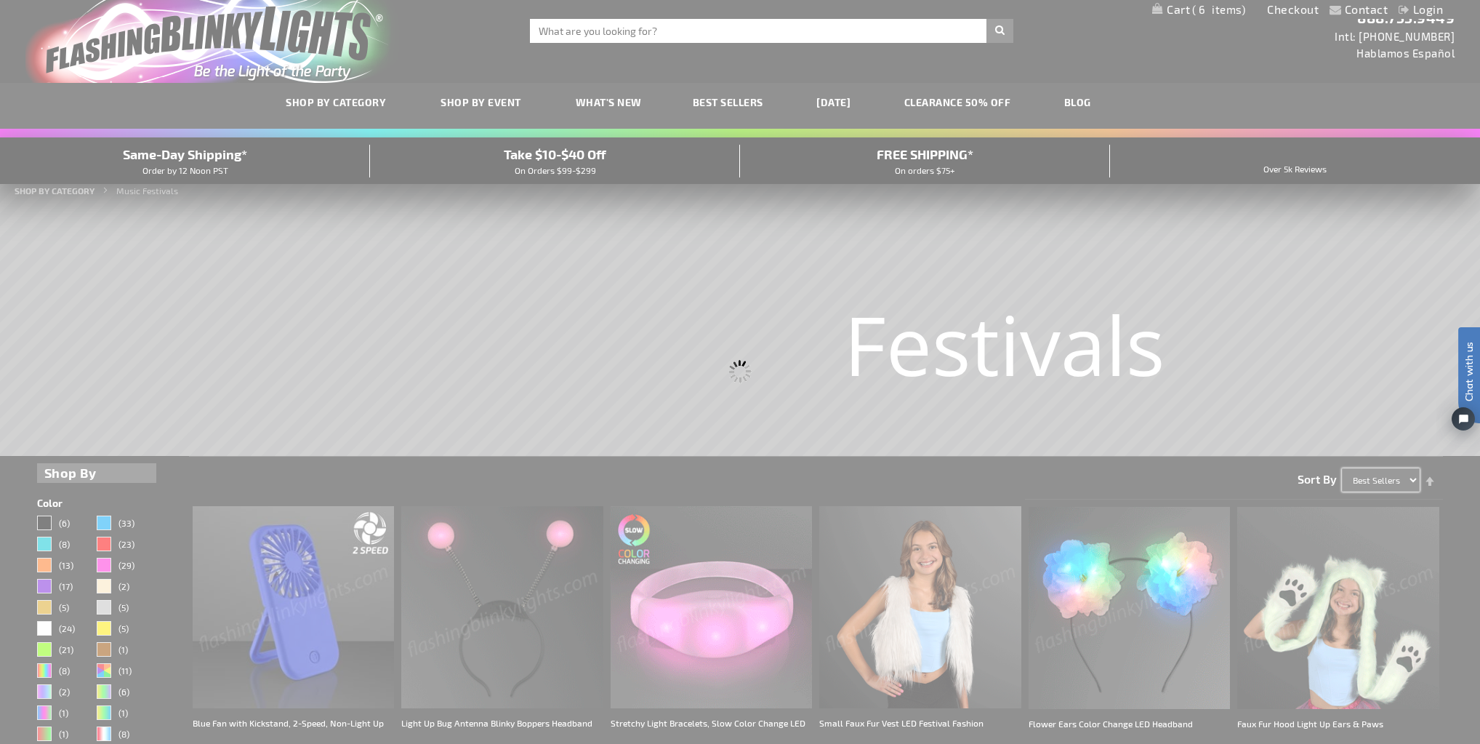
scroll to position [0, 0]
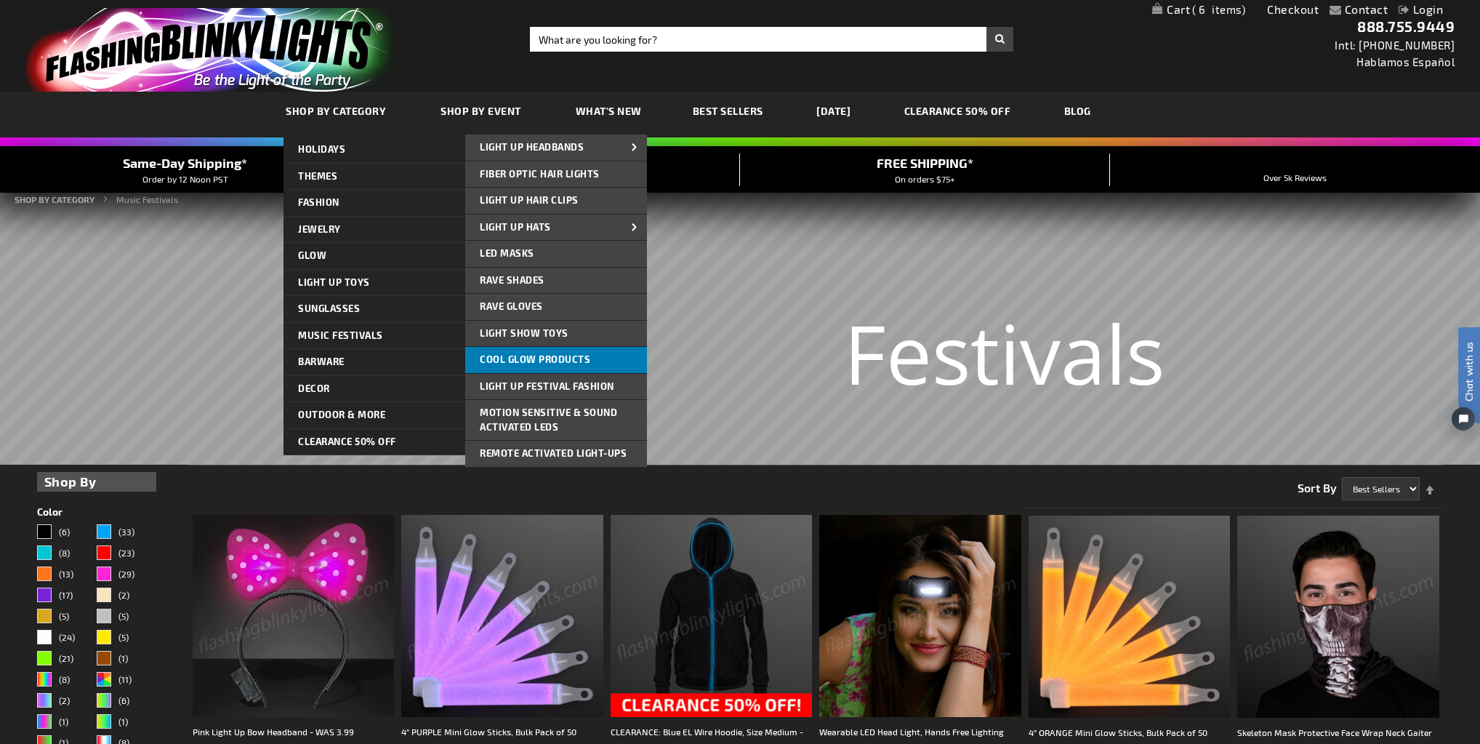
click at [539, 355] on span "Cool Glow Products" at bounding box center [535, 359] width 110 height 12
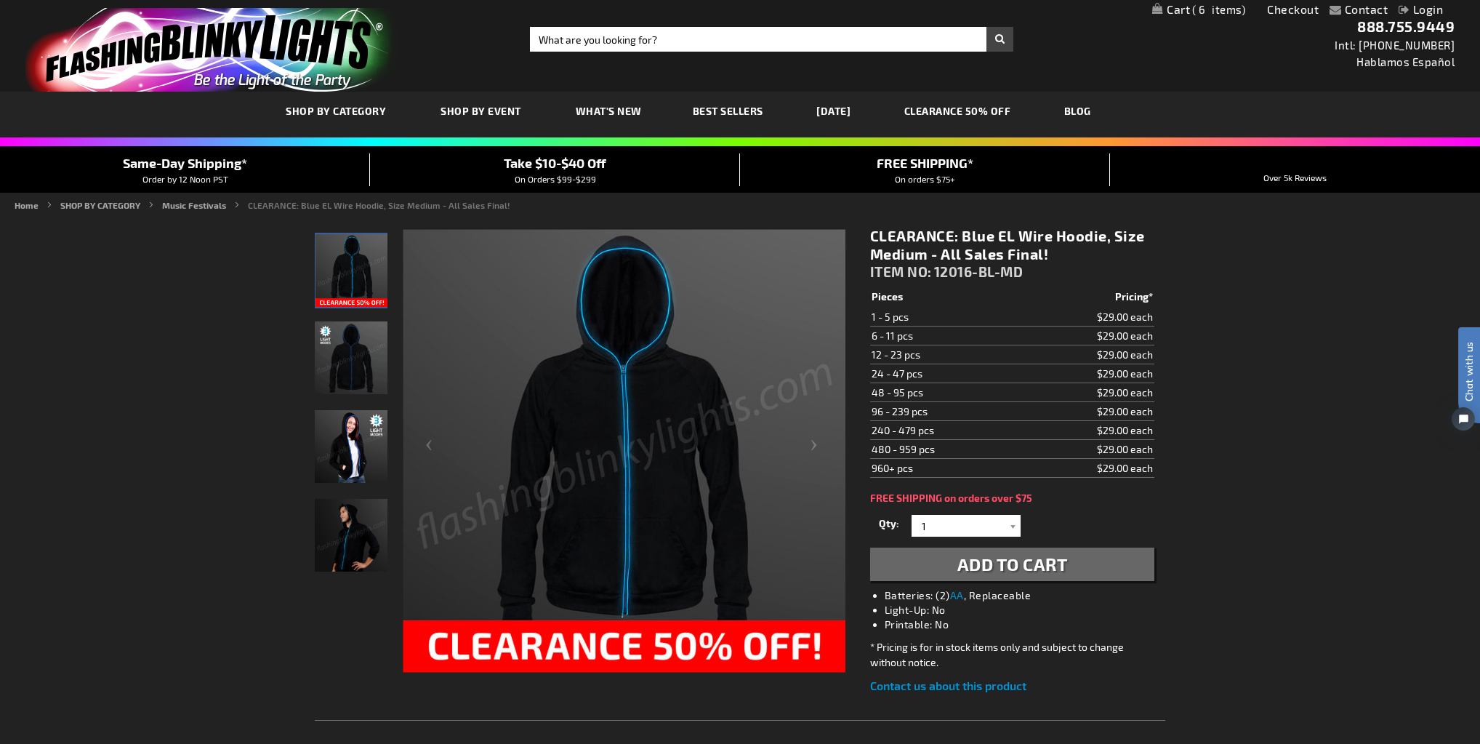
click at [343, 455] on img "Female wearing Blue EL Hoodie Light Jacket" at bounding box center [351, 446] width 73 height 73
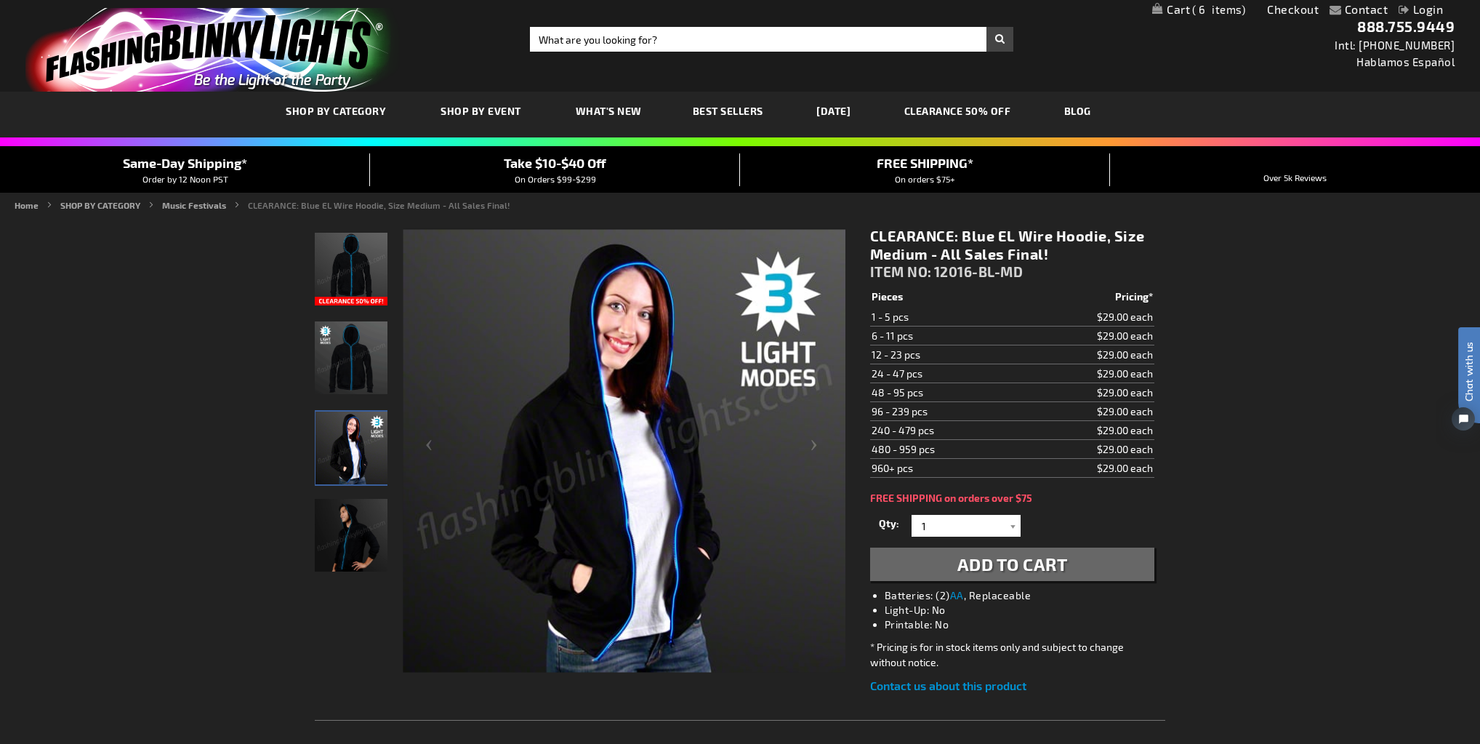
click at [349, 536] on img "Male wearing Blue EL Hoodie Light Jacket" at bounding box center [351, 535] width 73 height 73
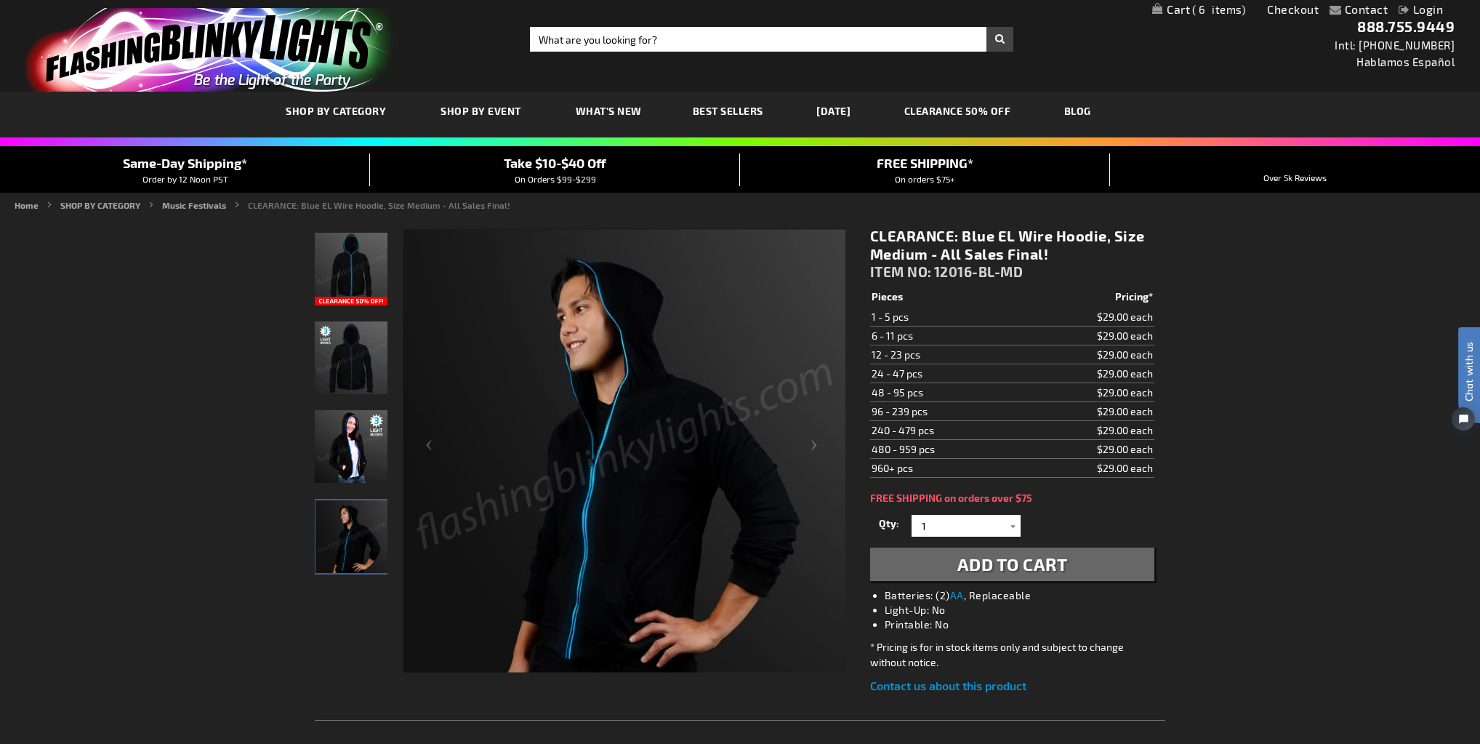
click at [342, 377] on img "Blue EL Hoodie Light Jacket" at bounding box center [351, 357] width 73 height 73
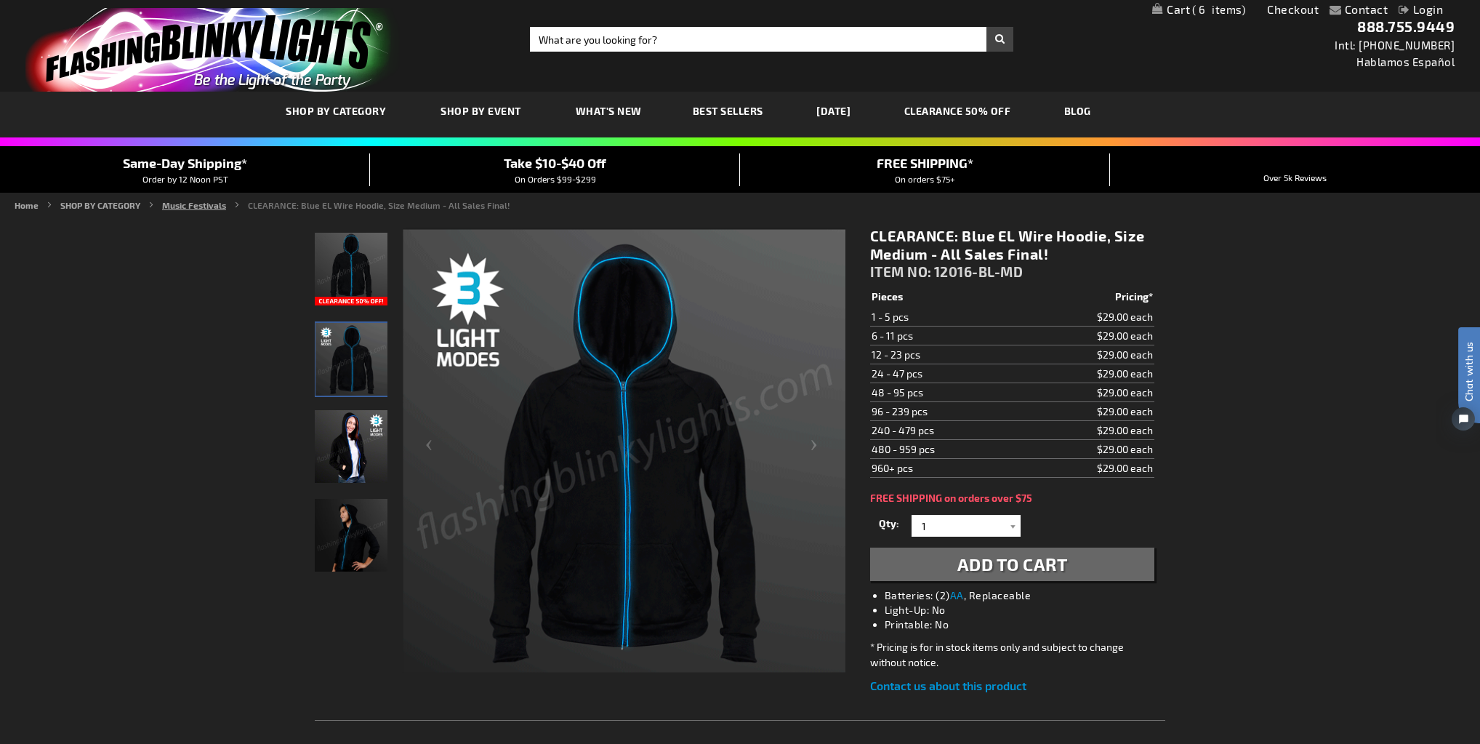
click at [183, 200] on link "Music Festivals" at bounding box center [194, 205] width 64 height 10
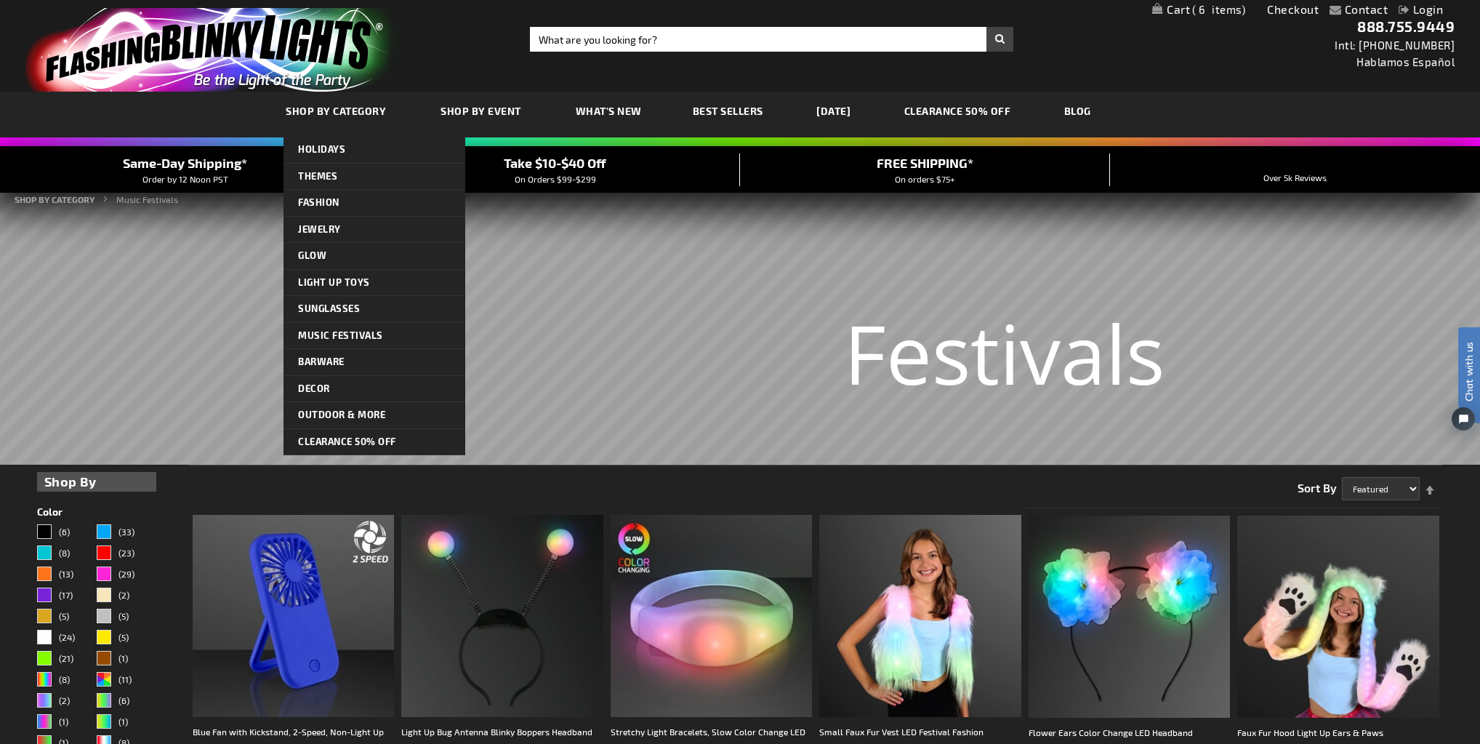
click at [340, 114] on span "SHOP BY CATEGORY" at bounding box center [336, 111] width 100 height 12
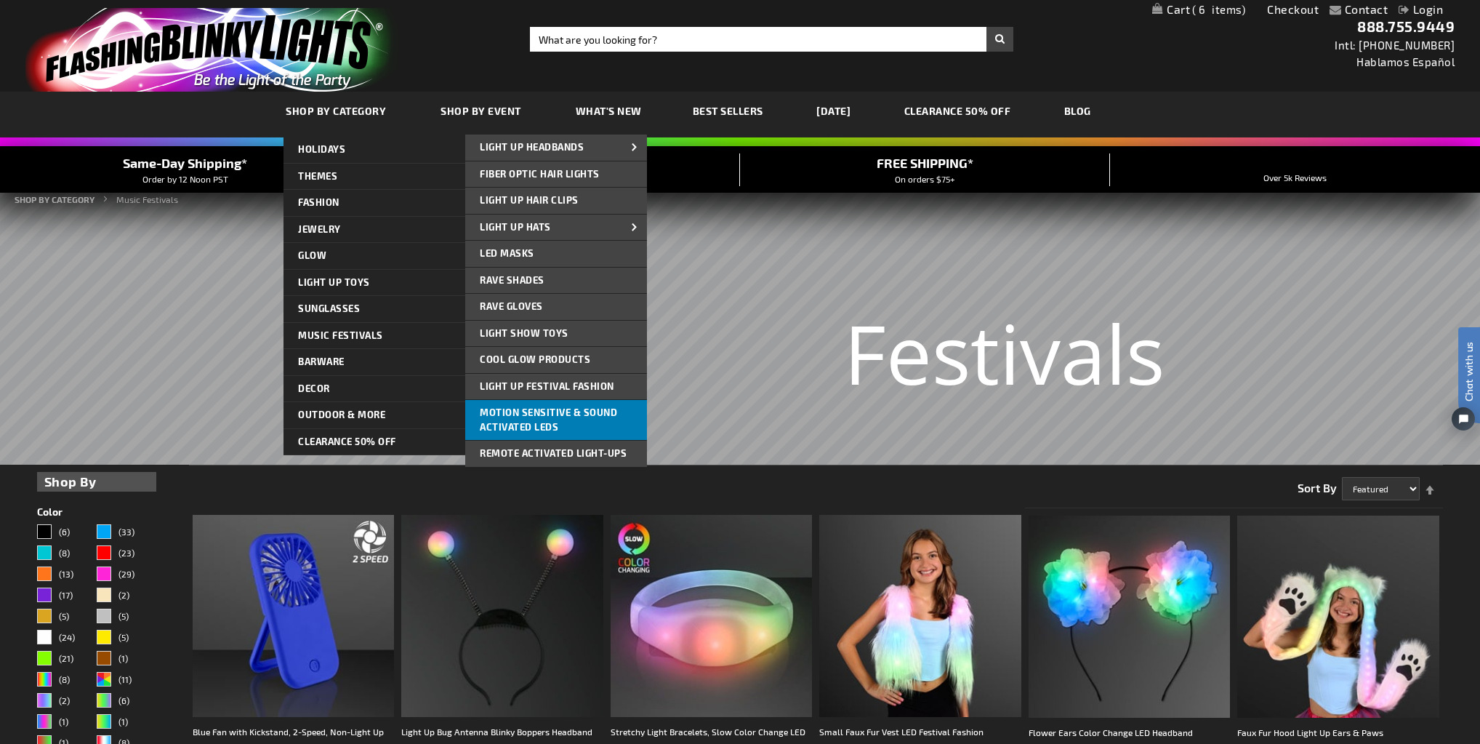
click at [585, 408] on span "Motion Sensitive & Sound Activated LEDs" at bounding box center [548, 419] width 137 height 26
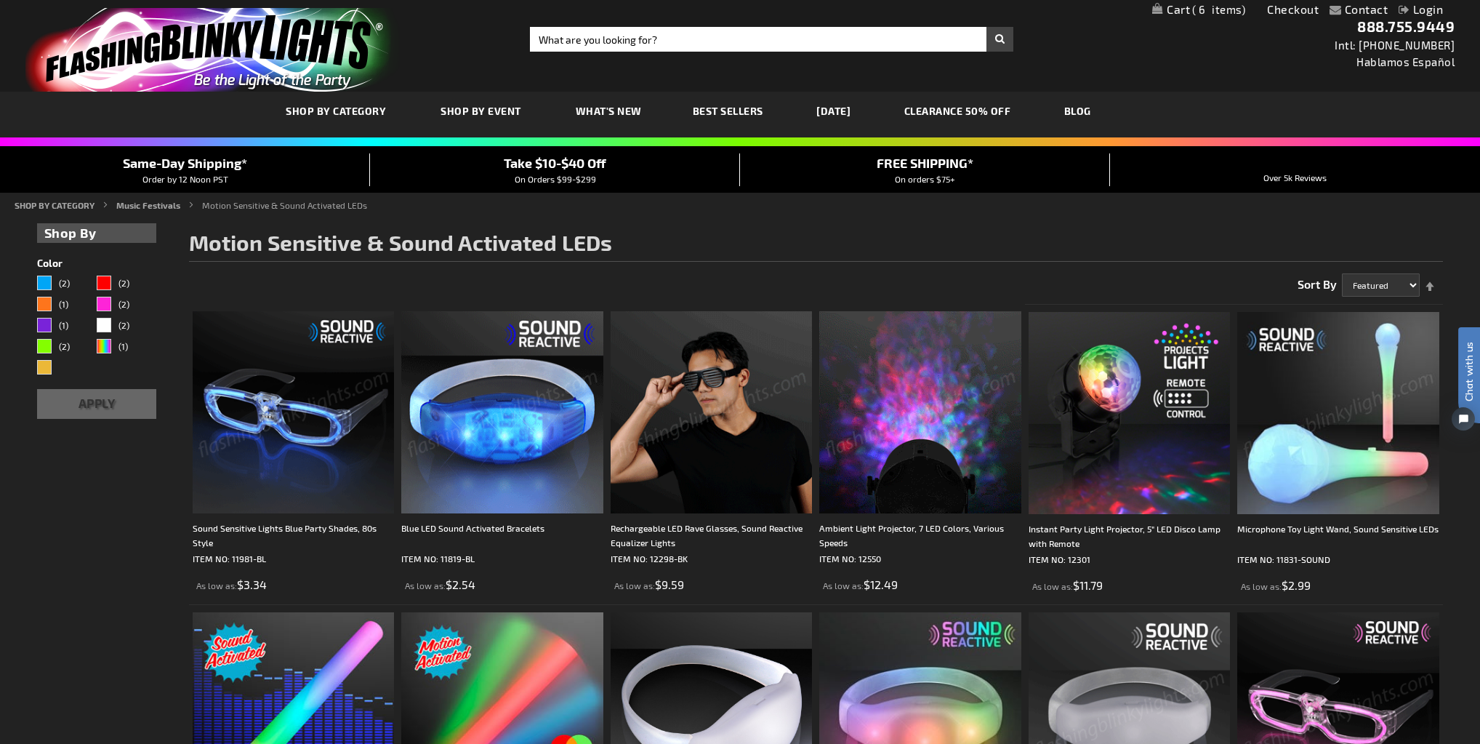
click at [1188, 9] on link "My Cart 6 6 items" at bounding box center [1198, 10] width 93 height 14
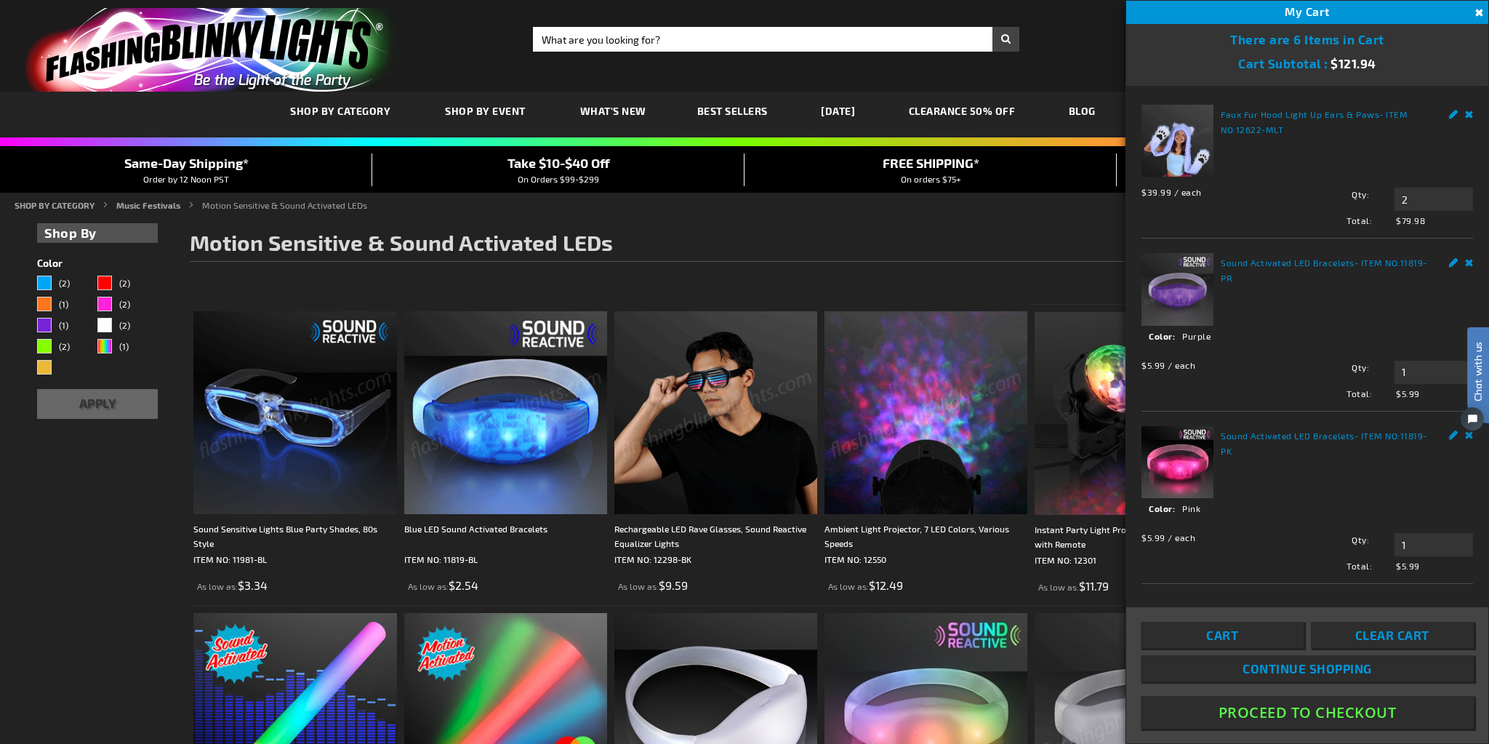
click at [1465, 113] on link "Remove" at bounding box center [1469, 112] width 9 height 15
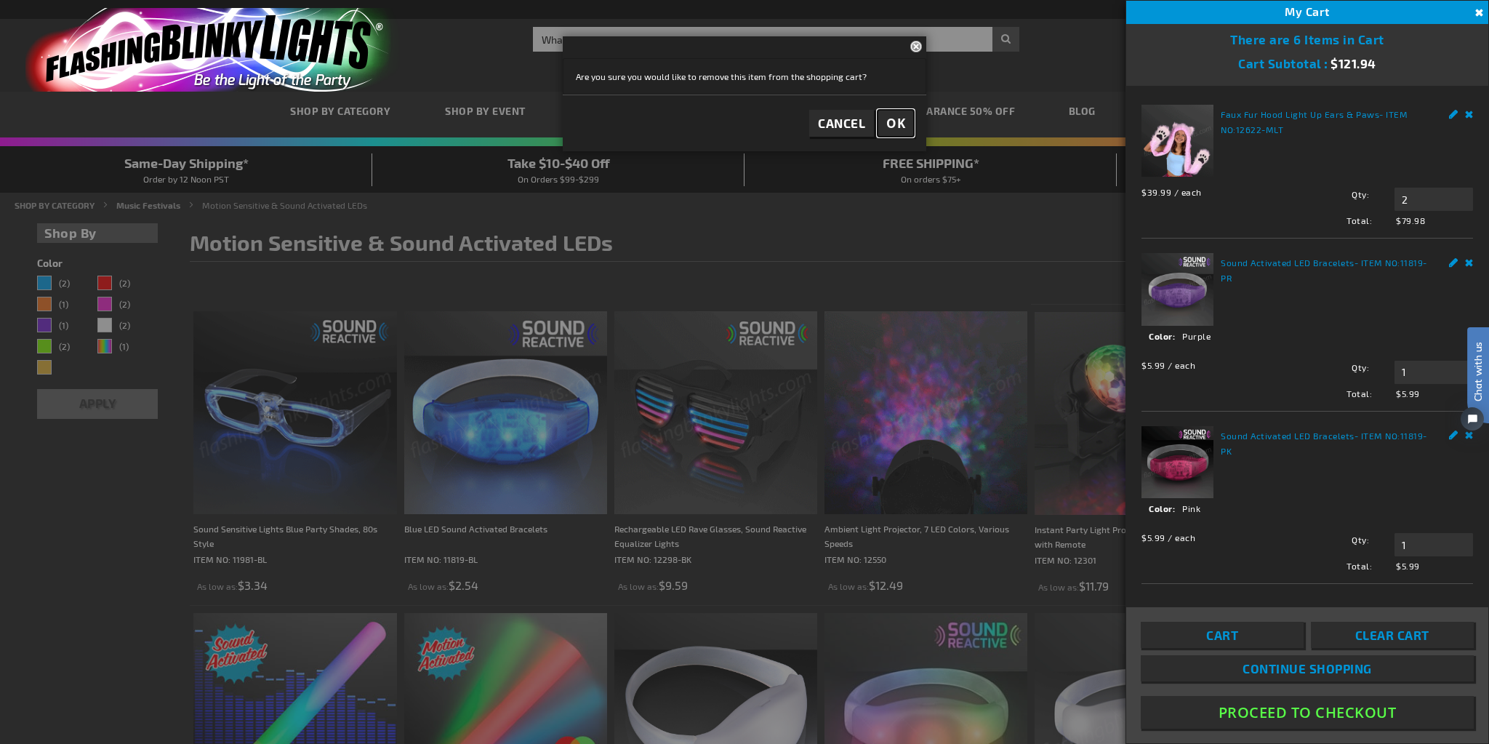
click at [896, 118] on span "OK" at bounding box center [895, 123] width 19 height 17
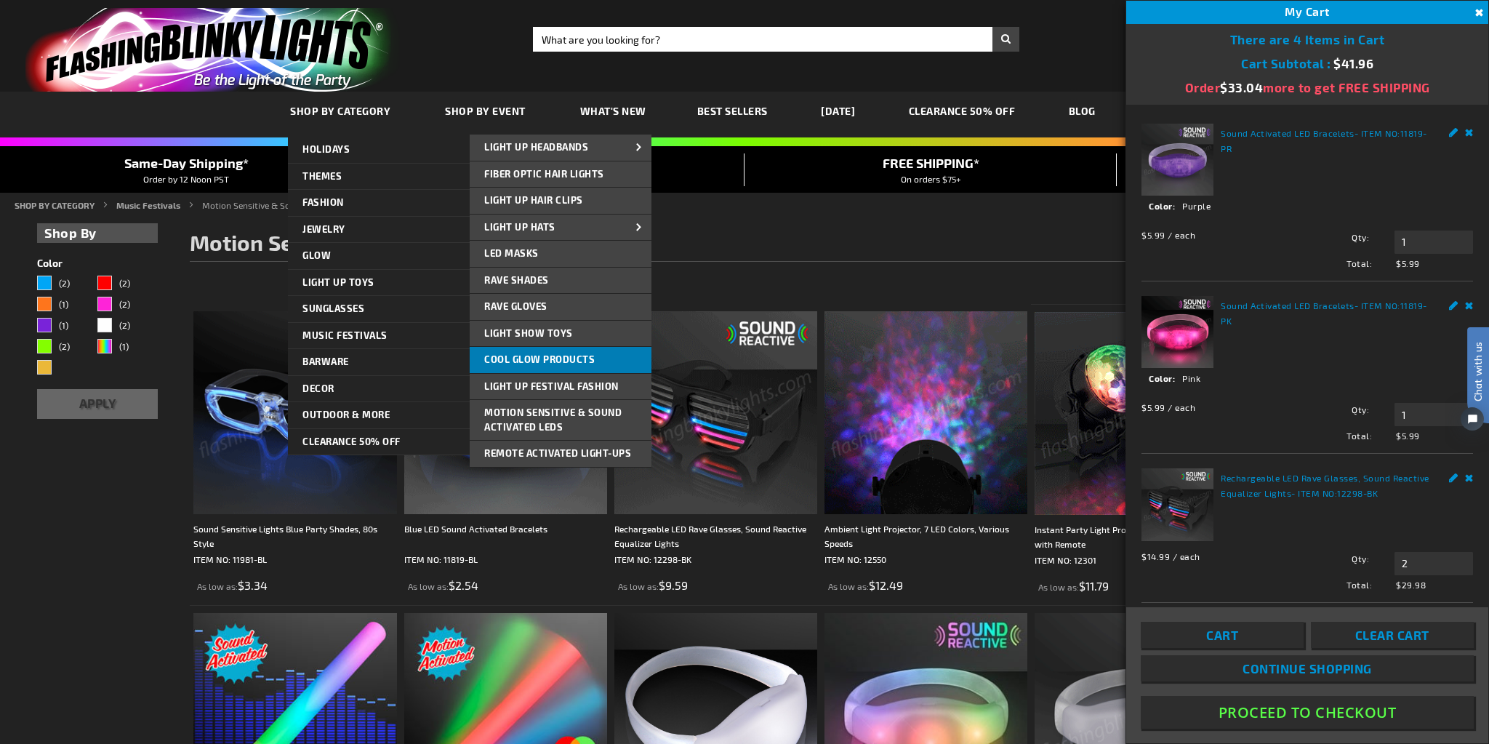
click at [602, 366] on link "Cool Glow Products" at bounding box center [561, 360] width 182 height 26
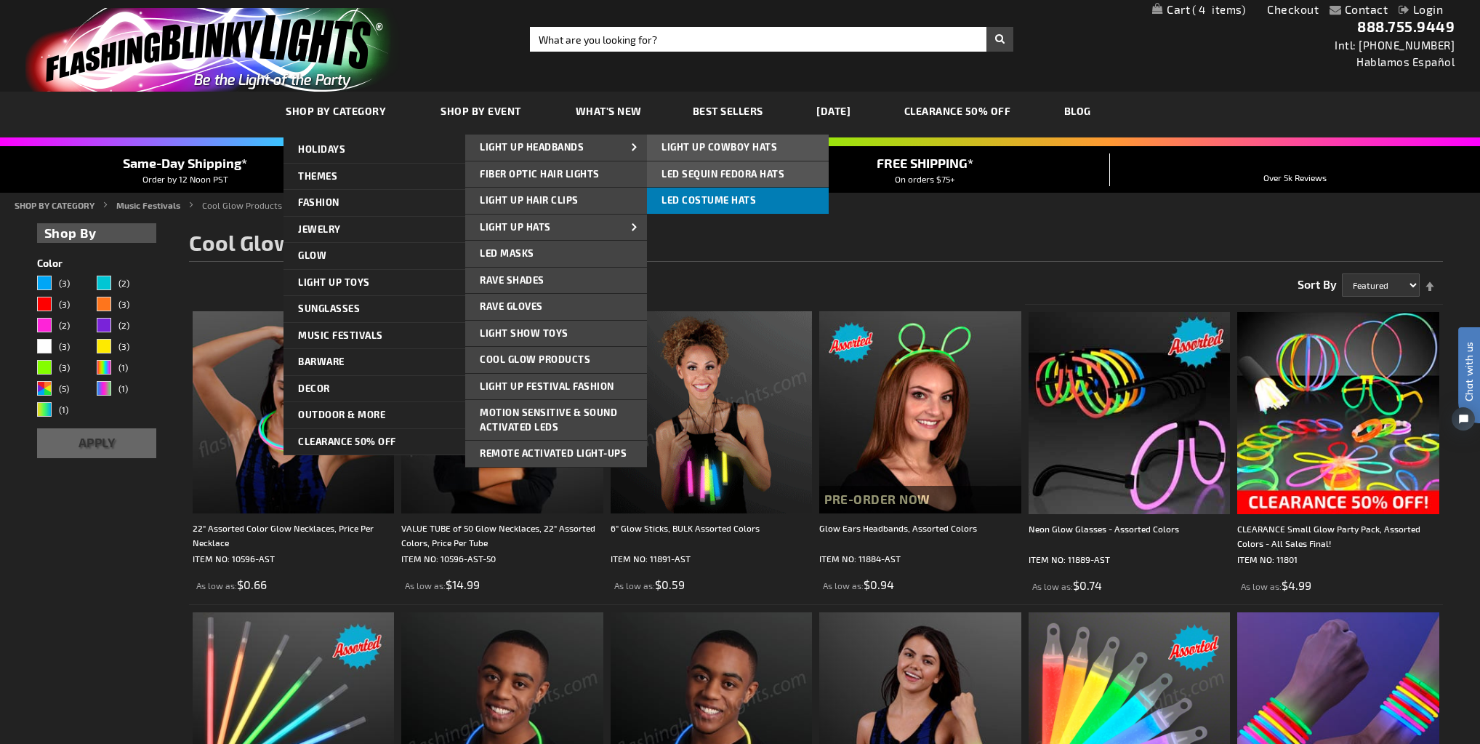
click at [759, 201] on link "LED Costume Hats" at bounding box center [738, 201] width 182 height 26
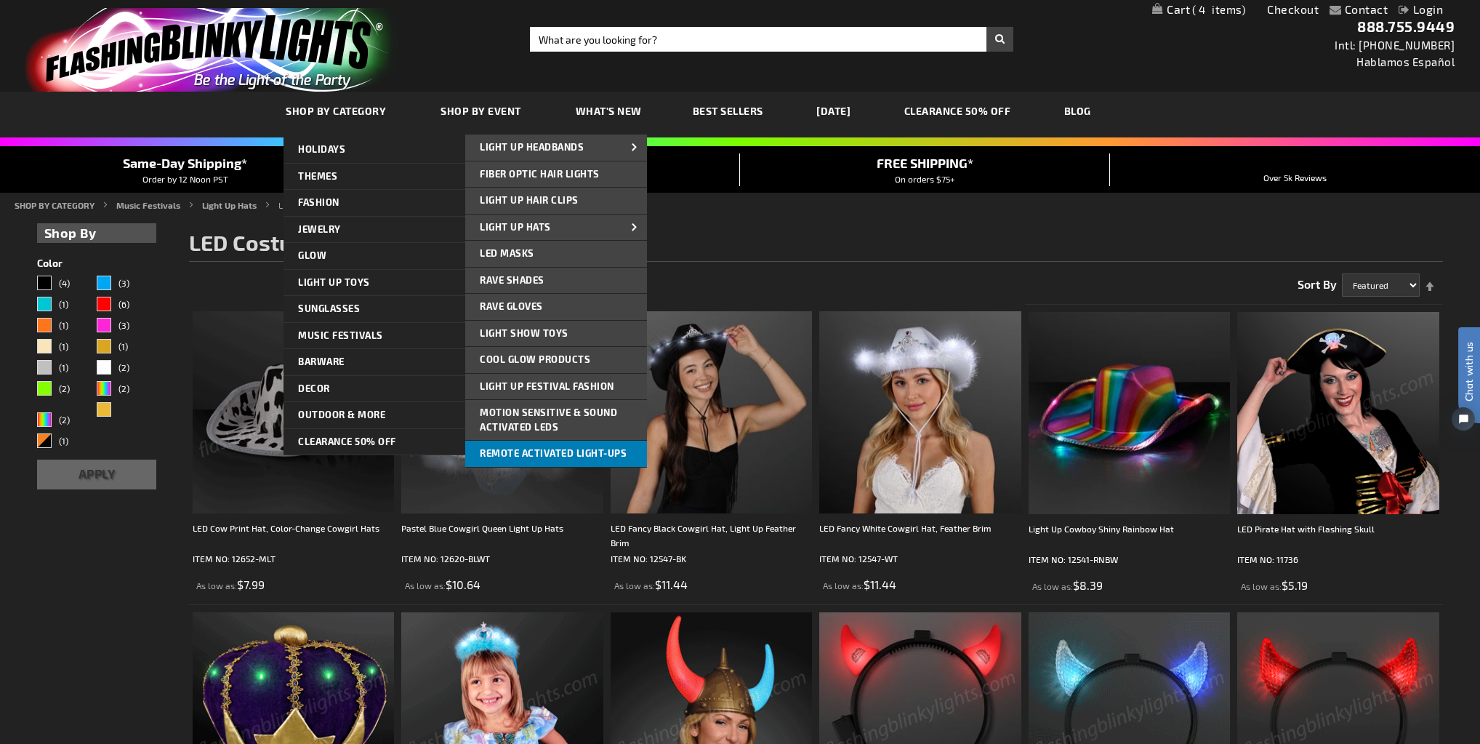
click at [537, 456] on span "Remote Activated Light-Ups" at bounding box center [553, 453] width 147 height 12
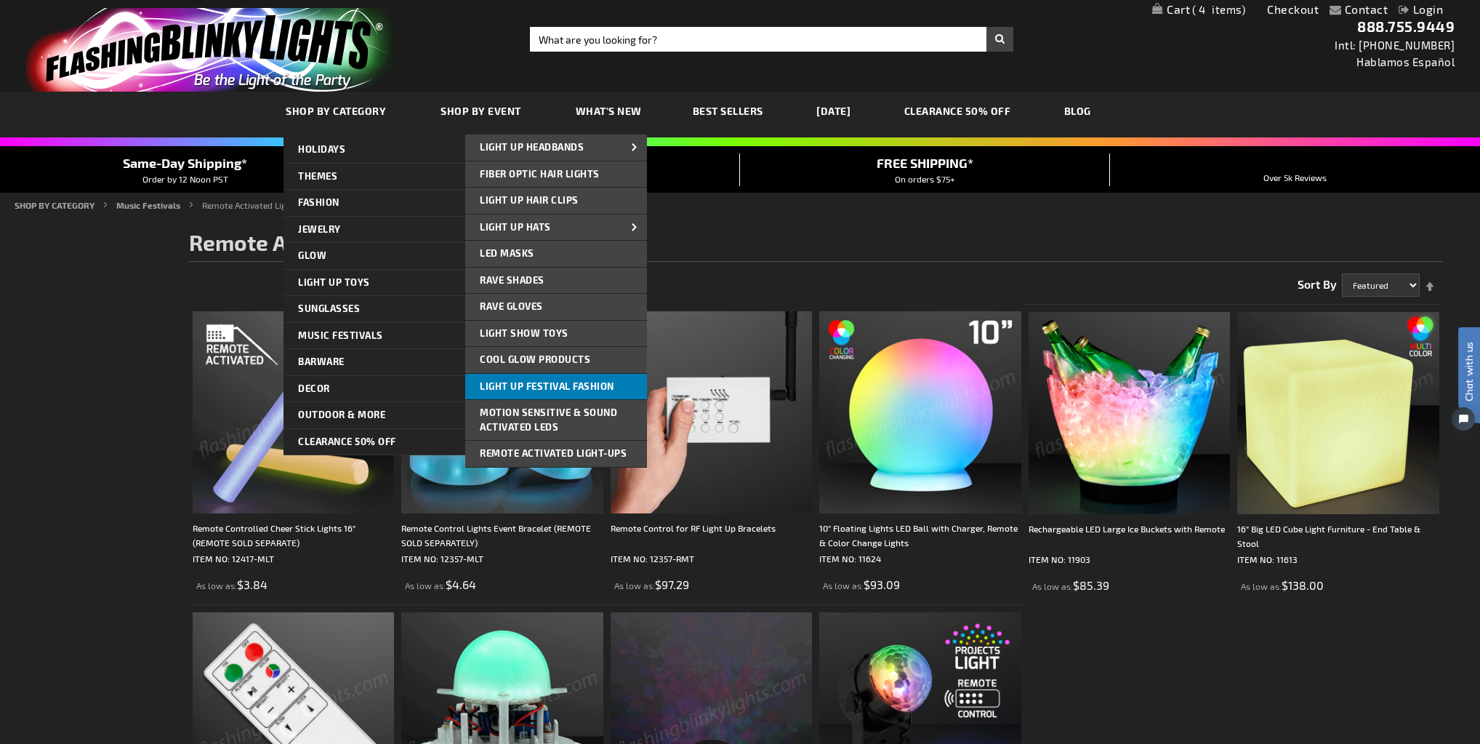
click at [616, 387] on link "Light Up Festival Fashion" at bounding box center [556, 387] width 182 height 26
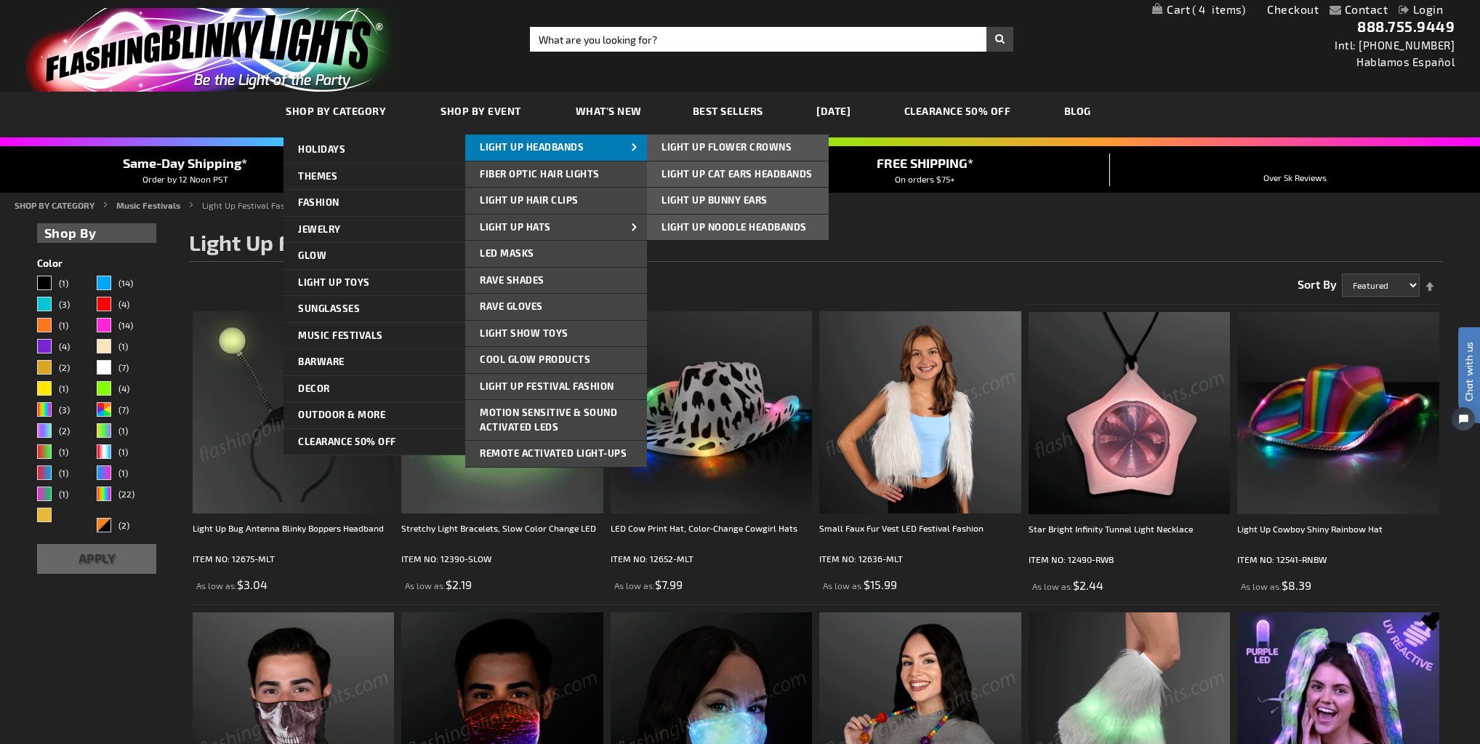
click at [632, 153] on span at bounding box center [635, 147] width 22 height 15
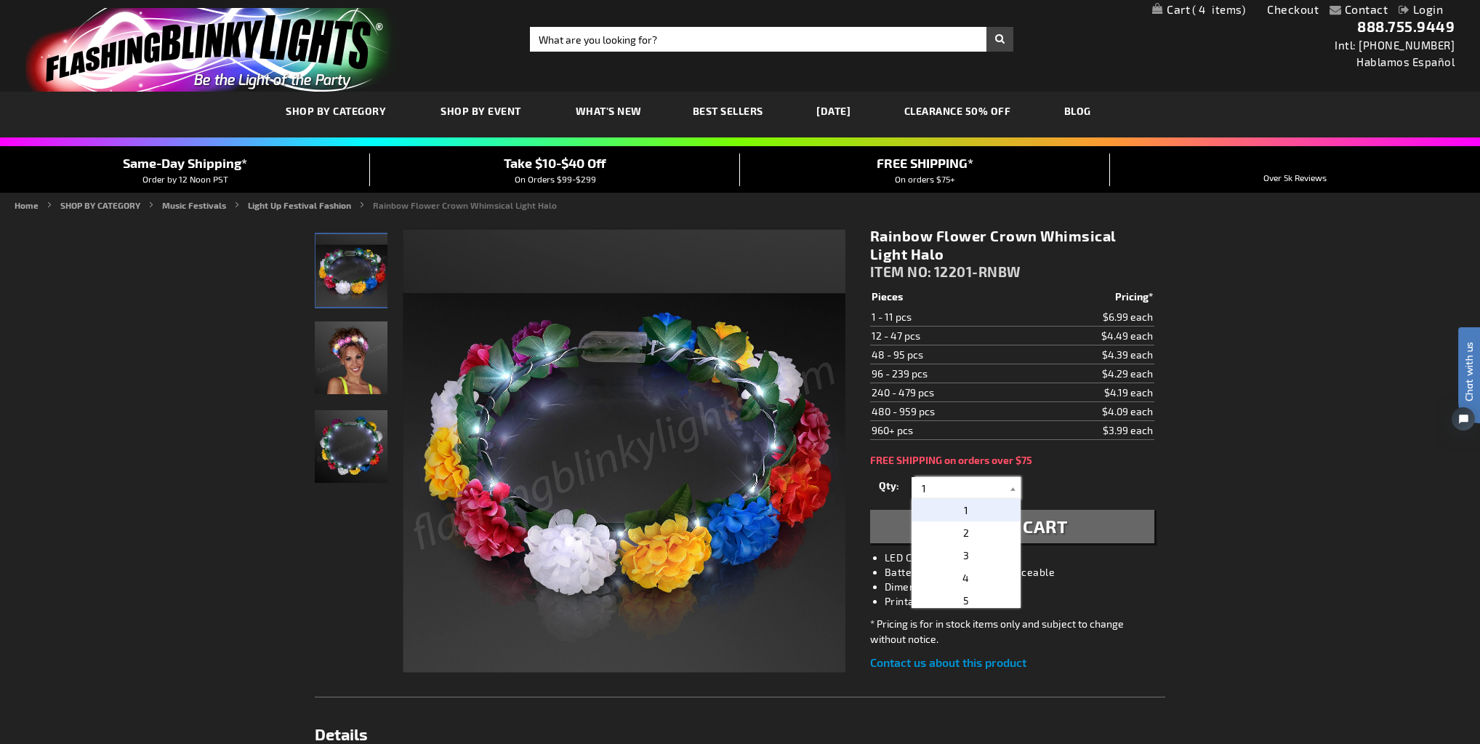
click at [930, 488] on input "1" at bounding box center [967, 488] width 105 height 22
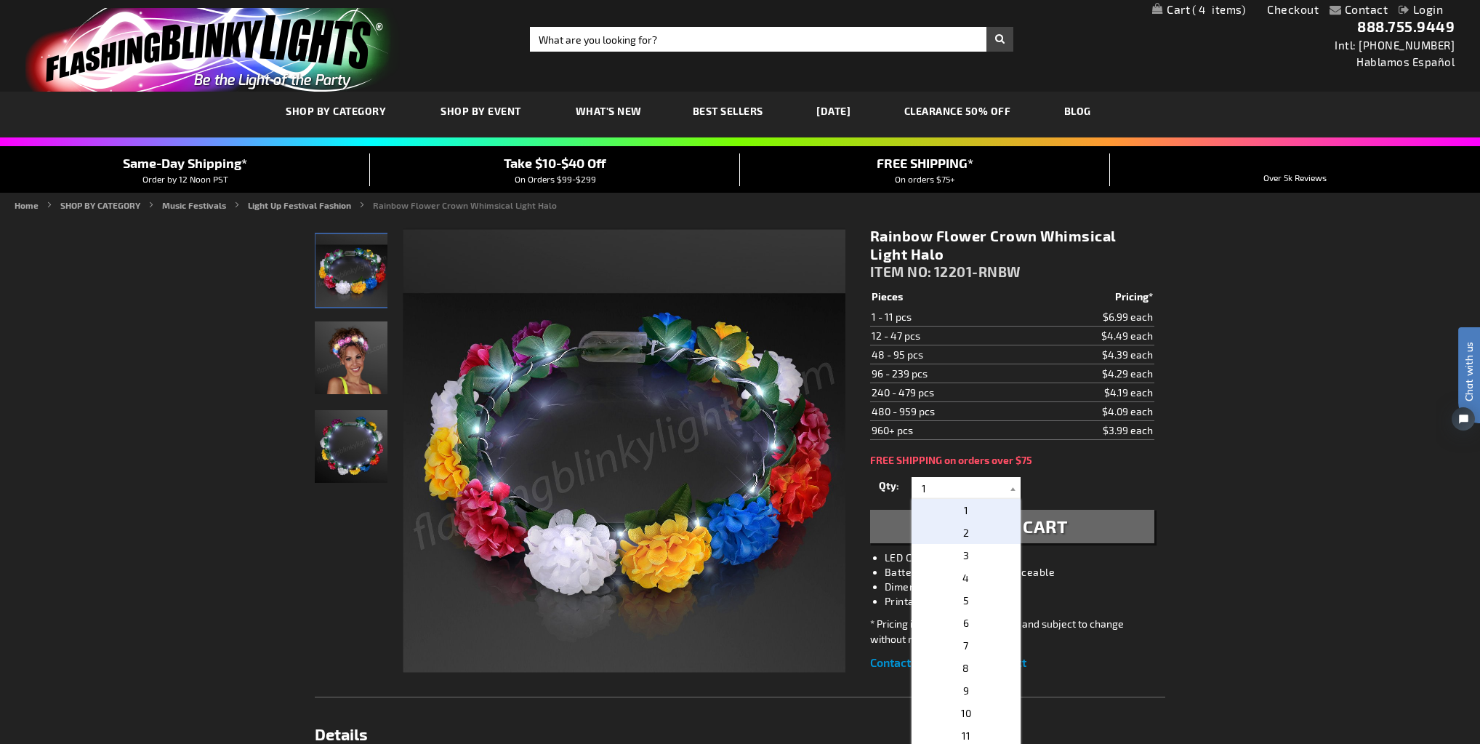
click at [941, 523] on p "2" at bounding box center [966, 532] width 109 height 23
type input "2"
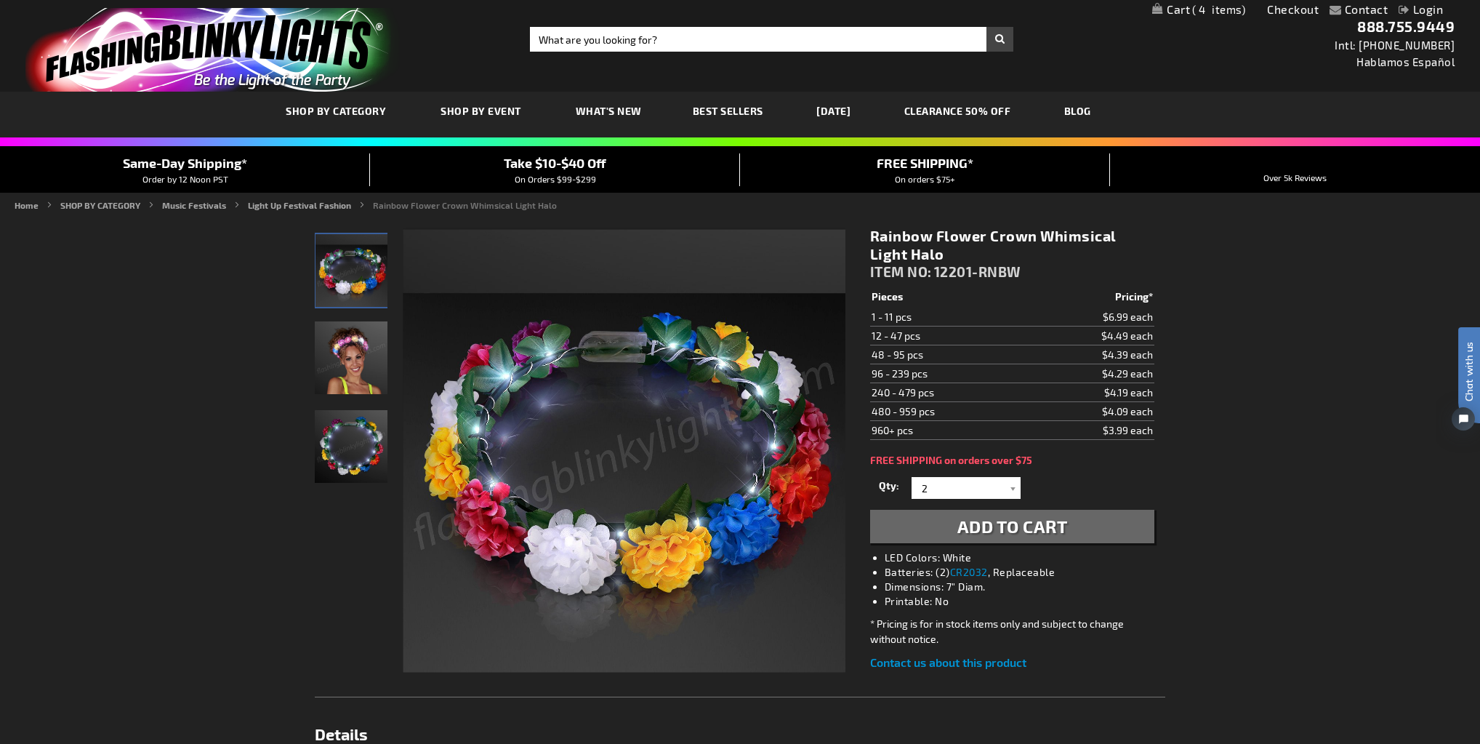
click at [1061, 520] on span "Add to Cart" at bounding box center [1012, 525] width 110 height 21
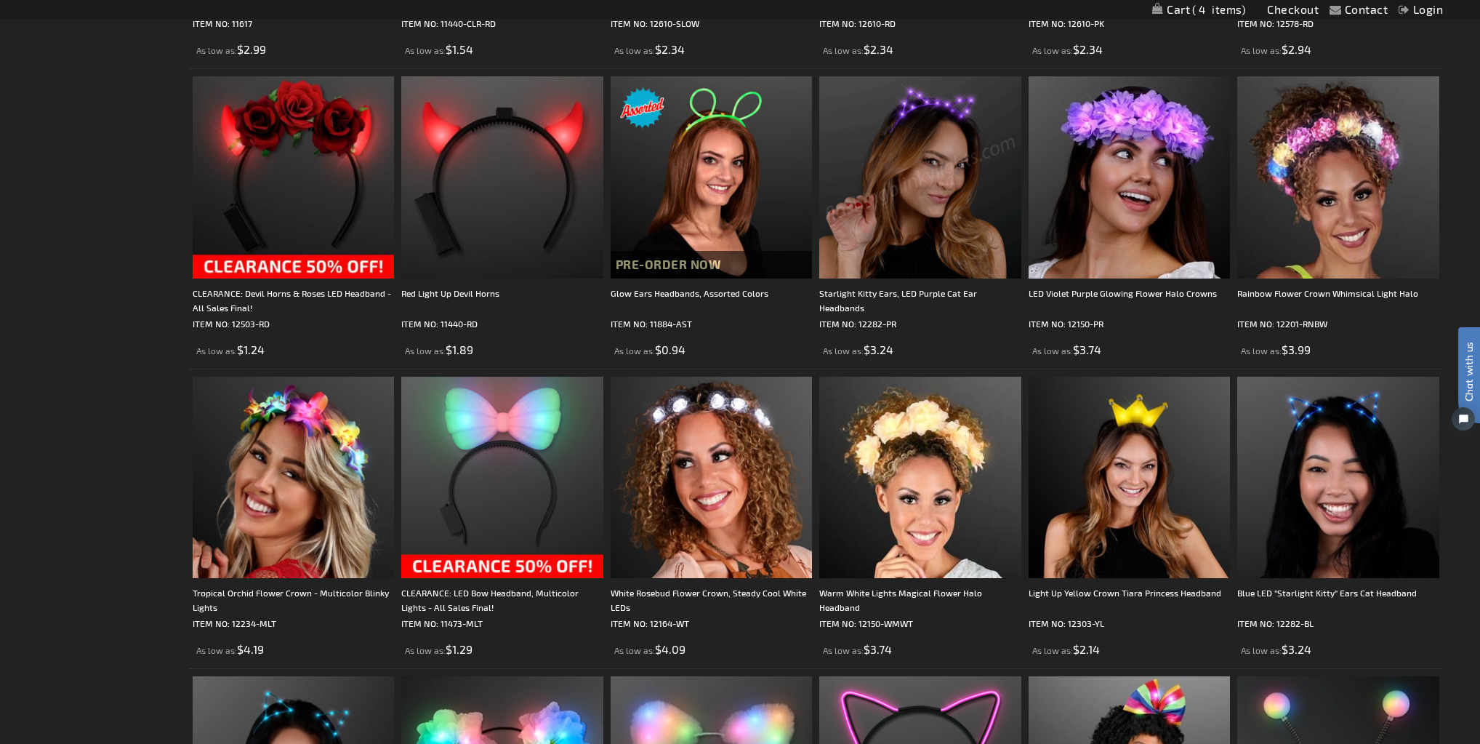
scroll to position [2208, 0]
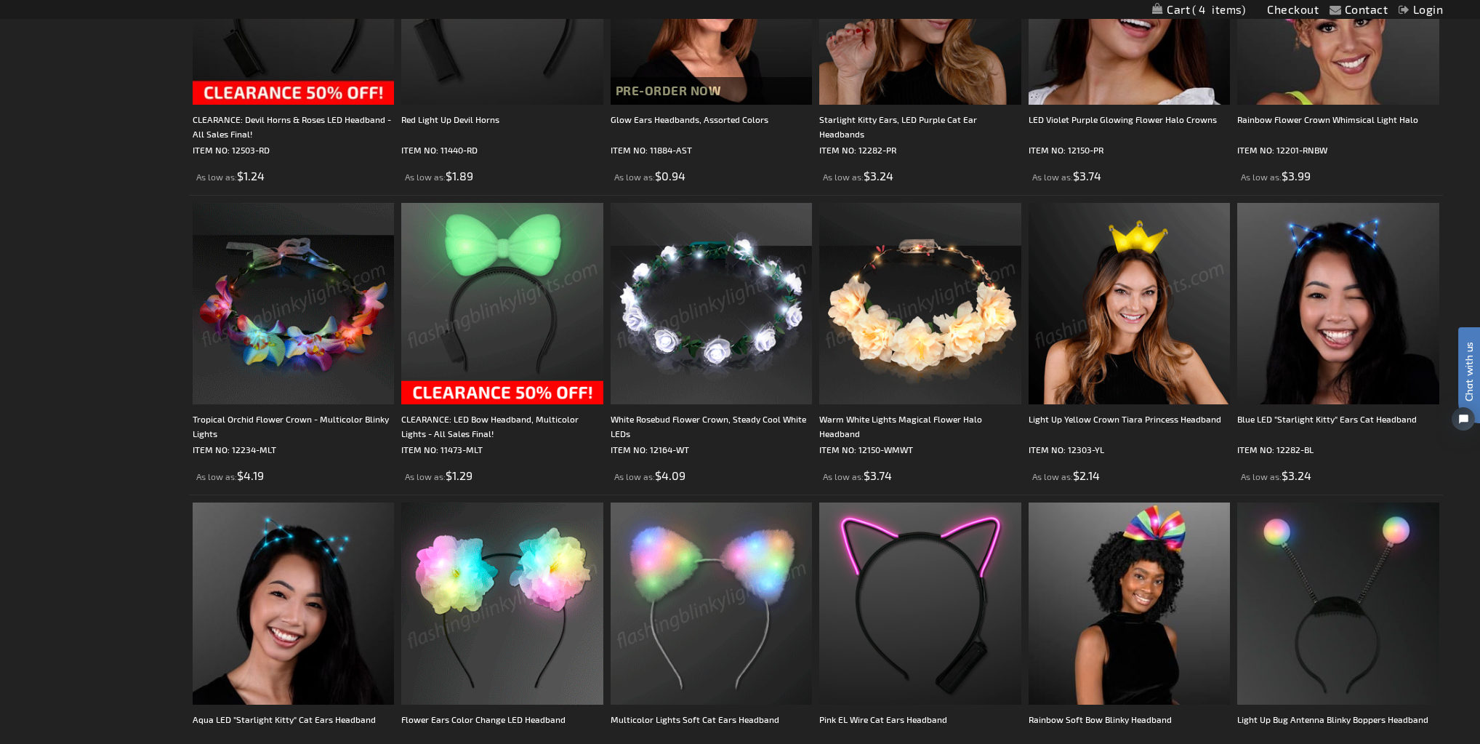
drag, startPoint x: 954, startPoint y: 302, endPoint x: 885, endPoint y: 352, distance: 85.3
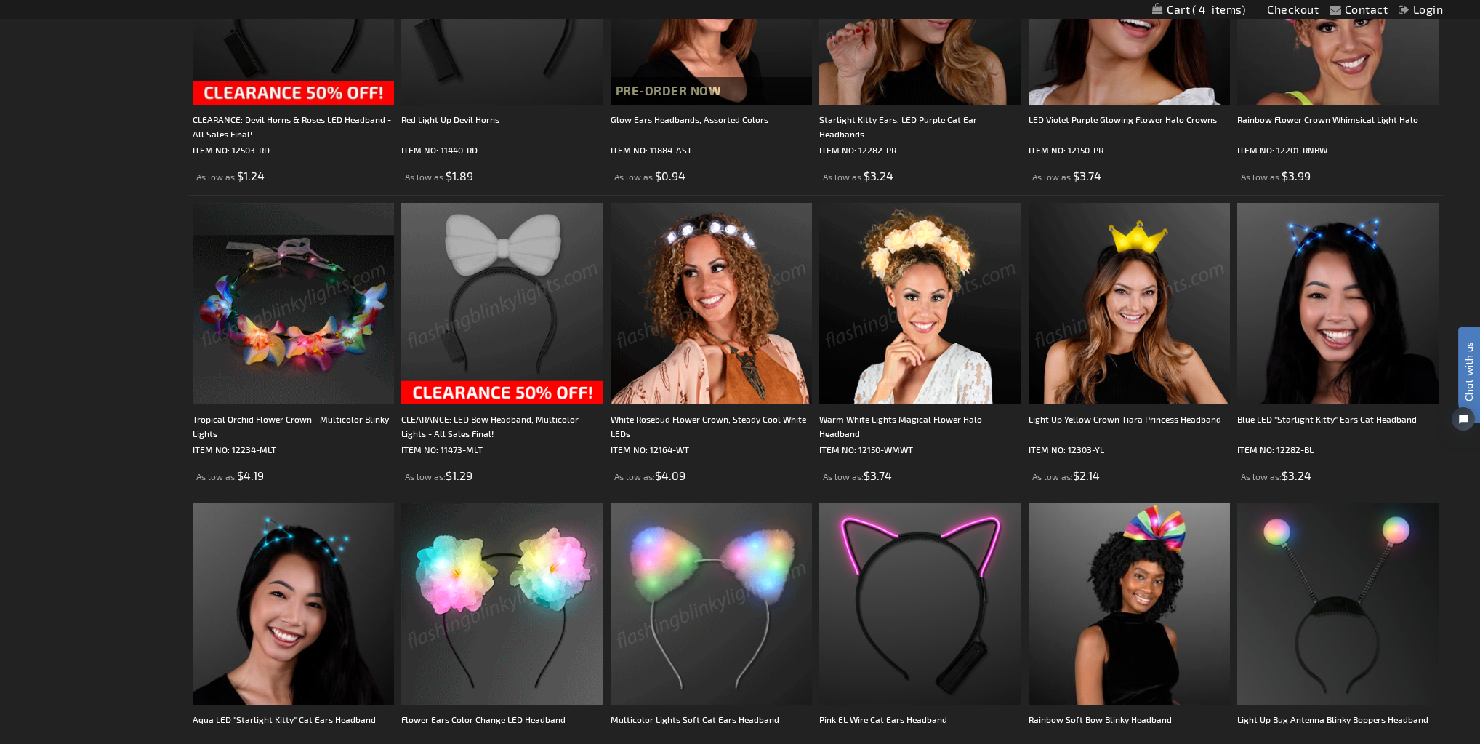
click at [887, 352] on img at bounding box center [920, 304] width 202 height 202
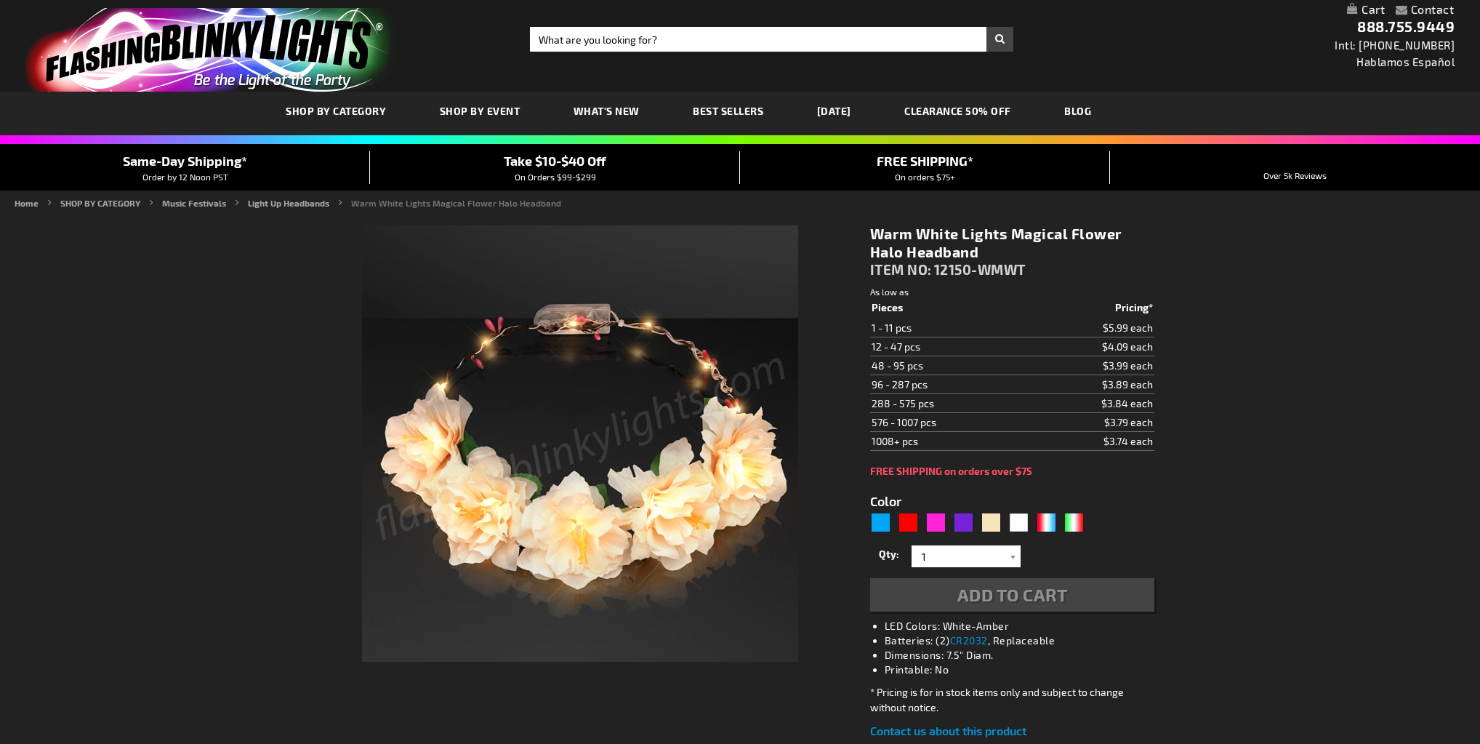
type input "5670"
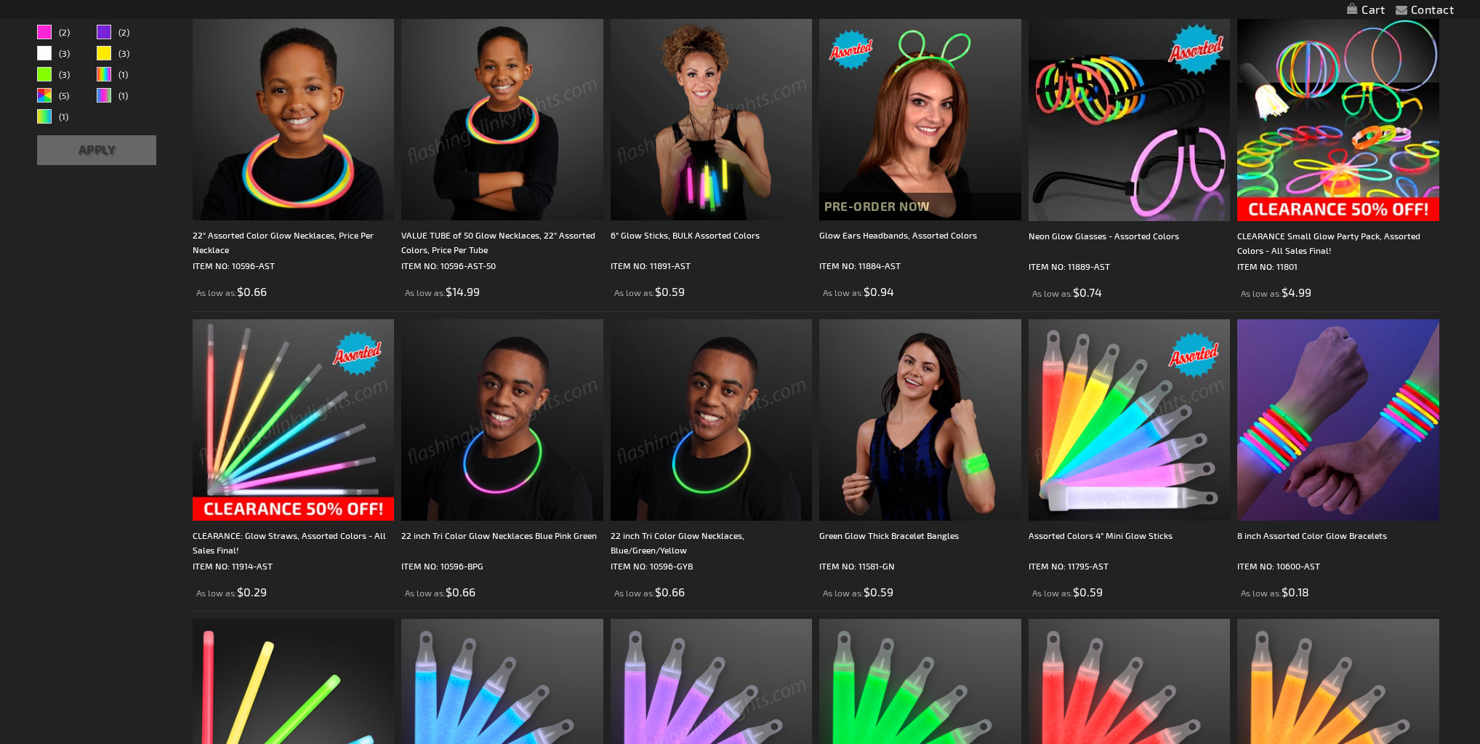
scroll to position [291, 0]
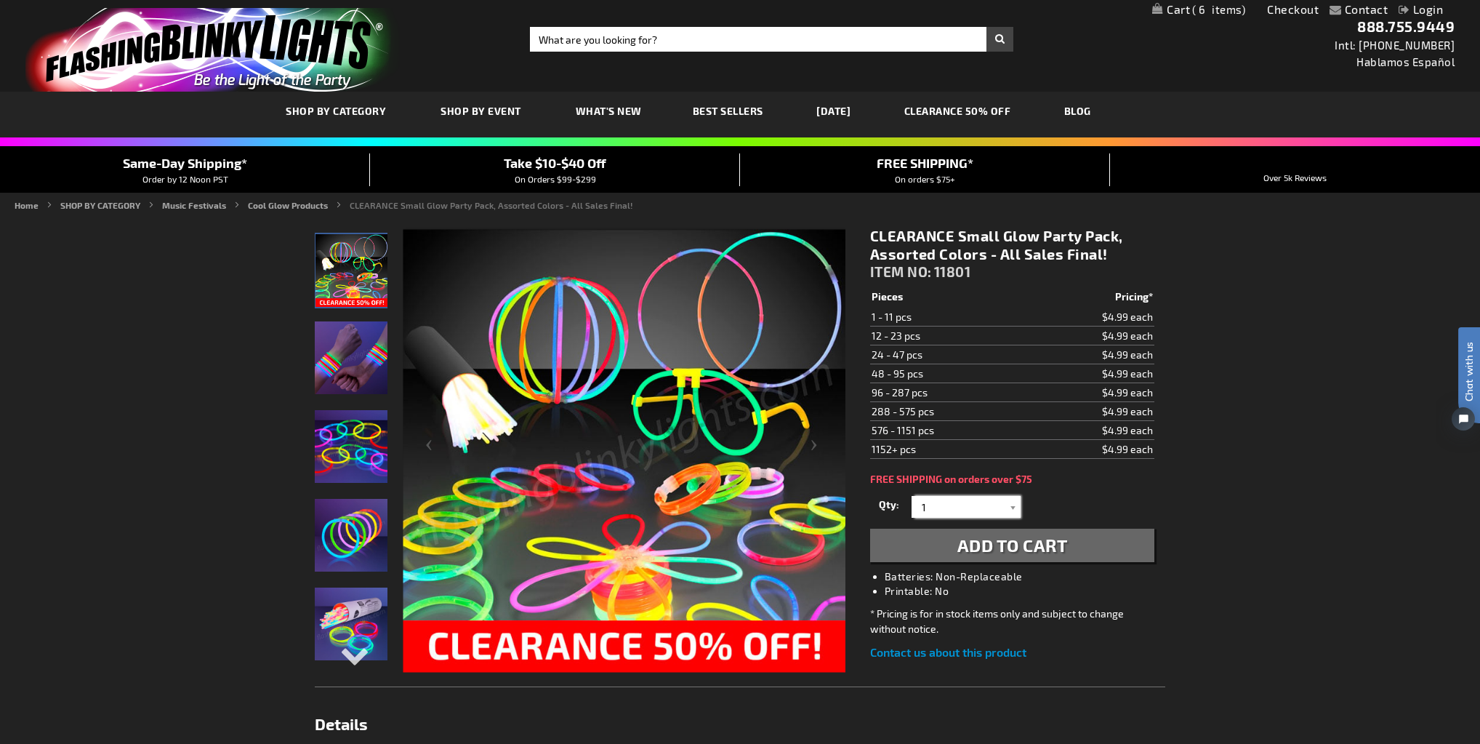
click at [970, 500] on input "1" at bounding box center [967, 507] width 105 height 22
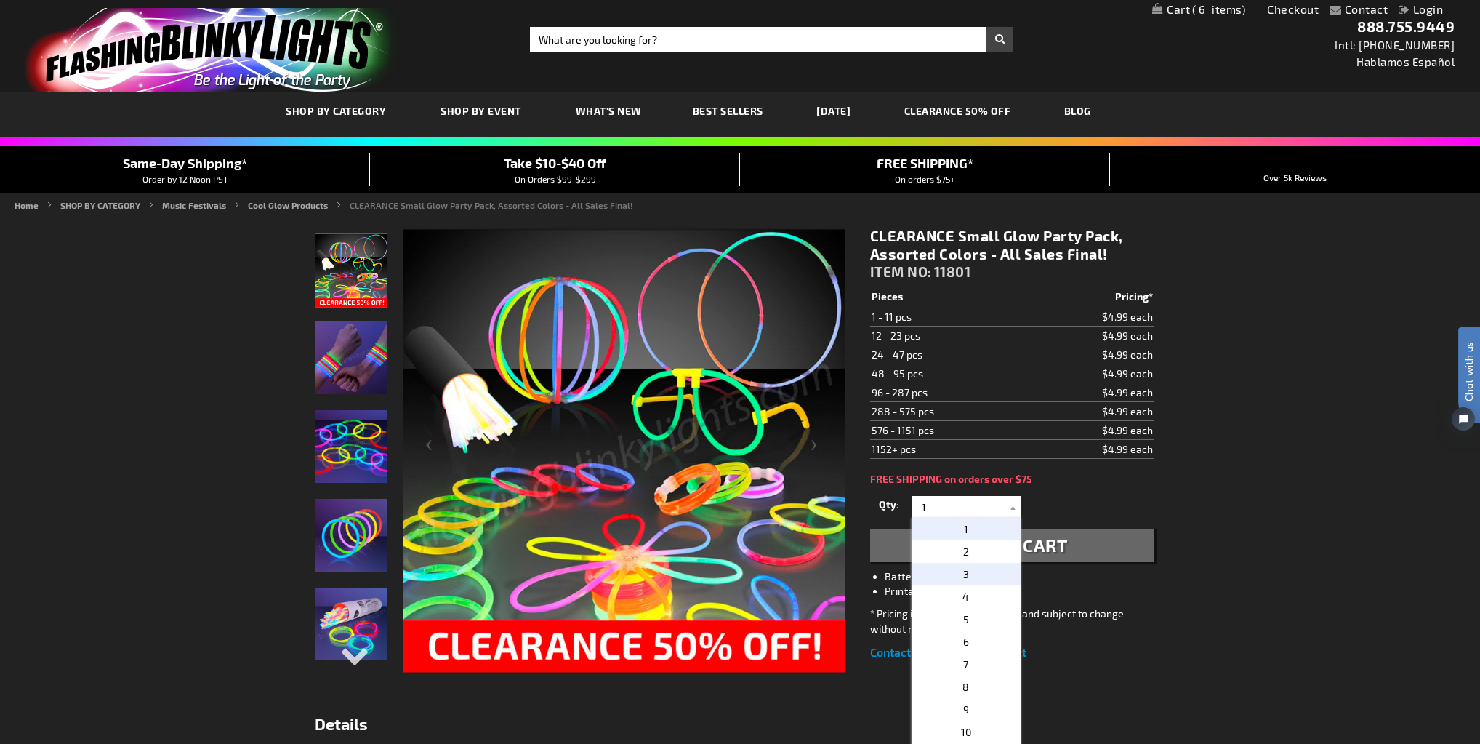
click at [963, 572] on span "3" at bounding box center [966, 574] width 6 height 12
type input "3"
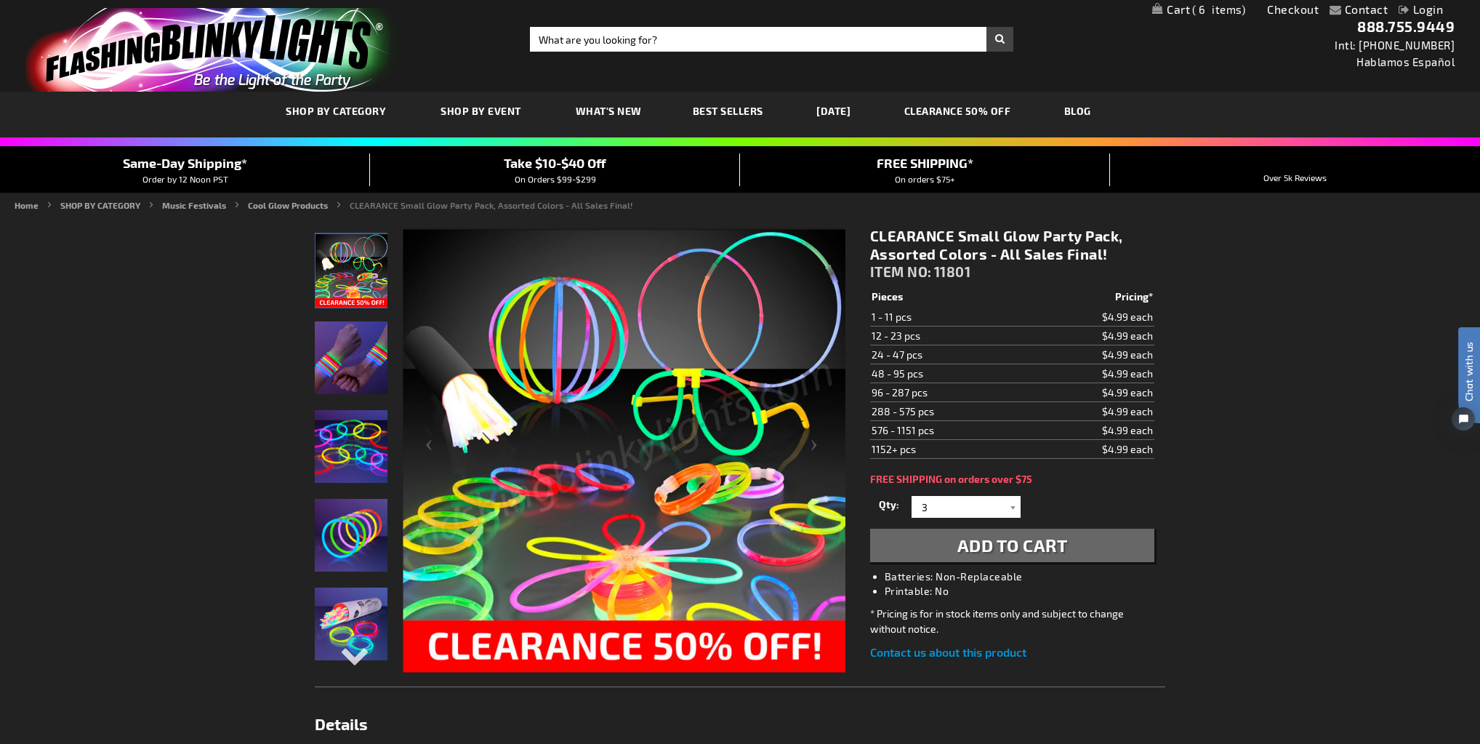
click at [1074, 538] on button "Add to Cart" at bounding box center [1012, 544] width 284 height 33
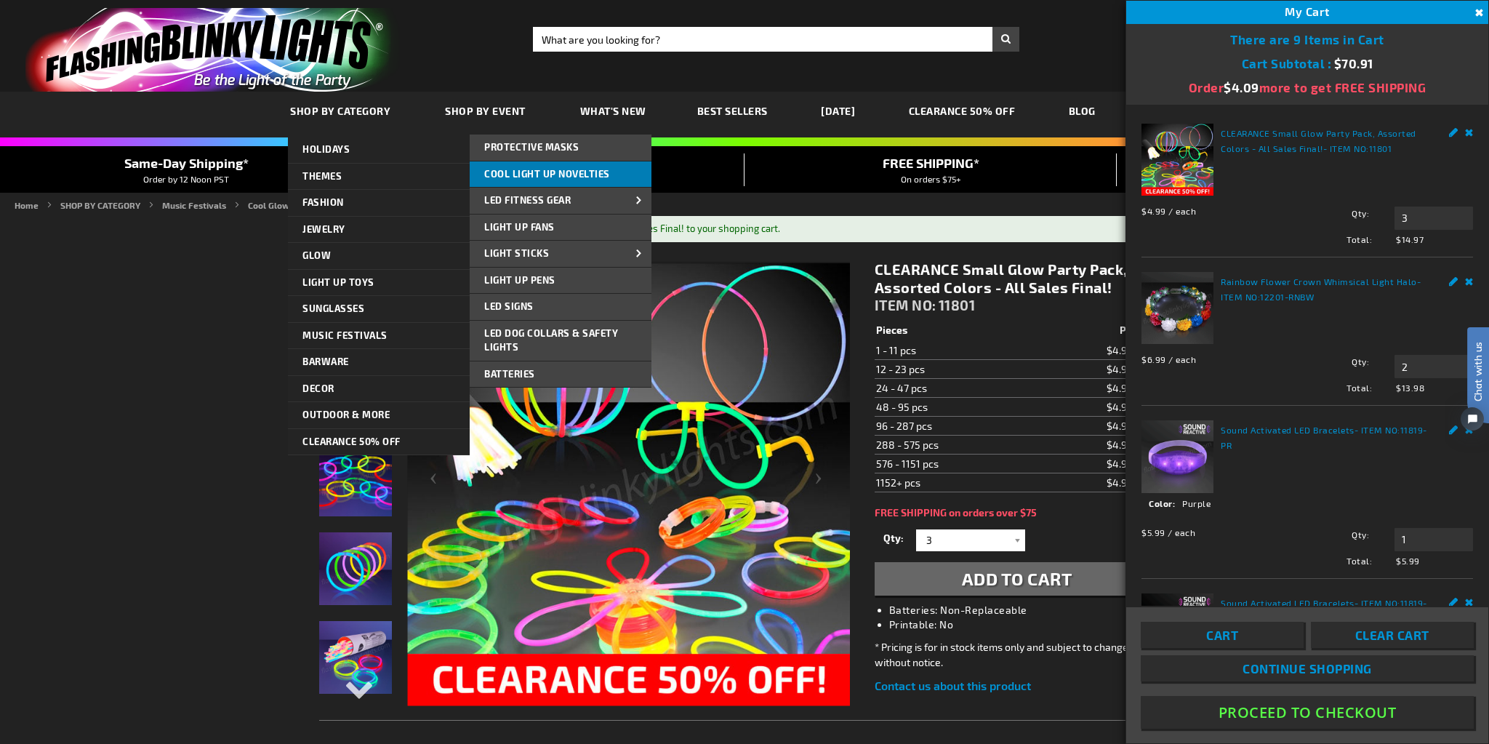
click at [593, 175] on span "Cool Light Up Novelties" at bounding box center [547, 174] width 126 height 12
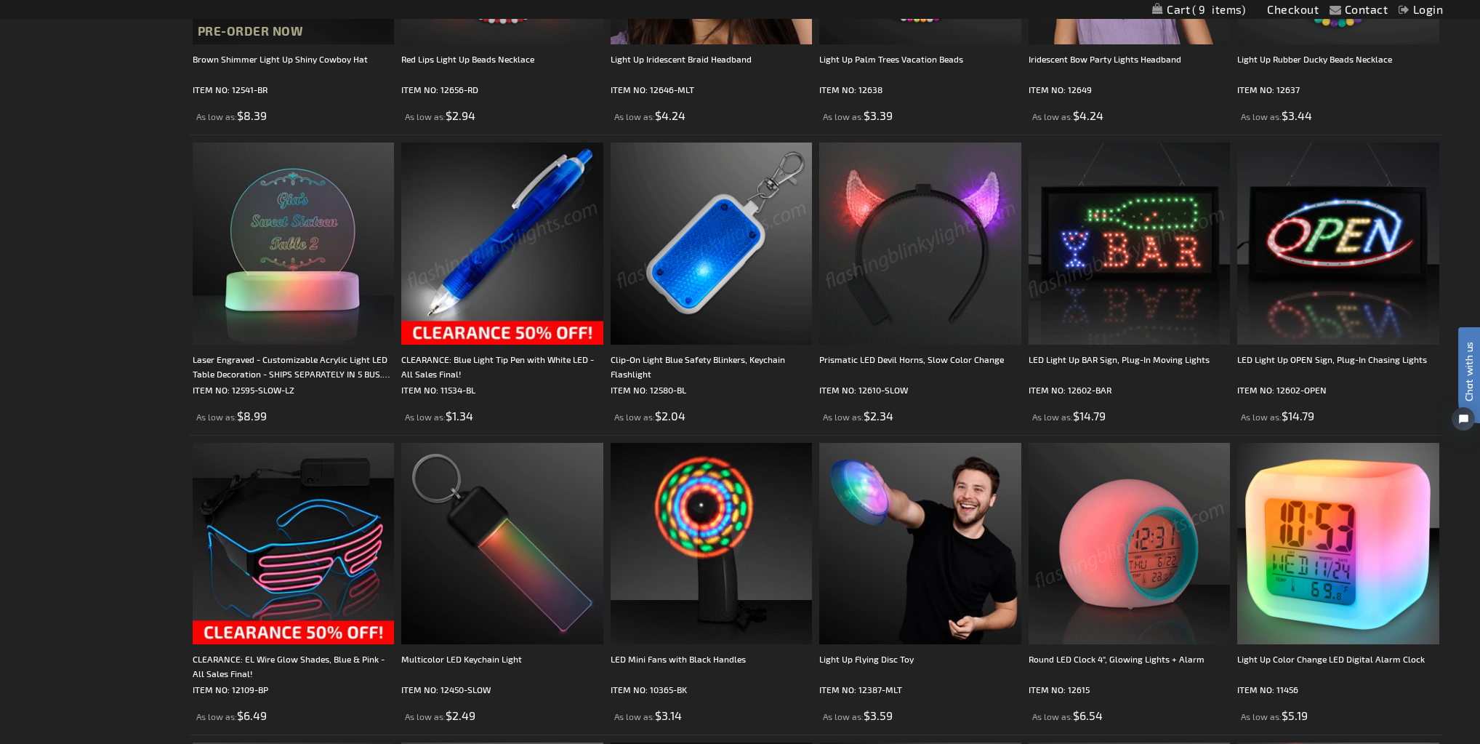
scroll to position [2093, 0]
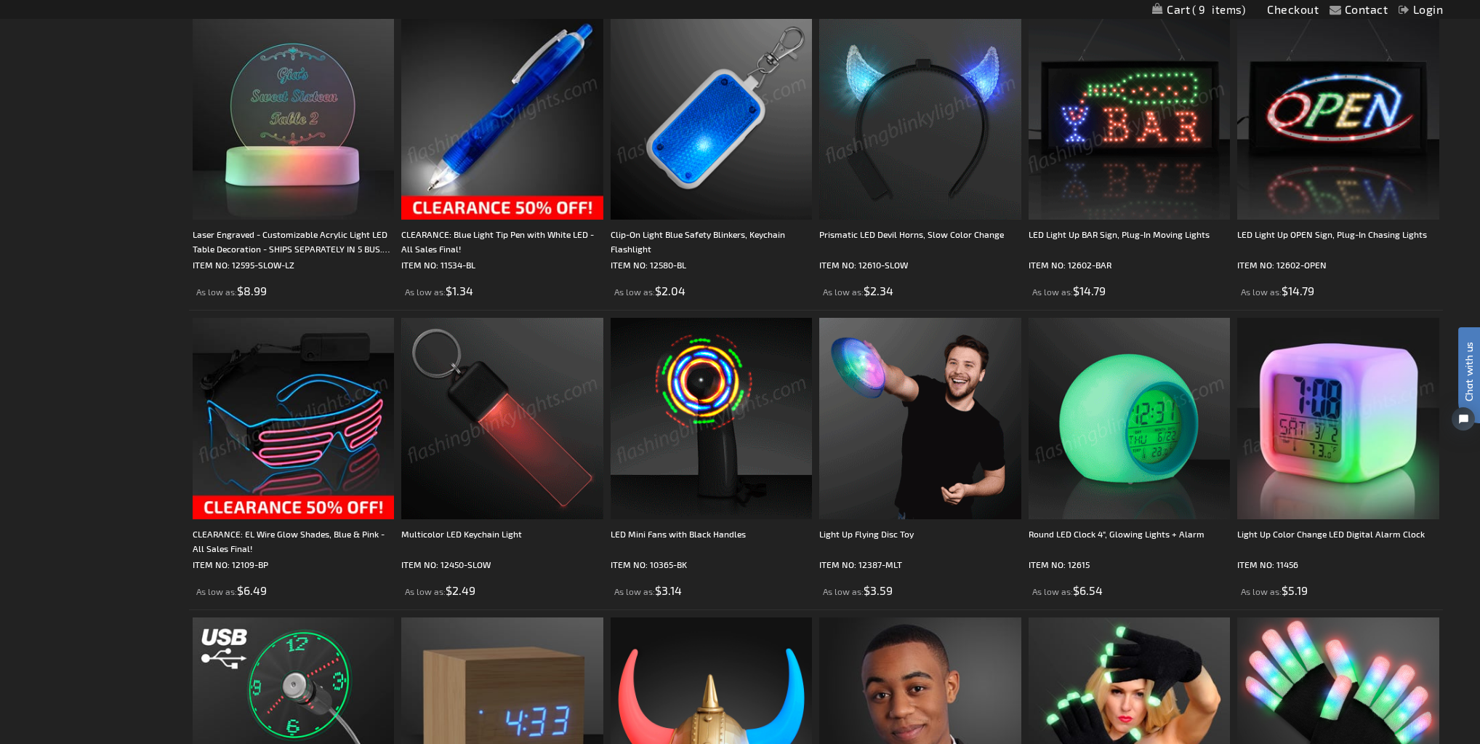
click at [302, 454] on img at bounding box center [294, 419] width 202 height 202
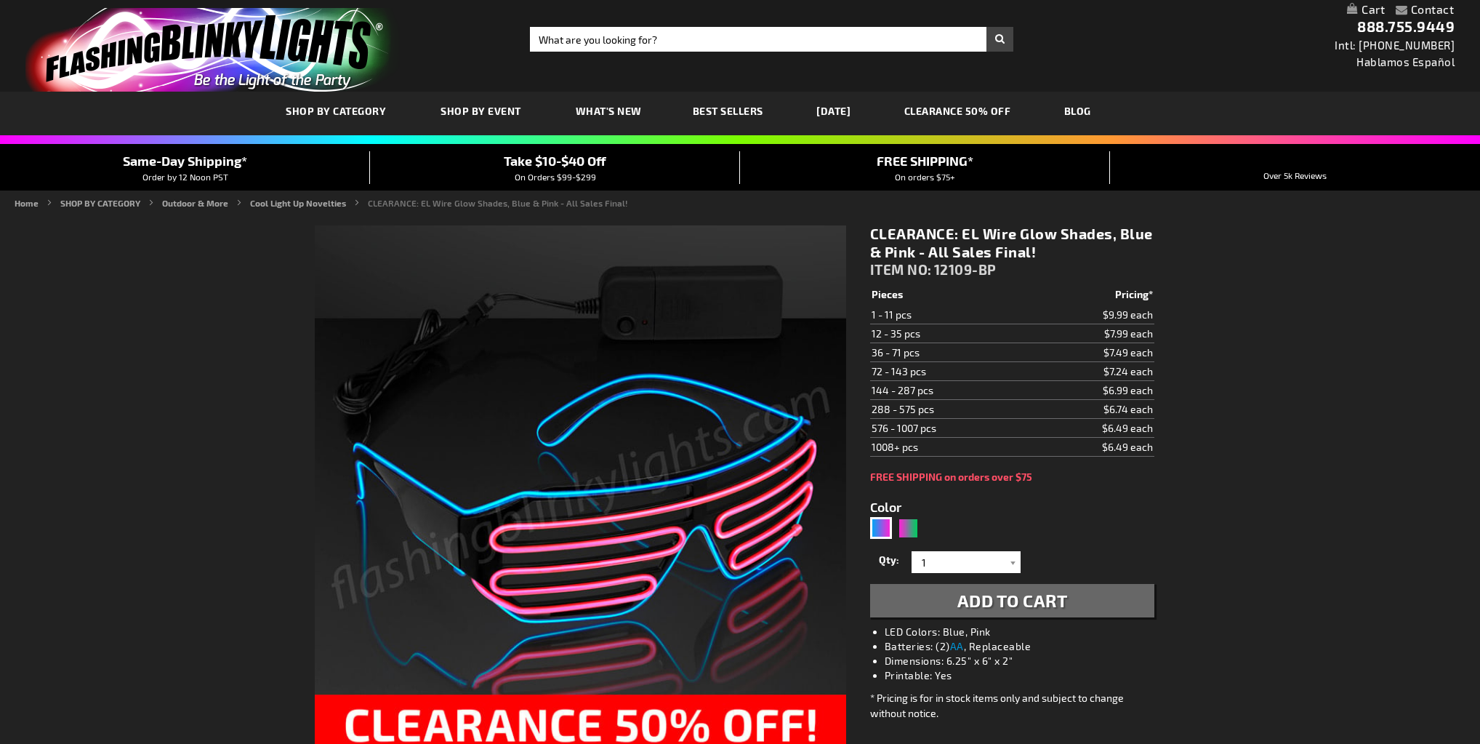
click at [909, 538] on div "5672" at bounding box center [897, 528] width 55 height 23
click at [908, 526] on div "Pink, Green" at bounding box center [909, 528] width 22 height 22
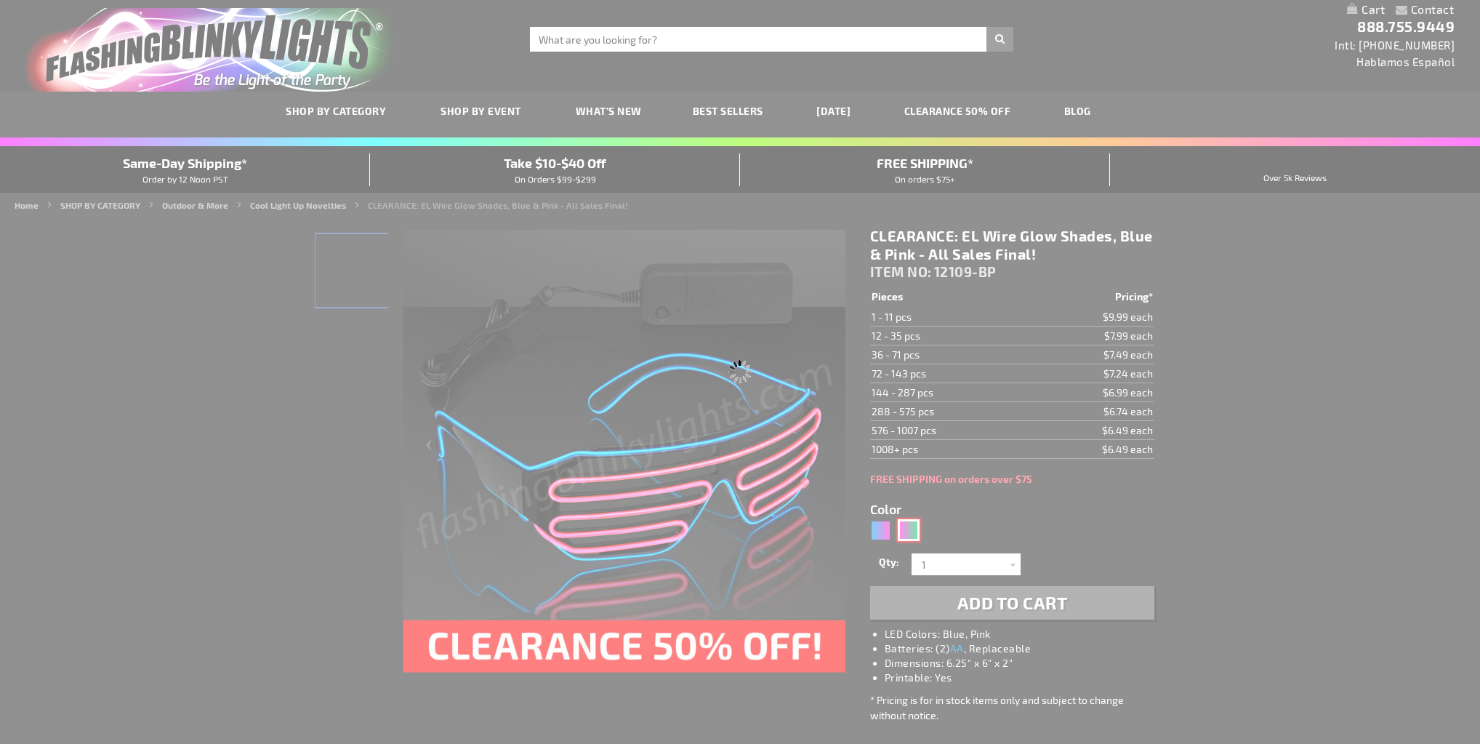
type input "5673"
type input "12109-PG"
type input "Customize - CLEARANCE: EL Wire Glow Shades, Pink &amp; Green - All Sales Final!…"
select select
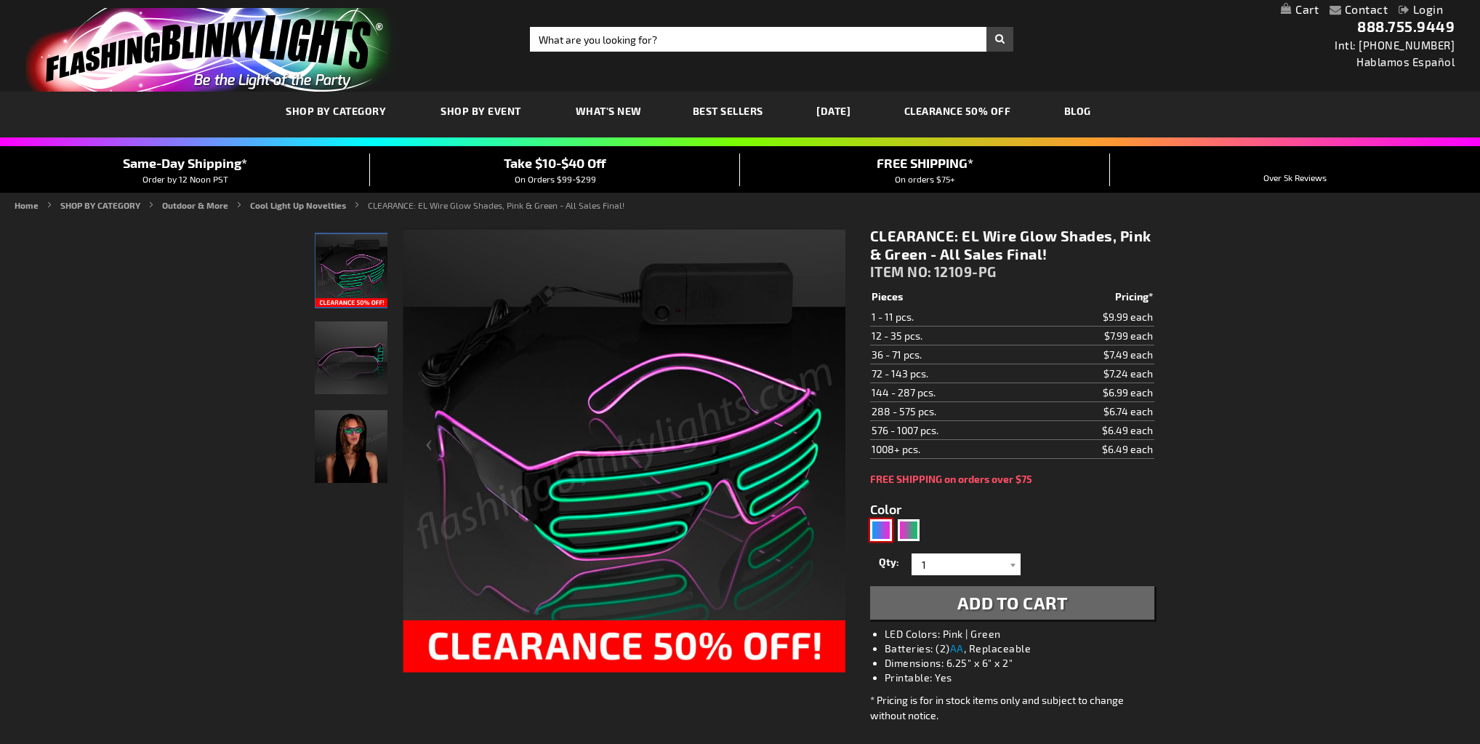
click at [871, 526] on div "Blue, Pink" at bounding box center [881, 530] width 22 height 22
type input "5672"
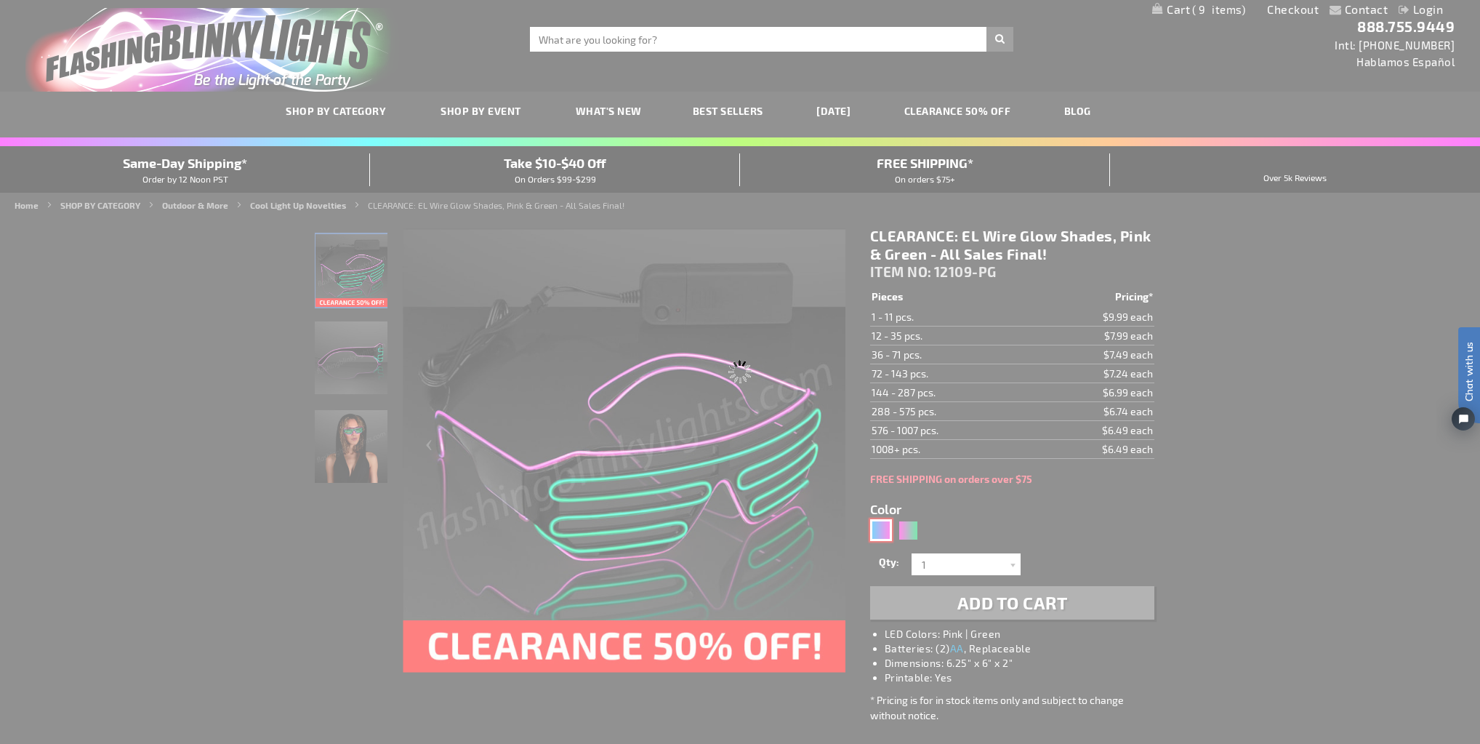
type input "12109-BP"
type input "Customize - CLEARANCE: EL Wire Glow Shades, Blue &amp; Pink - All Sales Final! …"
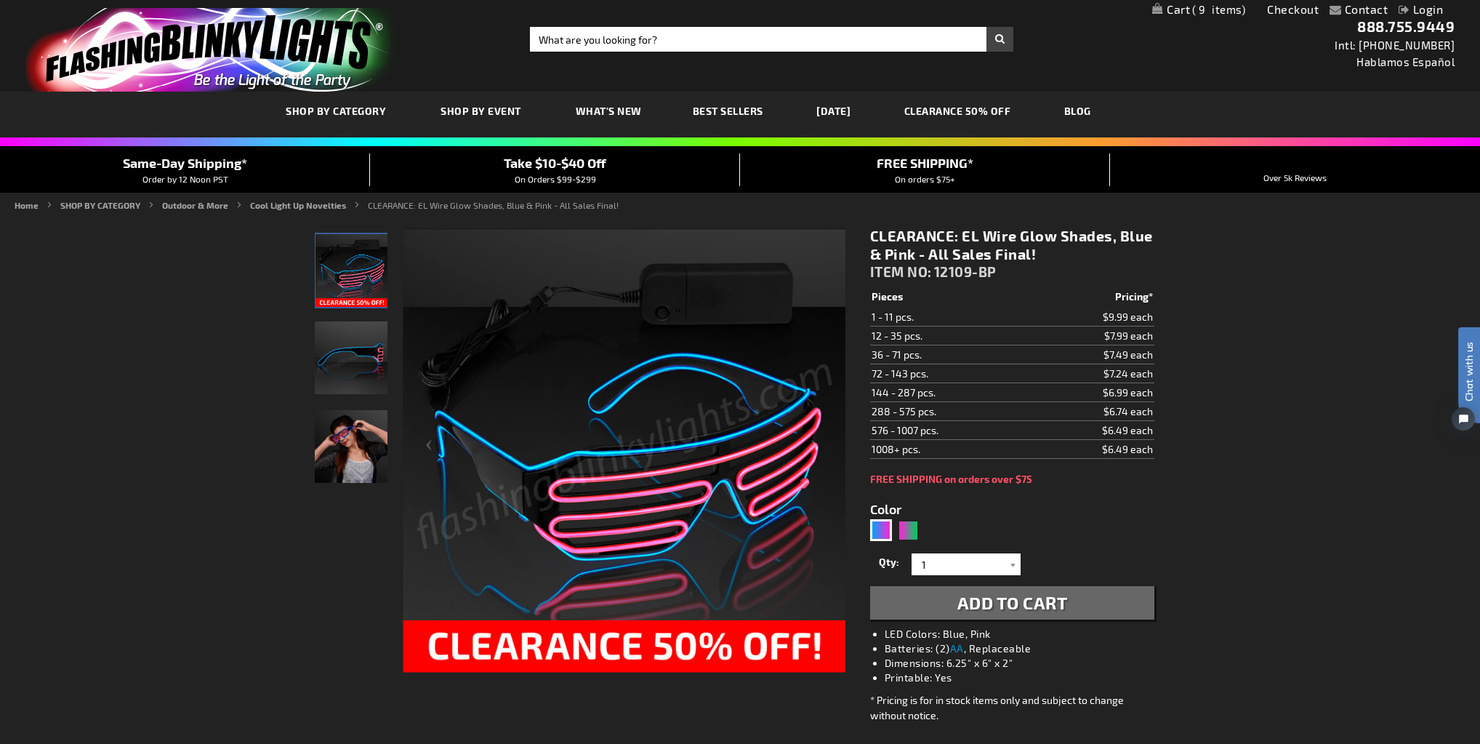
click at [942, 608] on button "Add to Cart" at bounding box center [1012, 602] width 284 height 33
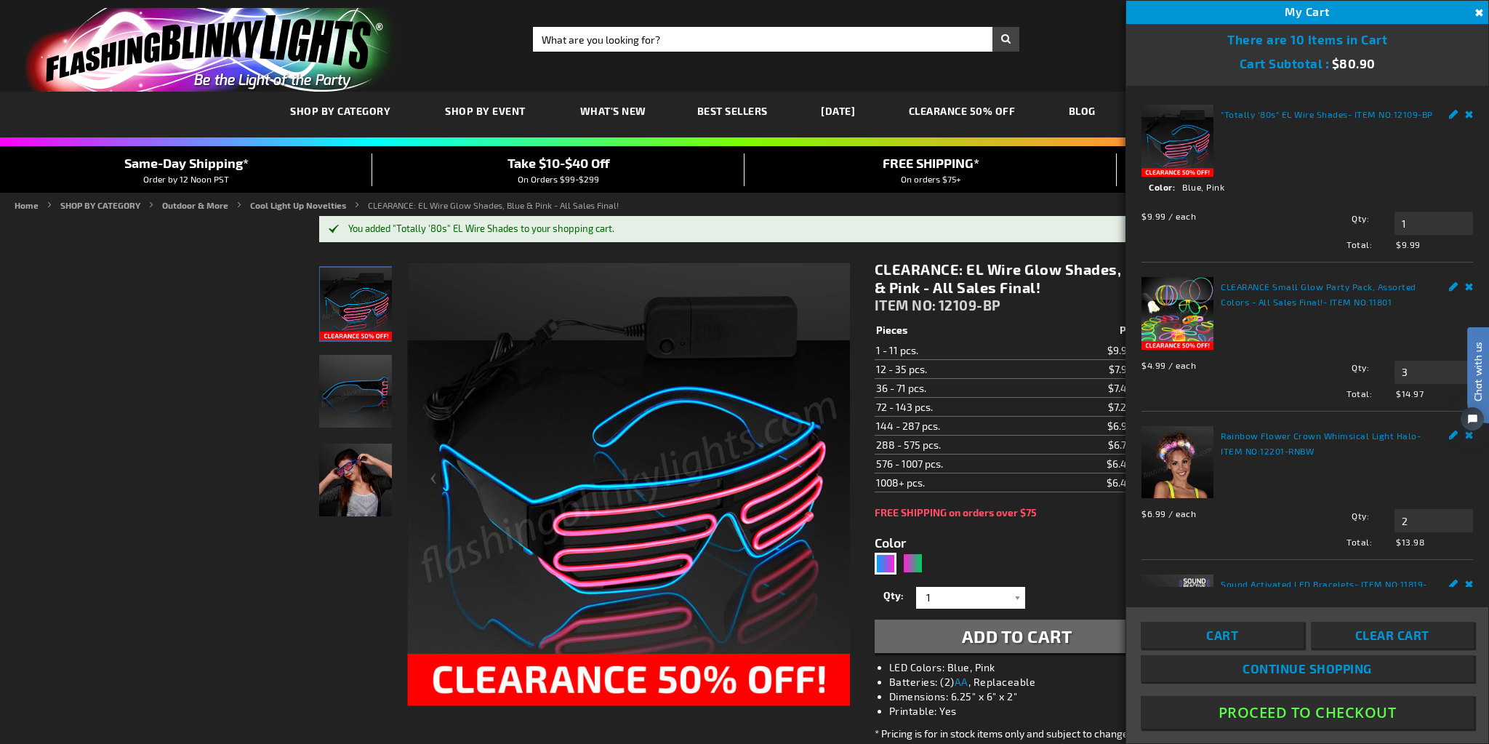
click at [1320, 708] on button "Proceed To Checkout" at bounding box center [1306, 712] width 333 height 33
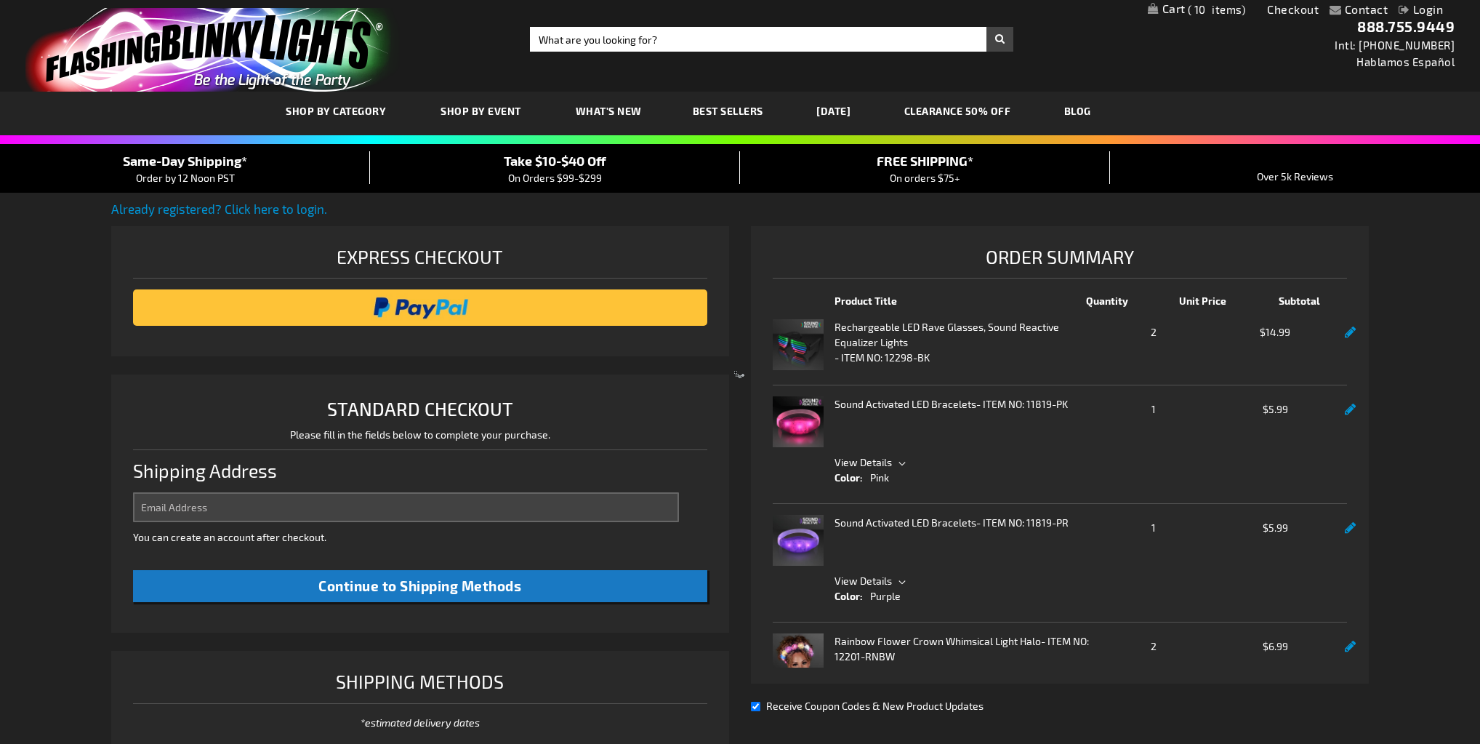
select select "US"
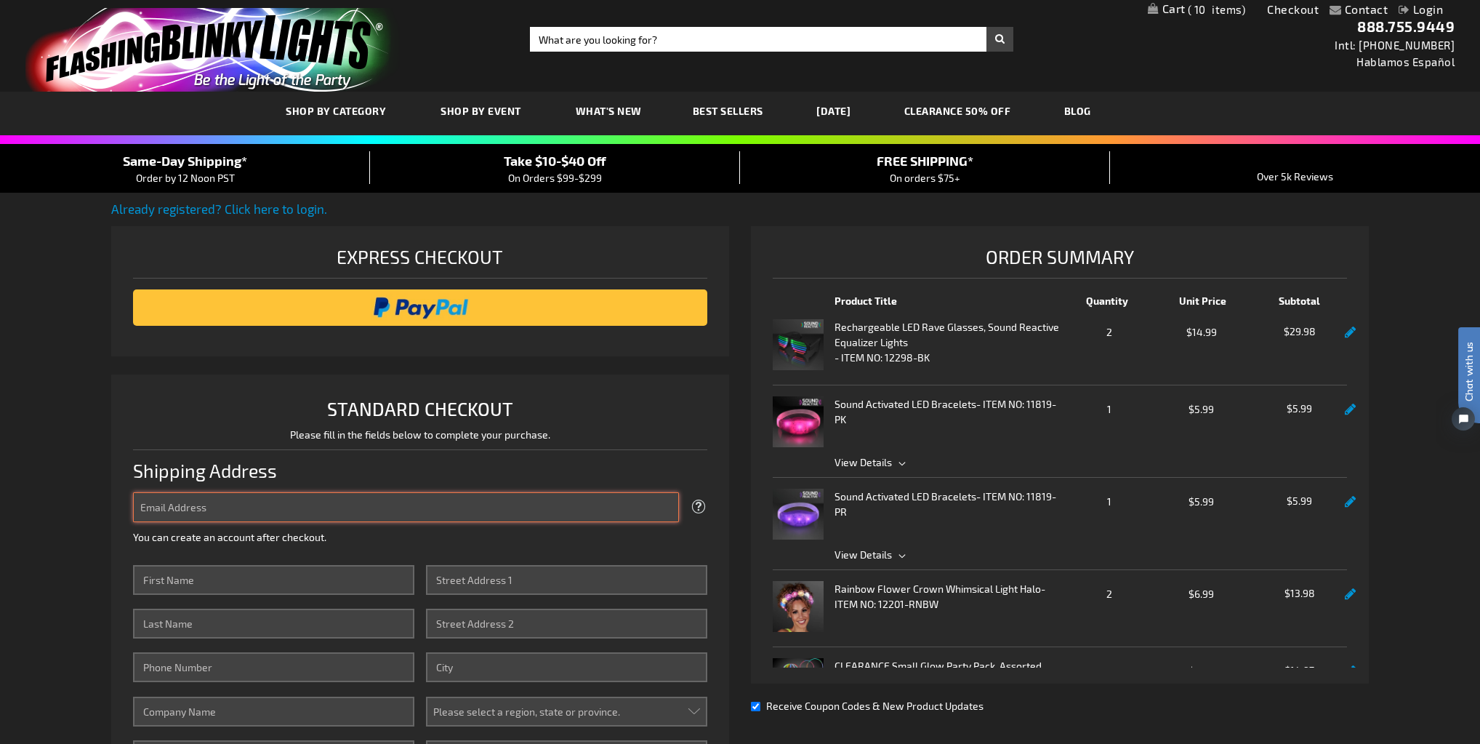
click at [267, 506] on input "Email Address" at bounding box center [406, 507] width 546 height 30
type input "[EMAIL_ADDRESS][DOMAIN_NAME]"
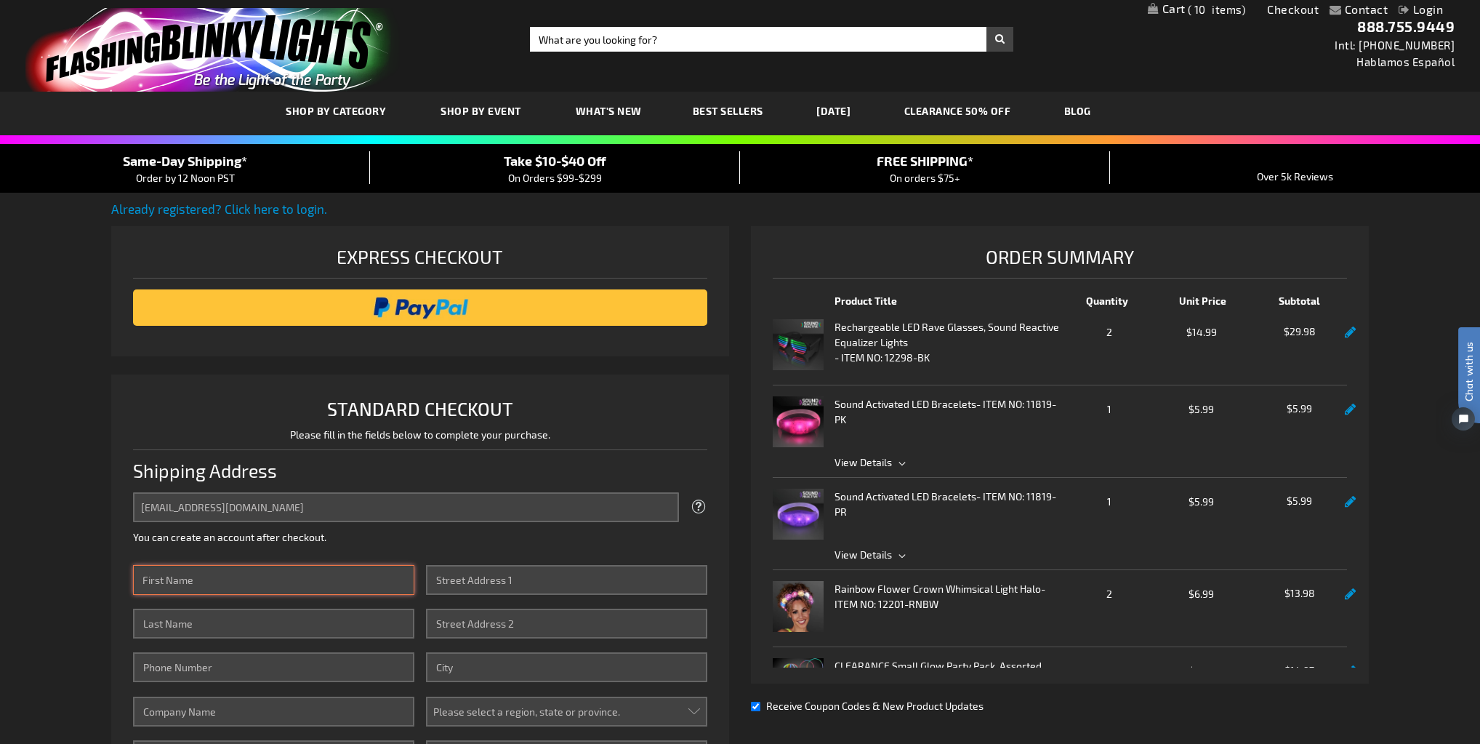
click at [233, 592] on input "First Name" at bounding box center [273, 580] width 281 height 30
type input "MJ"
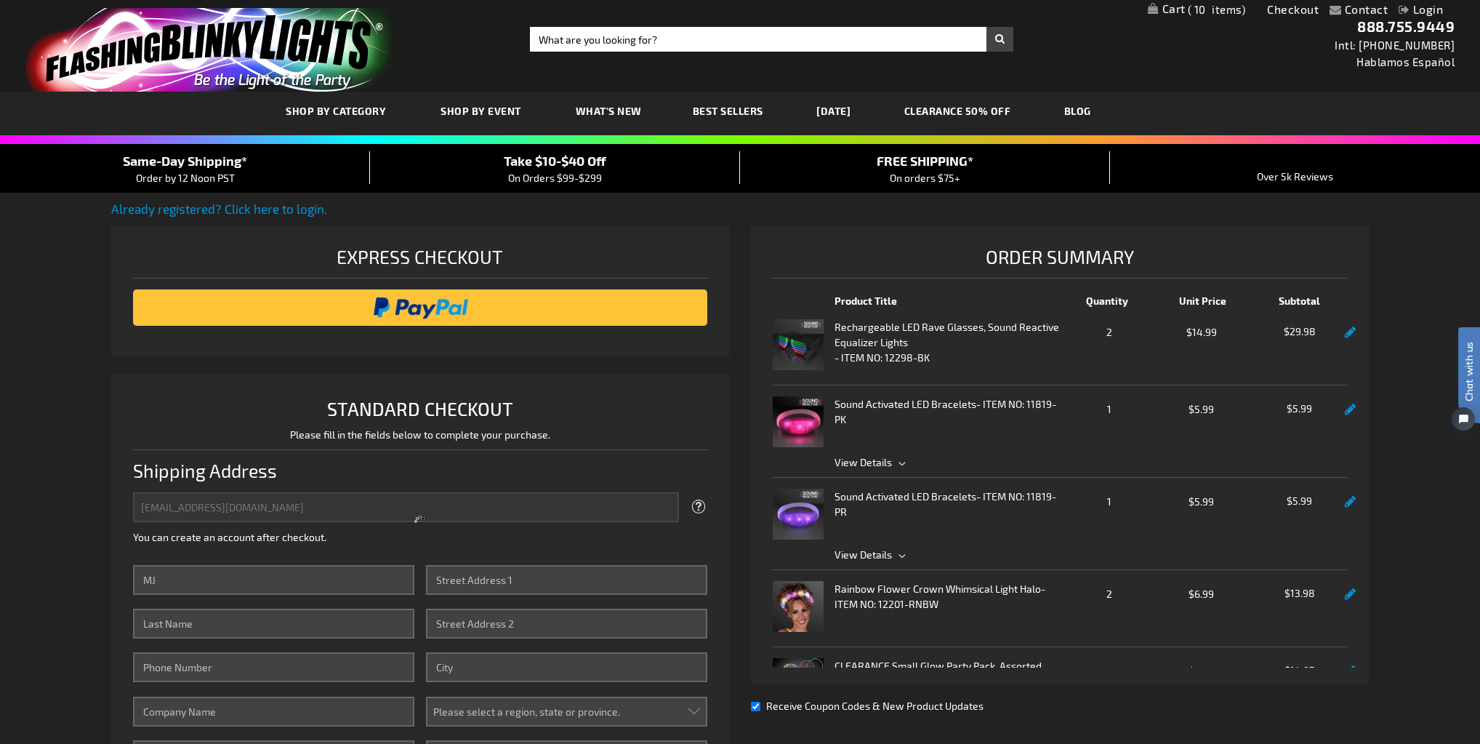
type input "Easterling"
type input "9047186635"
type input "4134 Water Oak Ln"
type input "Jacksonville"
select select "18"
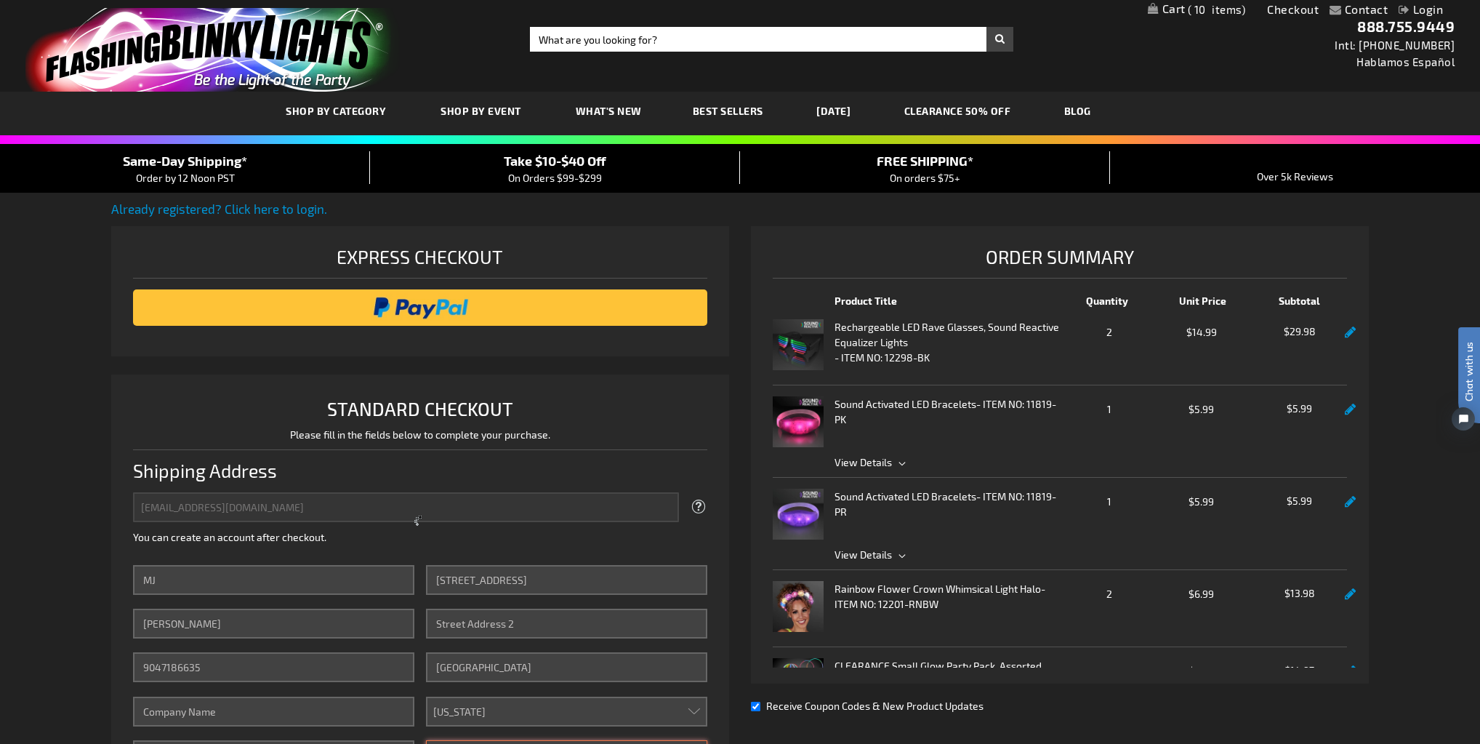
type input "32210"
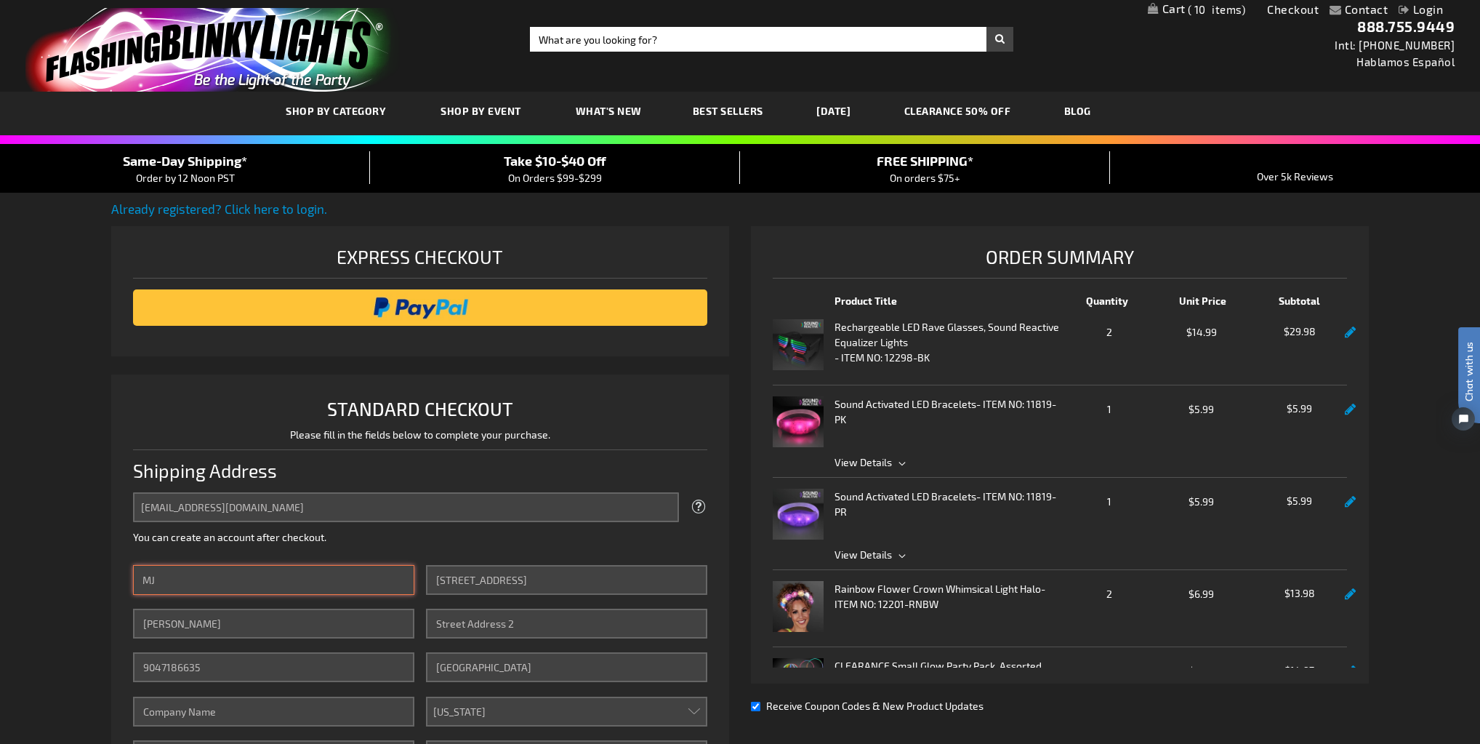
scroll to position [233, 0]
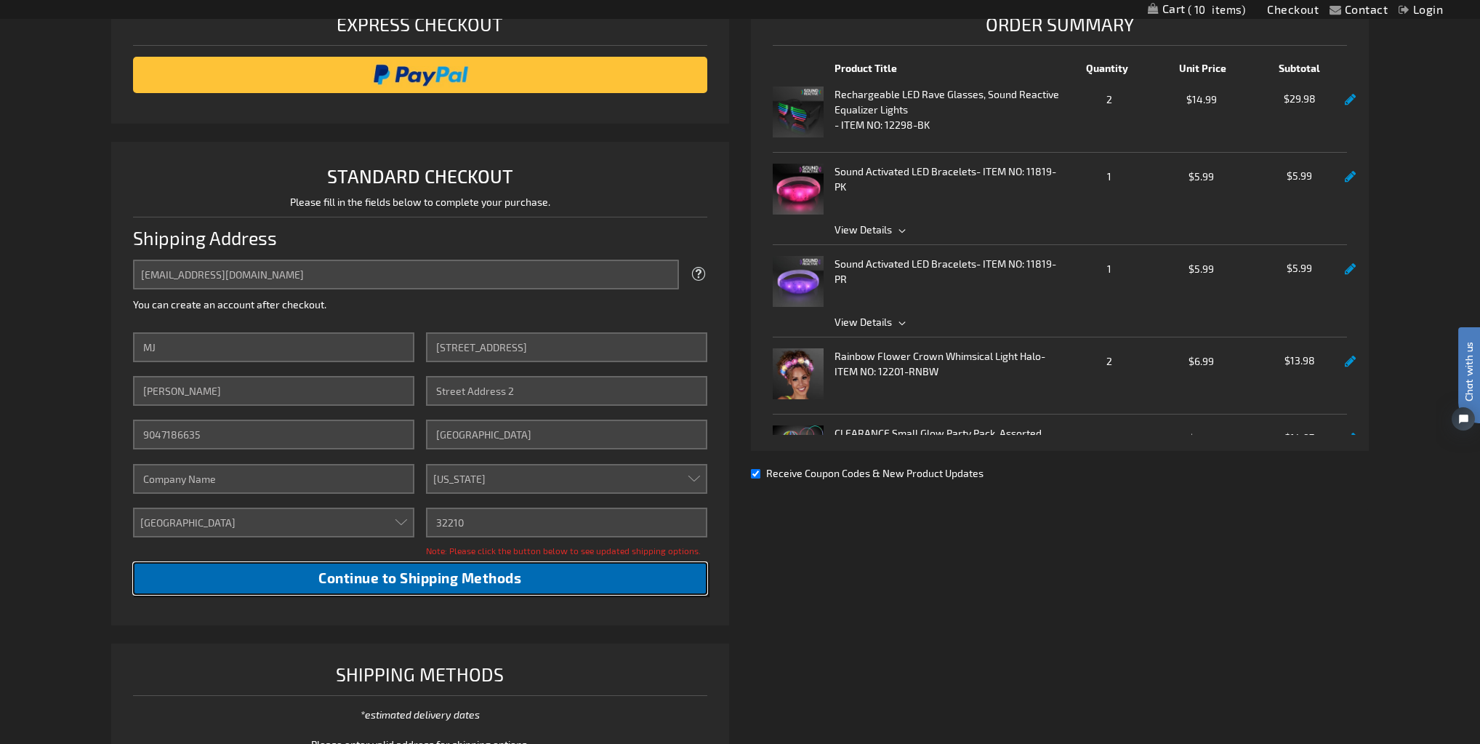
click at [369, 582] on span "Continue to Shipping Methods" at bounding box center [419, 577] width 203 height 17
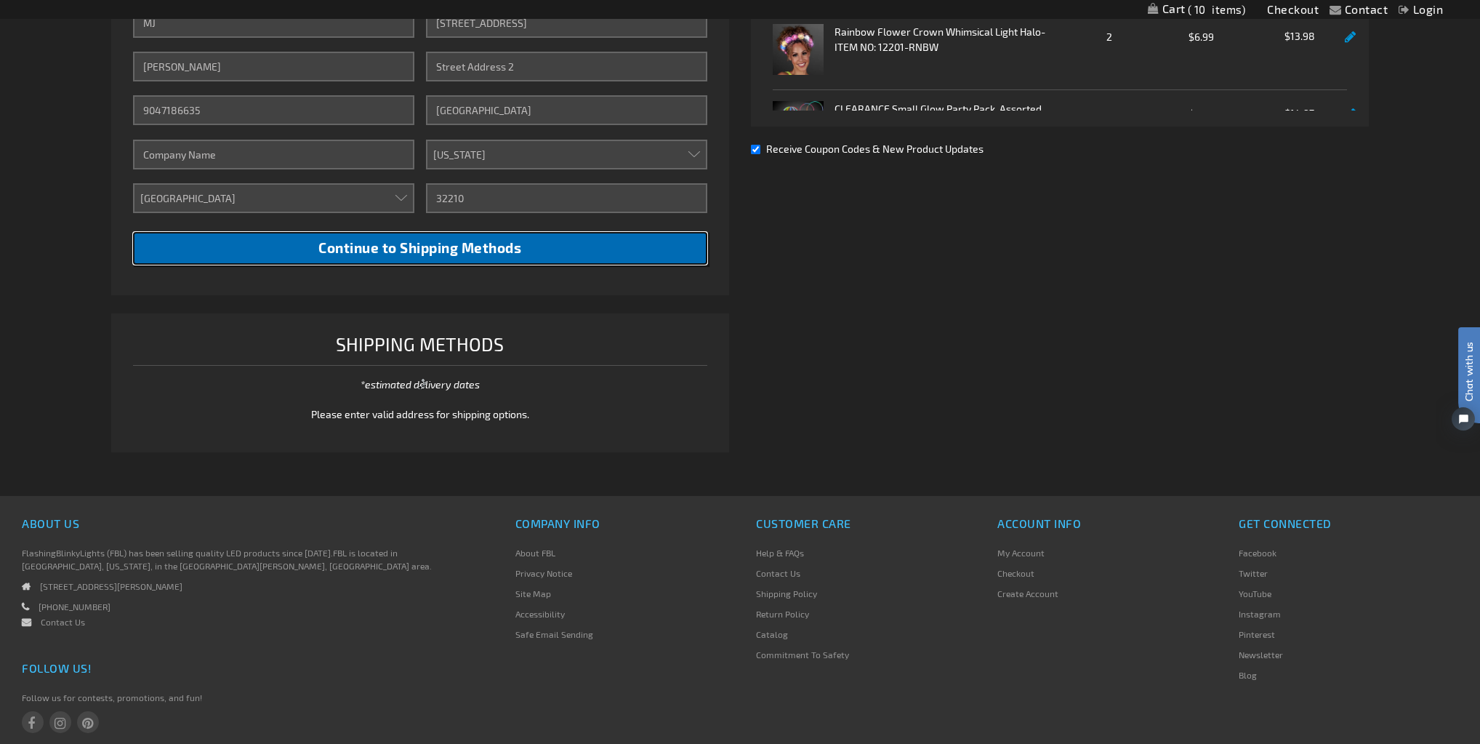
scroll to position [582, 0]
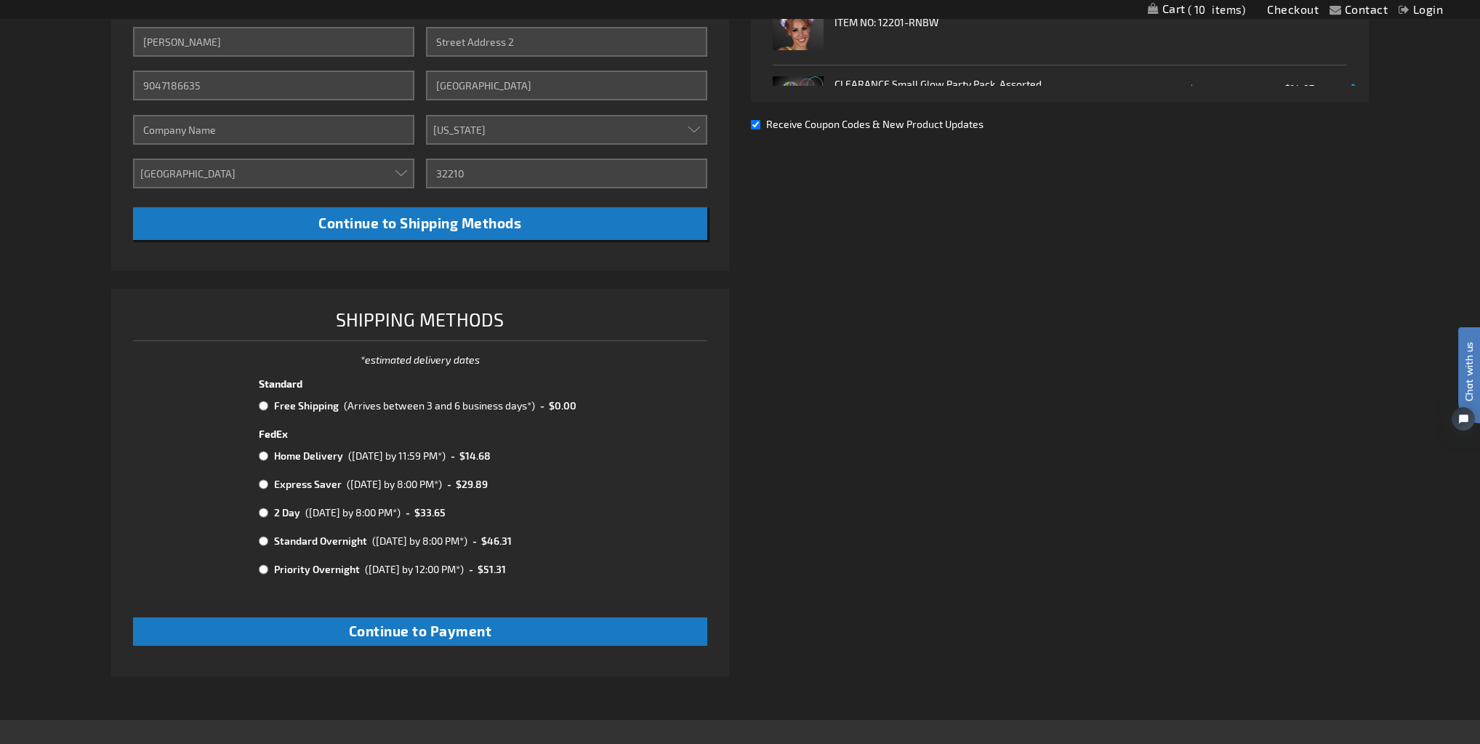
click at [265, 403] on input "radio" at bounding box center [263, 406] width 9 height 12
radio input "true"
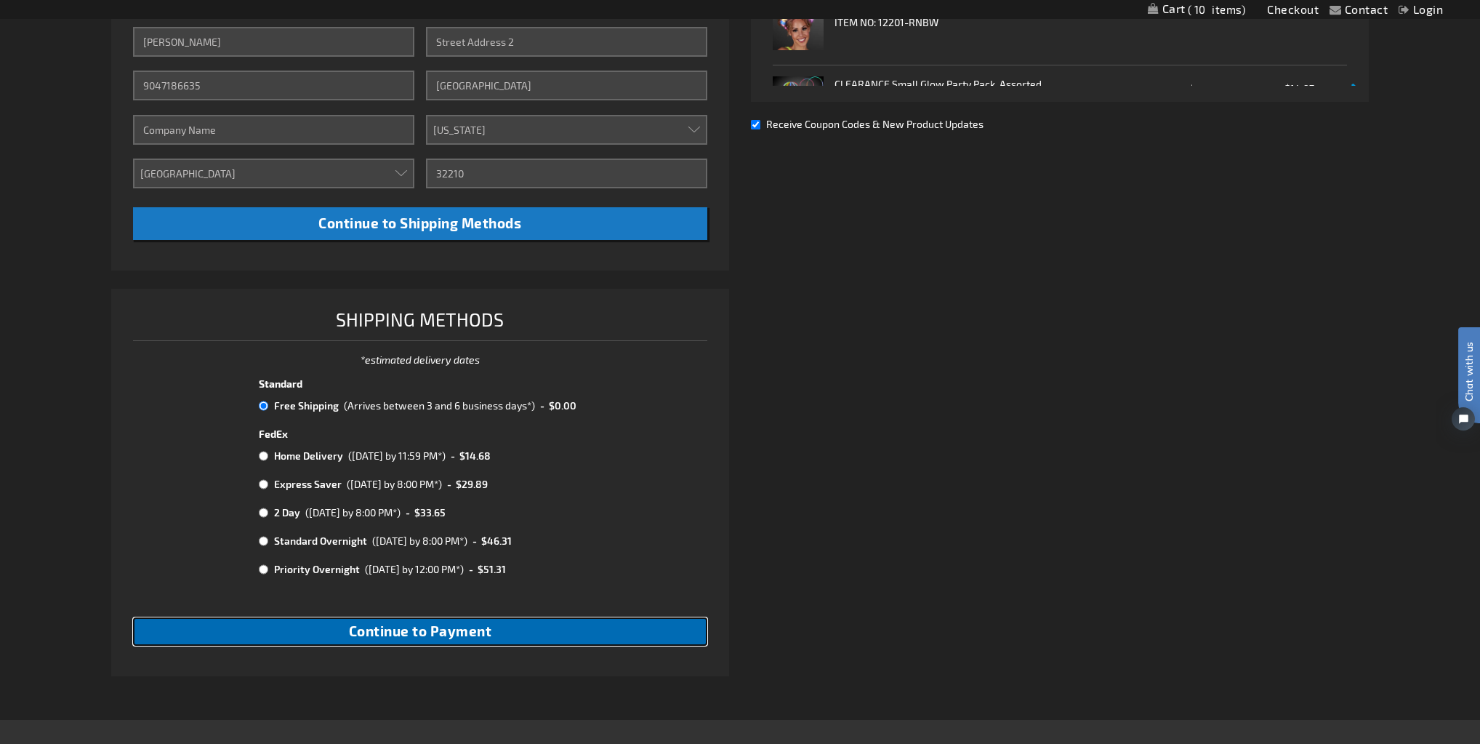
click at [425, 634] on span "Continue to Payment" at bounding box center [420, 630] width 143 height 17
checkbox input "true"
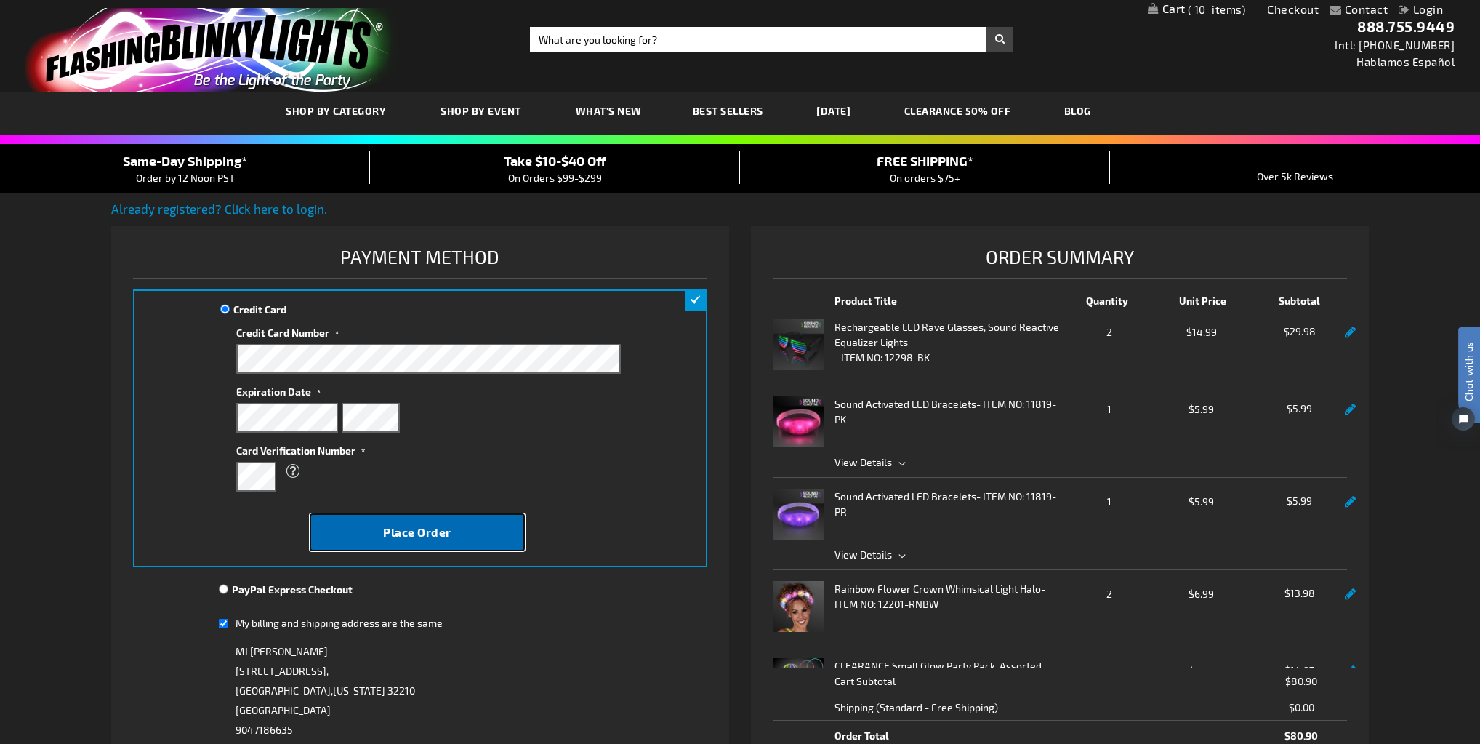
click at [488, 542] on button "Place Order" at bounding box center [417, 532] width 215 height 38
